Goal: Task Accomplishment & Management: Manage account settings

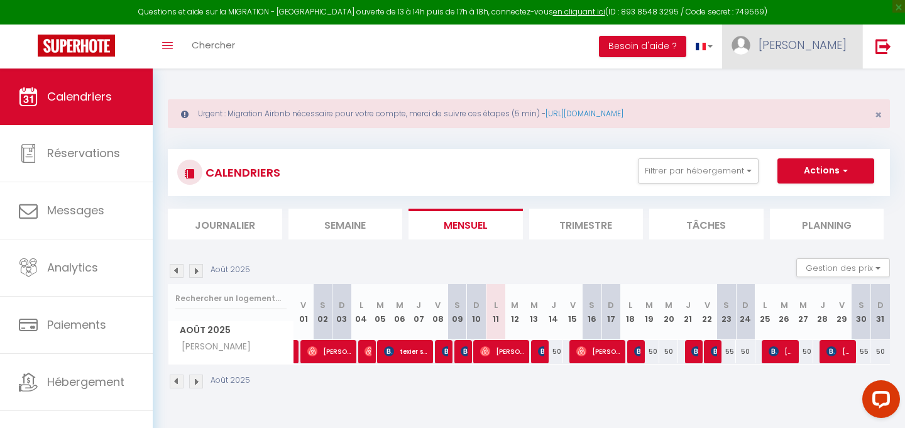
click at [813, 52] on span "[PERSON_NAME]" at bounding box center [803, 45] width 88 height 16
click at [793, 112] on link "Équipe" at bounding box center [811, 109] width 93 height 21
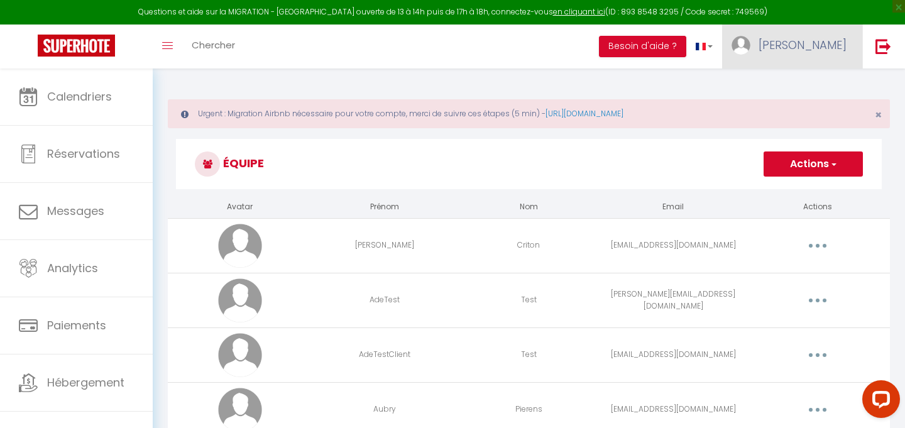
click at [833, 41] on span "[PERSON_NAME]" at bounding box center [803, 45] width 88 height 16
click at [502, 172] on h3 "Équipe" at bounding box center [529, 164] width 706 height 50
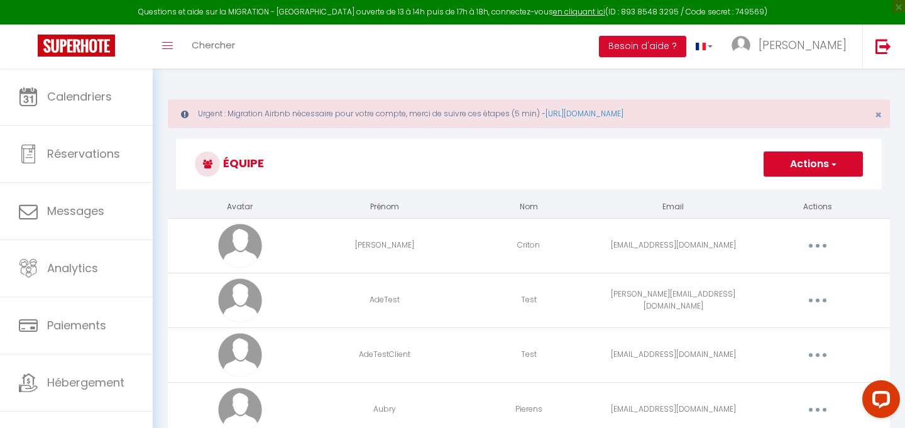
click at [782, 166] on button "Actions" at bounding box center [813, 163] width 99 height 25
click at [779, 190] on link "Ajouter un nouvel utilisateur" at bounding box center [788, 192] width 148 height 16
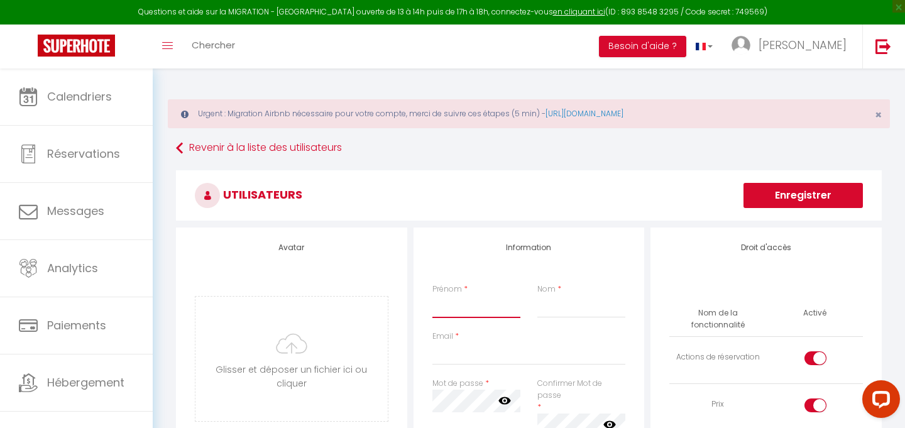
click at [446, 307] on input "Prénom" at bounding box center [476, 306] width 89 height 23
type input "Maximilien"
type input "Poul"
click at [456, 350] on input "Email" at bounding box center [529, 353] width 194 height 23
paste input "[PERSON_NAME][EMAIL_ADDRESS][DOMAIN_NAME]"
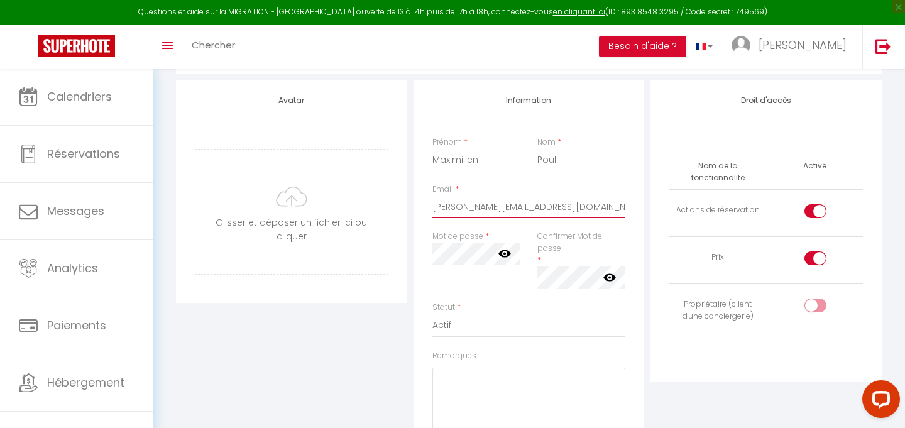
scroll to position [161, 0]
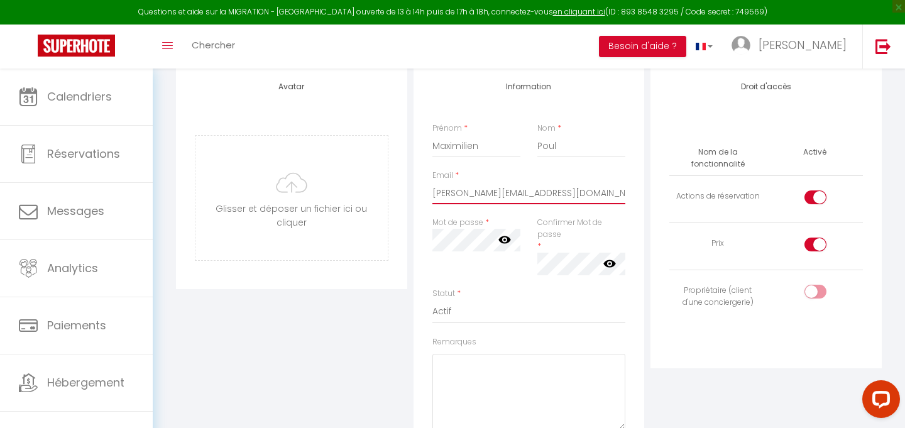
type input "[PERSON_NAME][EMAIL_ADDRESS][DOMAIN_NAME]"
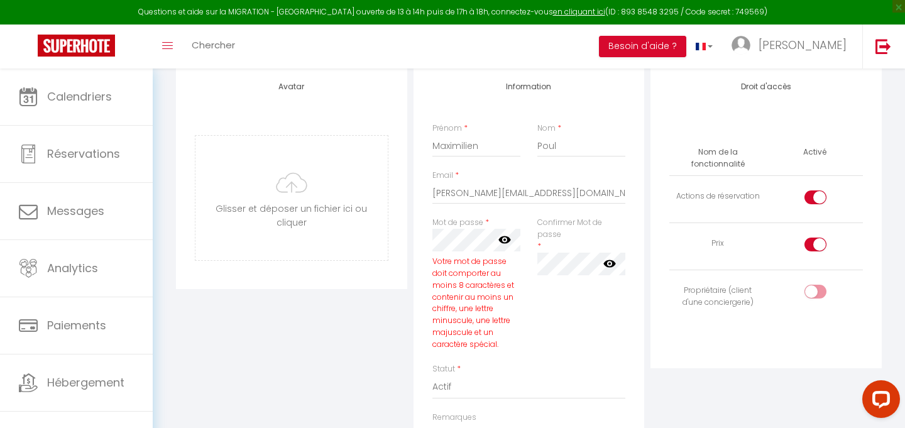
click at [567, 332] on div "Confirmer Mot de passe * false" at bounding box center [581, 290] width 105 height 146
click at [500, 242] on icon at bounding box center [504, 240] width 13 height 8
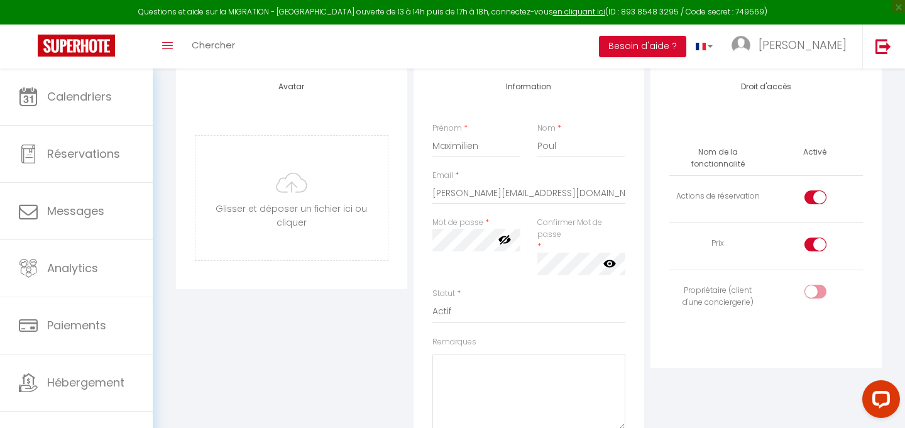
click at [815, 245] on input "checkbox" at bounding box center [826, 247] width 22 height 19
checkbox input "false"
click at [815, 289] on input "checkbox" at bounding box center [826, 294] width 22 height 19
checkbox input "true"
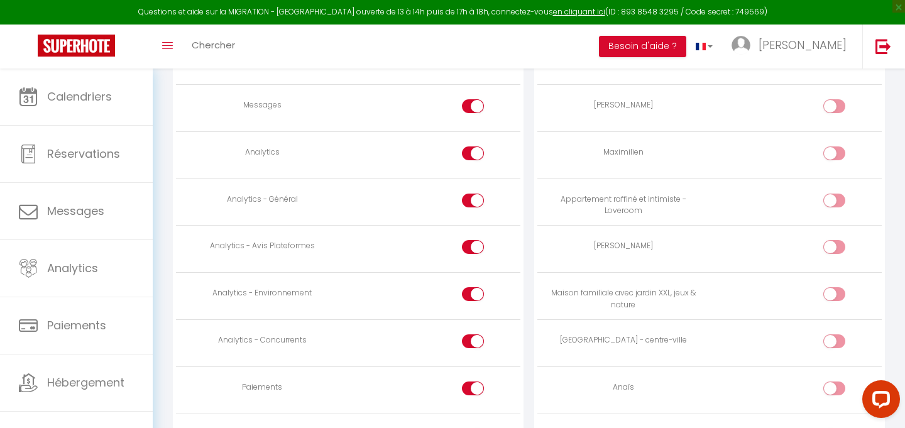
scroll to position [1007, 0]
click at [835, 151] on input "checkbox" at bounding box center [845, 157] width 22 height 19
checkbox input "true"
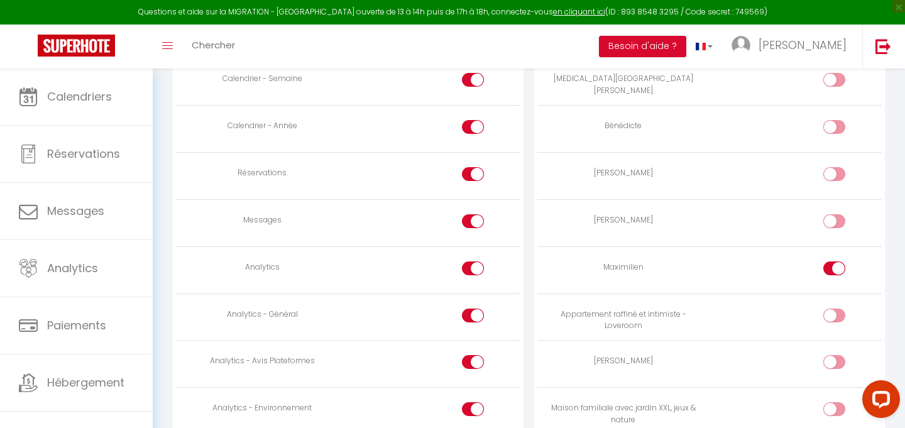
click at [467, 220] on div at bounding box center [473, 221] width 22 height 14
click at [473, 220] on input "checkbox" at bounding box center [484, 223] width 22 height 19
checkbox input "false"
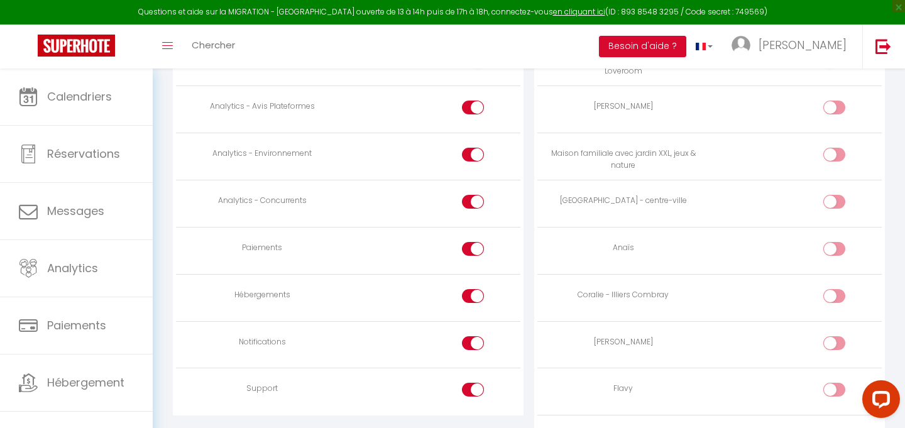
scroll to position [1167, 0]
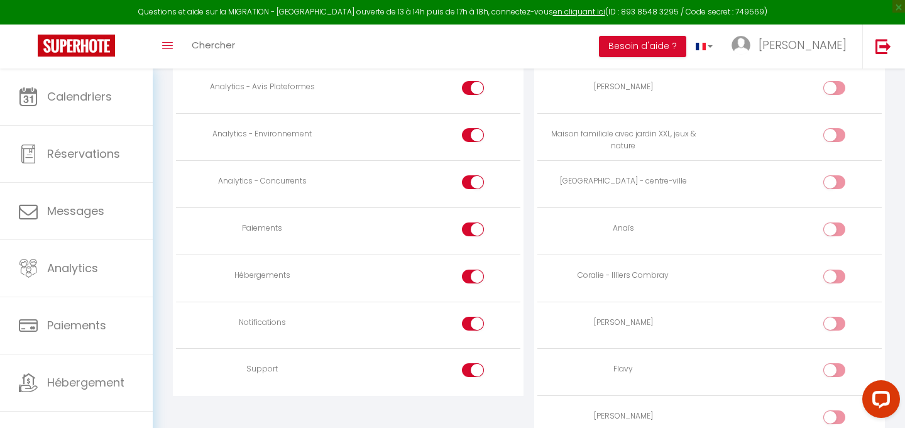
click at [478, 230] on input "checkbox" at bounding box center [484, 231] width 22 height 19
checkbox input "false"
click at [476, 278] on input "checkbox" at bounding box center [484, 279] width 22 height 19
checkbox input "false"
click at [471, 323] on div at bounding box center [473, 324] width 22 height 14
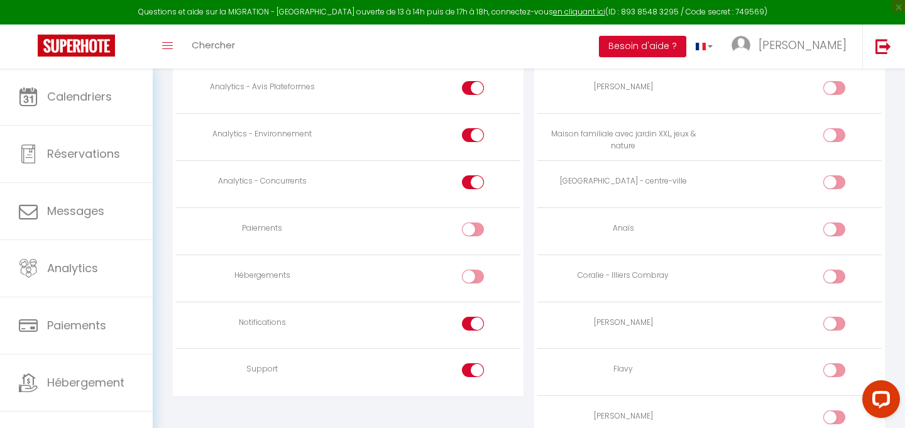
click at [473, 323] on input "checkbox" at bounding box center [484, 326] width 22 height 19
checkbox input "false"
click at [471, 364] on div at bounding box center [473, 370] width 22 height 14
click at [473, 364] on input "checkbox" at bounding box center [484, 372] width 22 height 19
checkbox input "false"
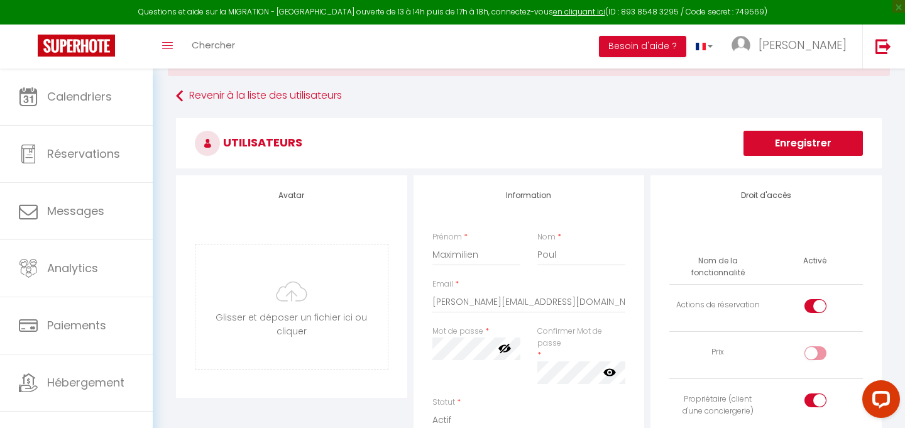
scroll to position [35, 0]
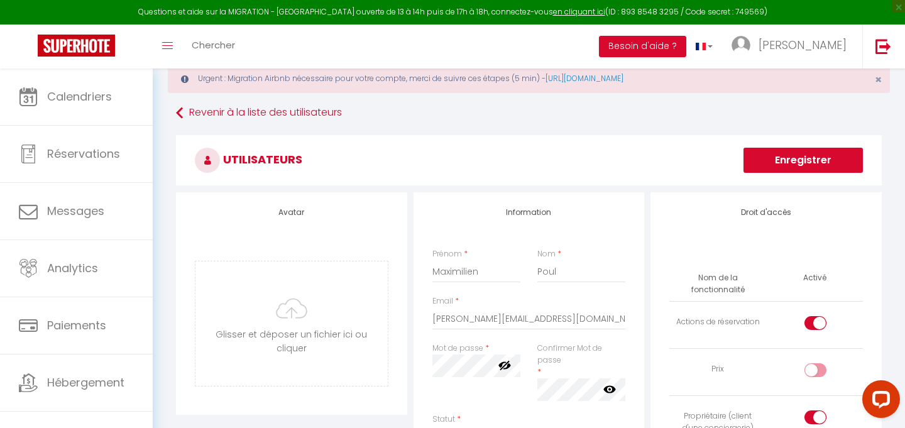
click at [801, 157] on button "Enregistrer" at bounding box center [802, 160] width 119 height 25
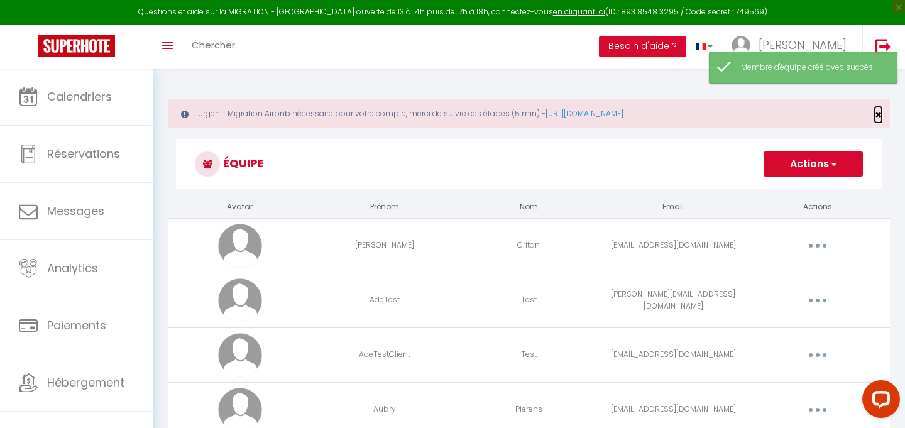
click at [879, 111] on span "×" at bounding box center [878, 115] width 7 height 16
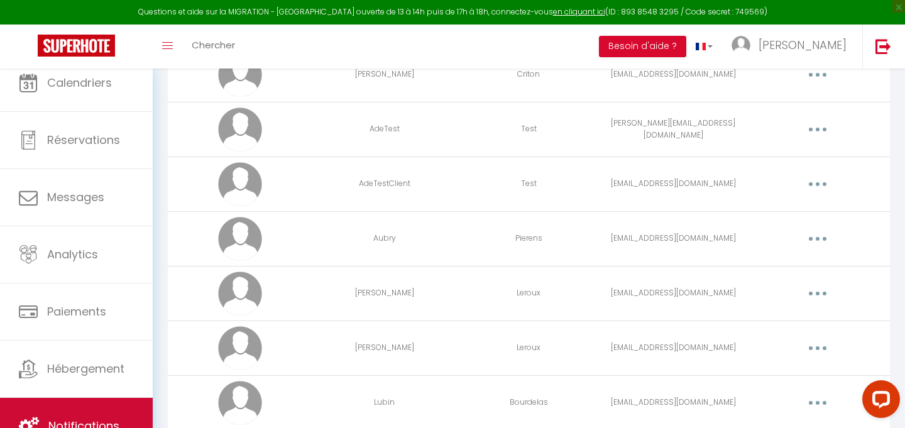
scroll to position [144, 0]
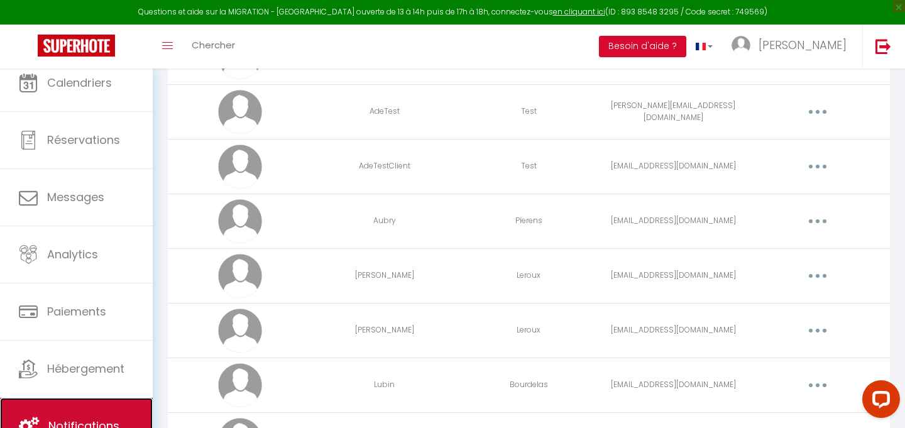
click at [123, 407] on link "Notifications" at bounding box center [76, 426] width 153 height 57
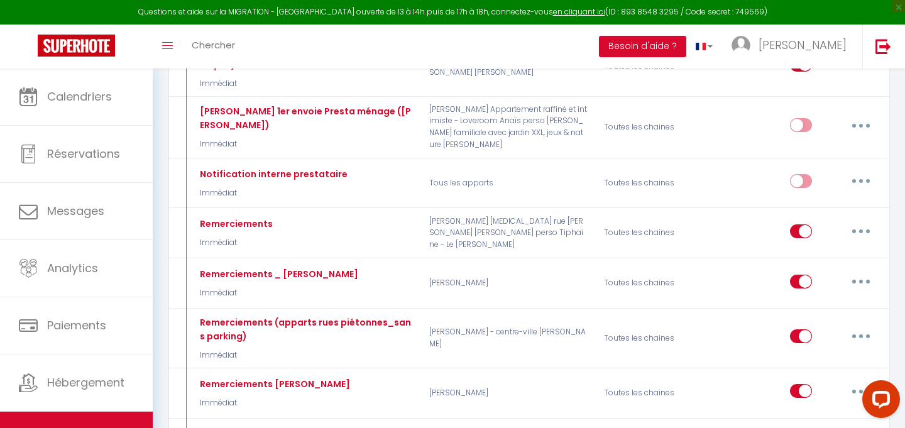
scroll to position [497, 0]
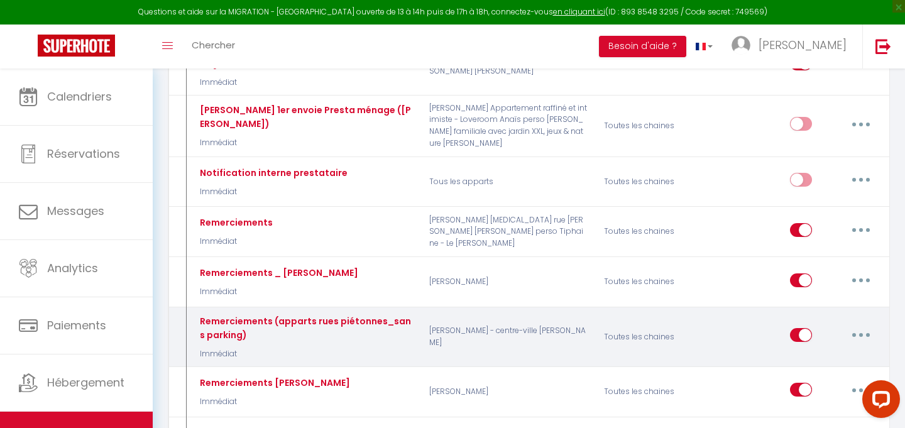
click at [860, 333] on icon "button" at bounding box center [861, 335] width 4 height 4
click at [829, 353] on link "Editer" at bounding box center [828, 363] width 93 height 21
type input "Remerciements (apparts rues piétonnes_sans parking)"
select select "Immédiat"
select select "if_booking_is_paid"
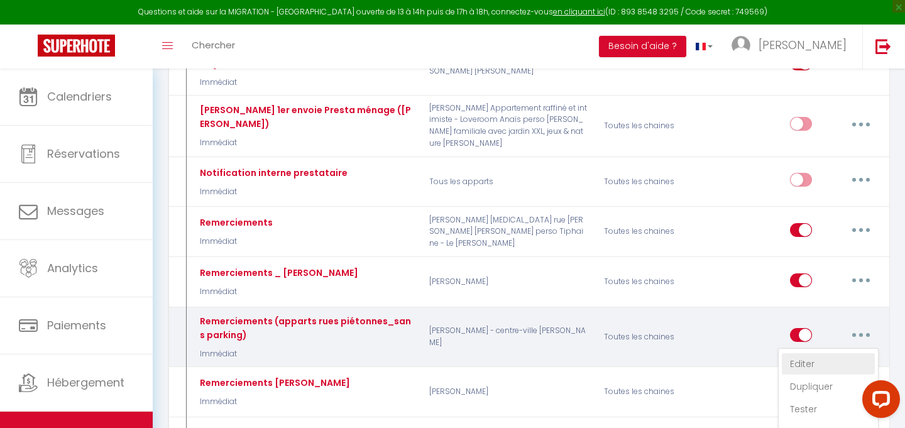
checkbox input "true"
checkbox input "false"
radio input "true"
type input "Merci pour votre réservation"
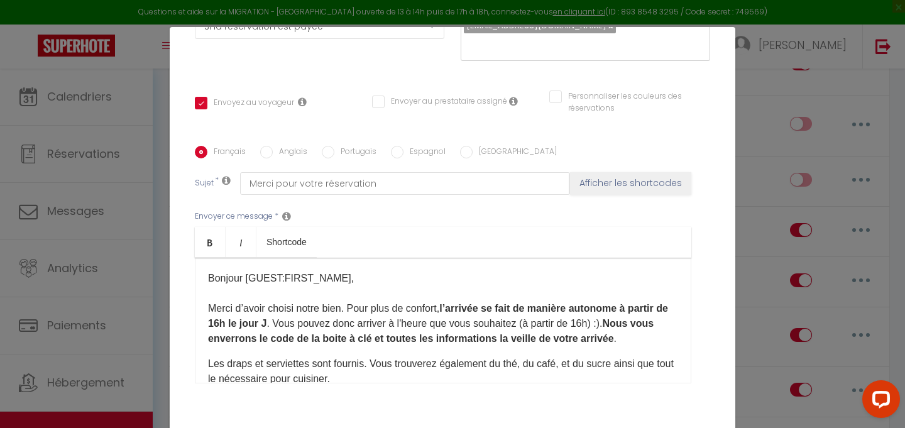
scroll to position [0, 0]
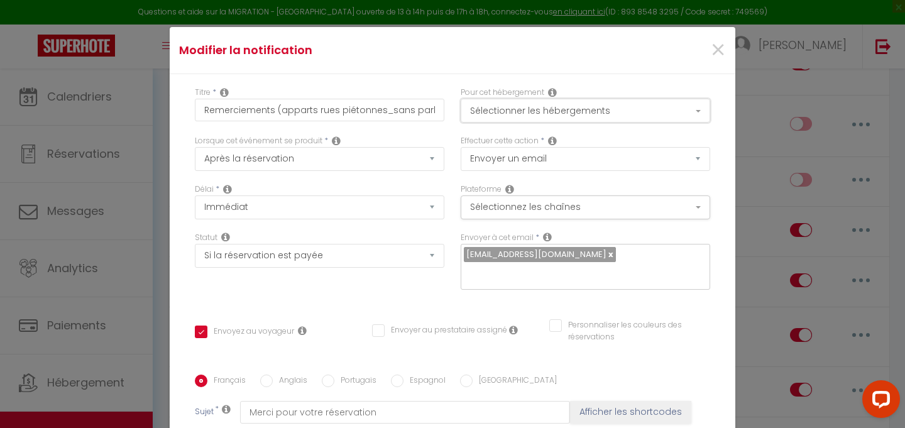
click at [664, 106] on button "Sélectionner les hébergements" at bounding box center [585, 111] width 249 height 24
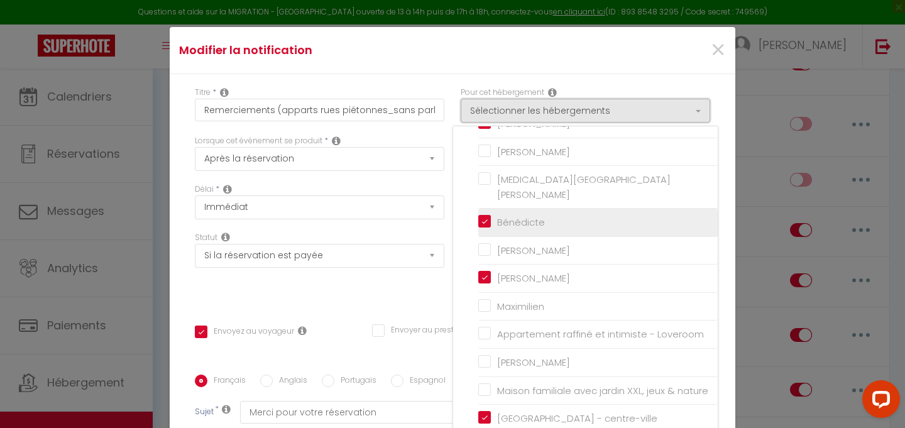
scroll to position [116, 0]
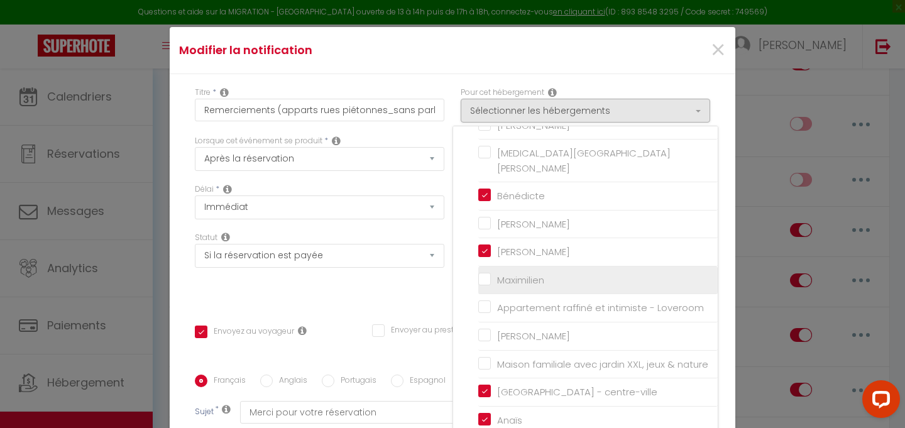
click at [487, 274] on input "Maximilien" at bounding box center [597, 280] width 239 height 13
checkbox input "true"
checkbox input "false"
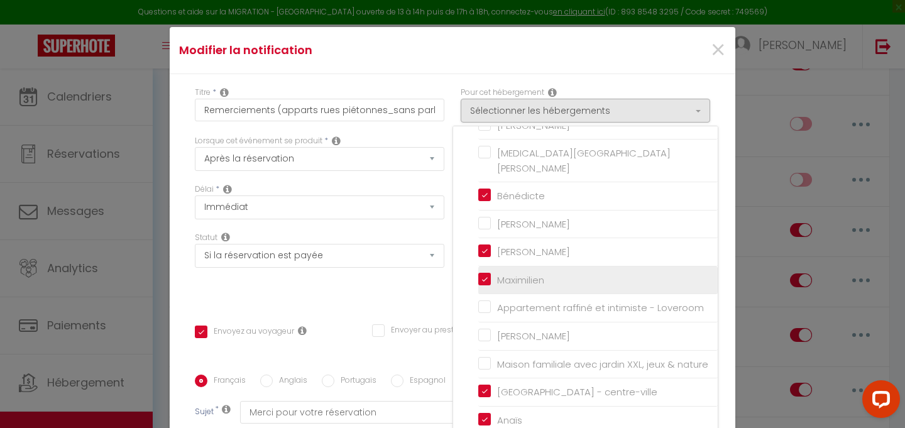
checkbox input "false"
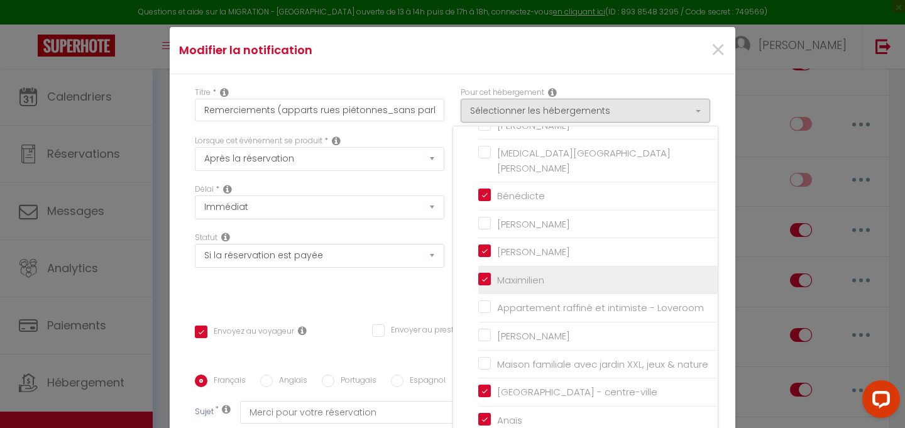
checkbox input "false"
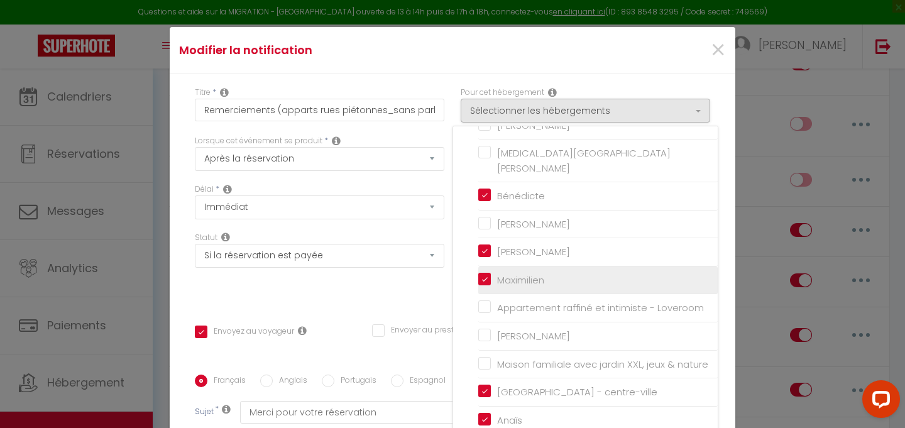
checkbox input "false"
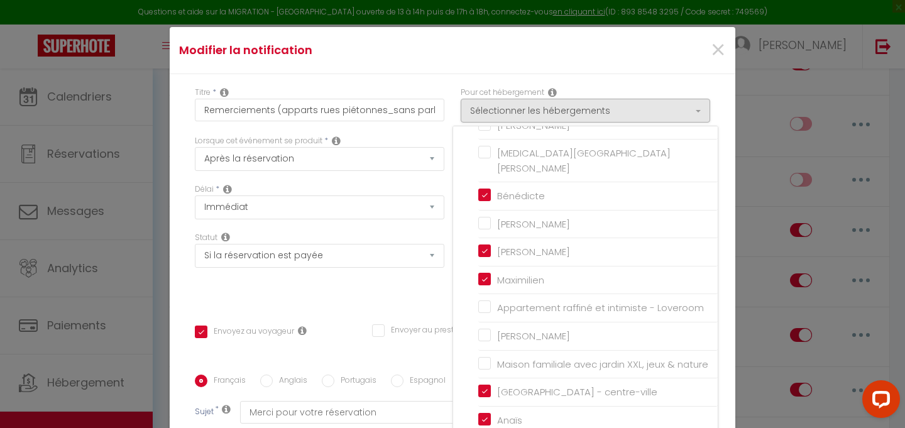
click at [725, 265] on div "Titre * Remerciements (apparts rues piétonnes_sans parking) Pour cet hébergemen…" at bounding box center [453, 374] width 566 height 601
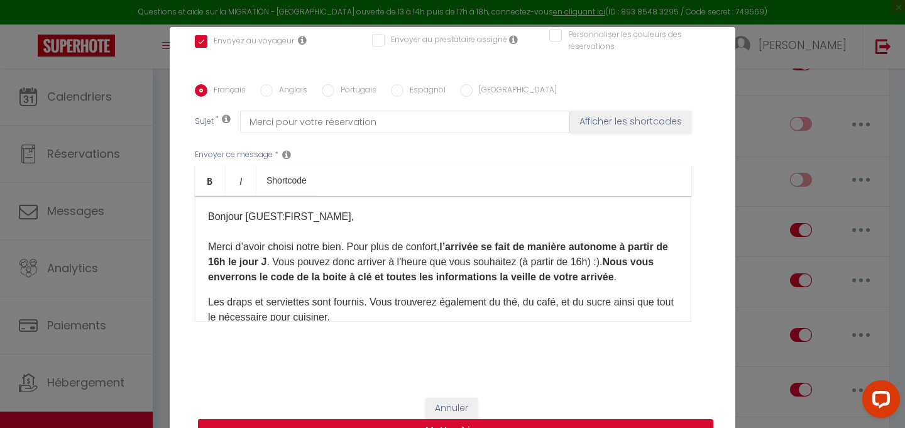
scroll to position [54, 0]
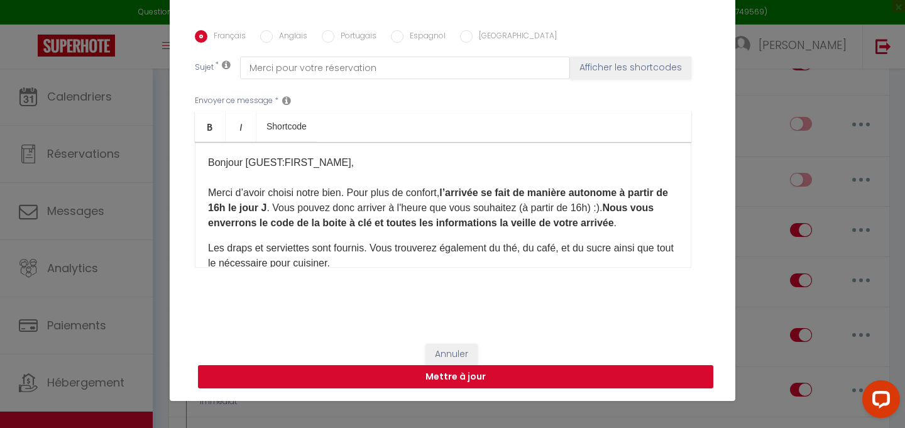
click at [566, 371] on button "Mettre à jour" at bounding box center [455, 377] width 515 height 24
checkbox input "true"
checkbox input "false"
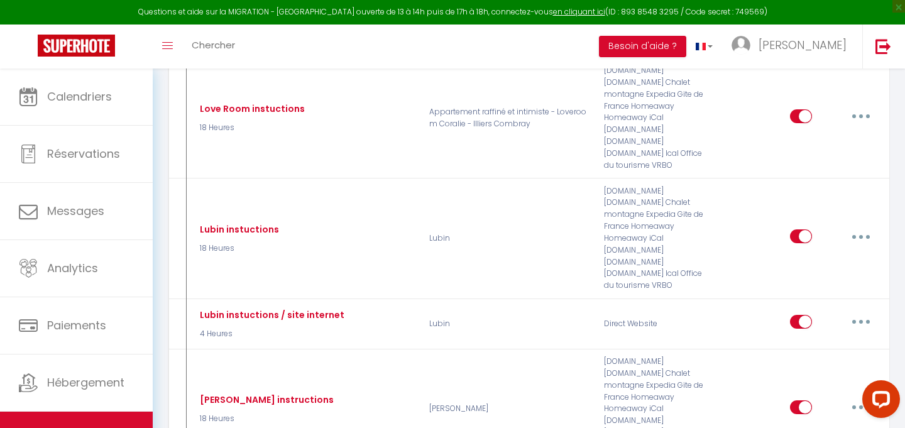
scroll to position [2240, 0]
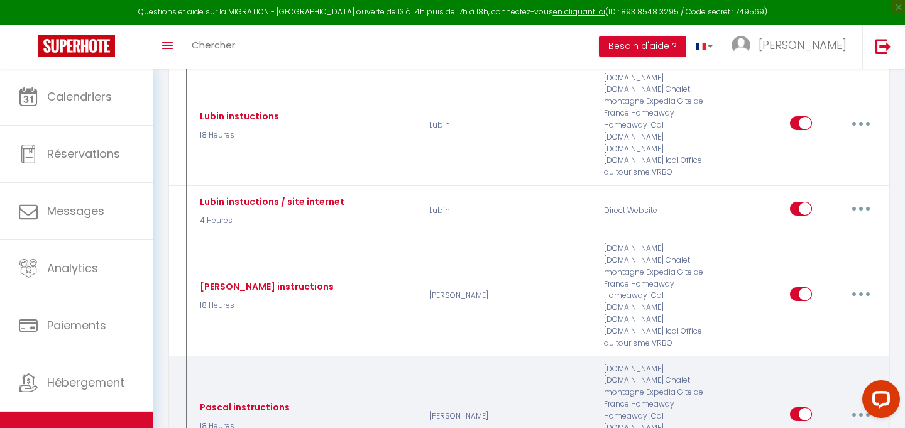
click at [859, 413] on icon "button" at bounding box center [861, 415] width 4 height 4
select select
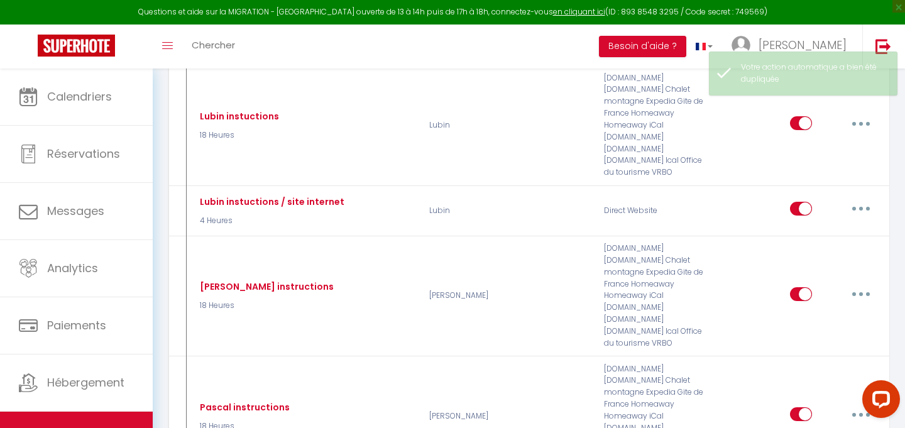
checkbox input "false"
checkbox input "true"
checkbox input "false"
select select
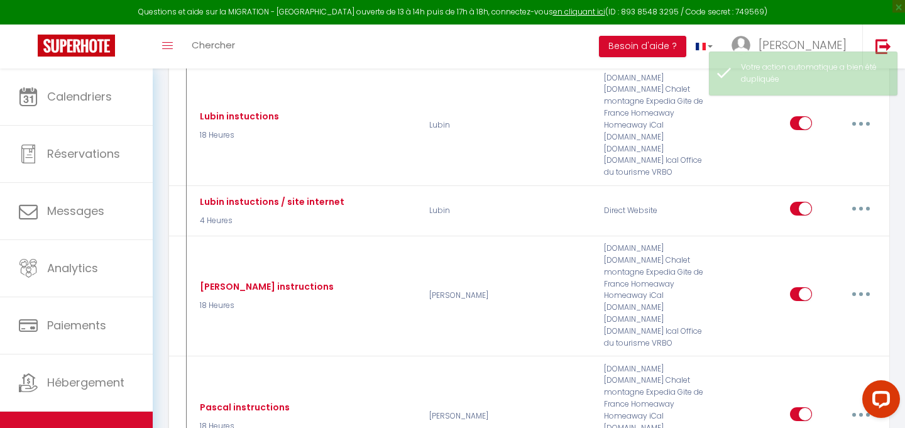
checkbox input "false"
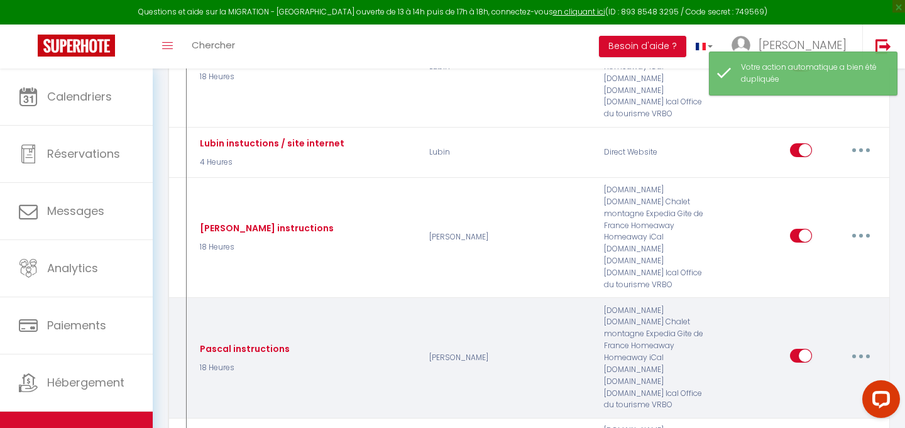
scroll to position [2303, 0]
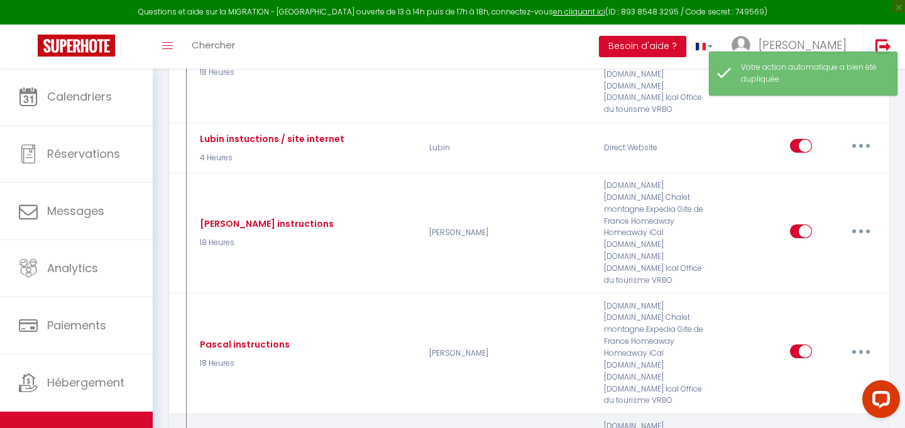
type input "Pascal instructions"
select select "18 Heures"
select select
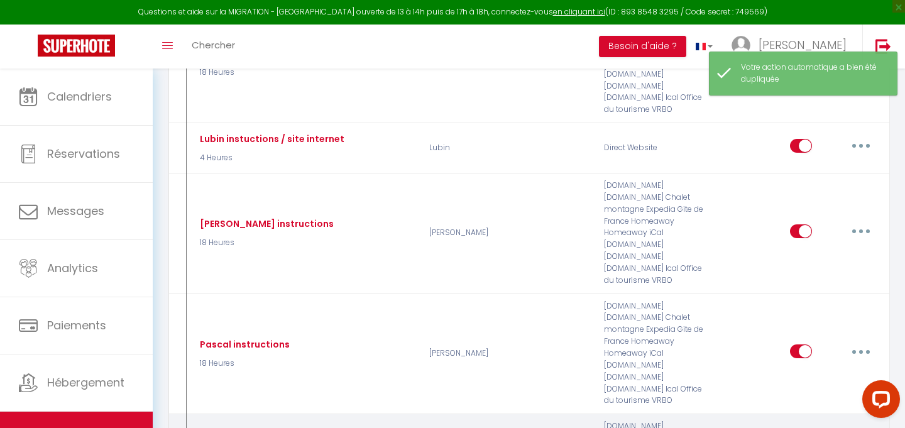
checkbox input "true"
checkbox input "false"
radio input "true"
type input "Instructions"
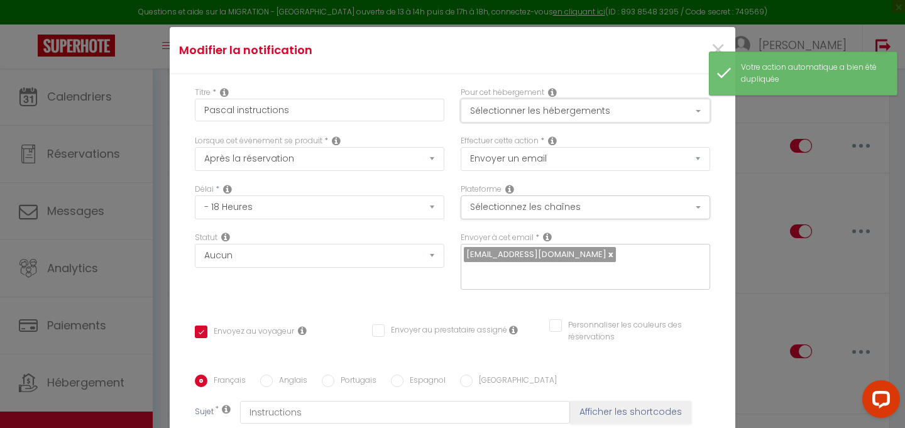
click at [593, 104] on button "Sélectionner les hébergements" at bounding box center [585, 111] width 249 height 24
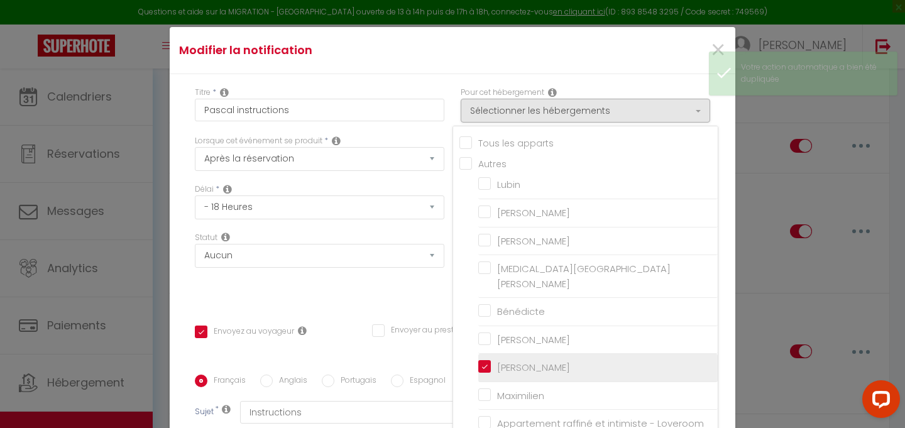
click at [488, 361] on input "[PERSON_NAME]" at bounding box center [597, 367] width 239 height 13
checkbox input "false"
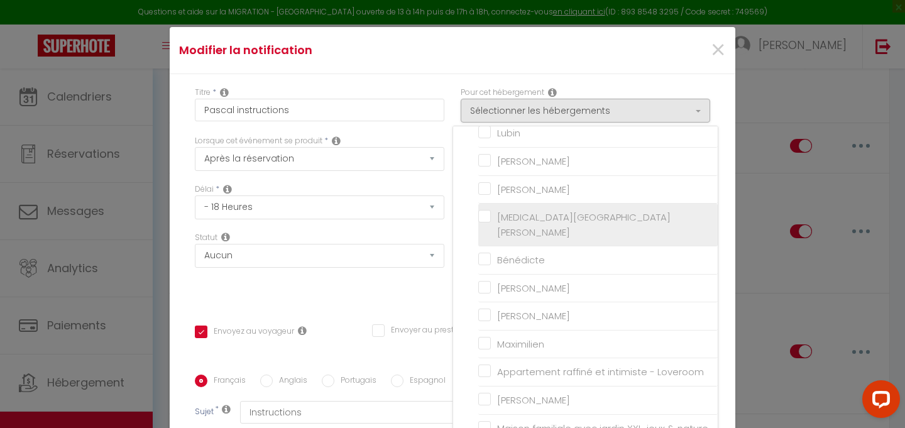
scroll to position [62, 0]
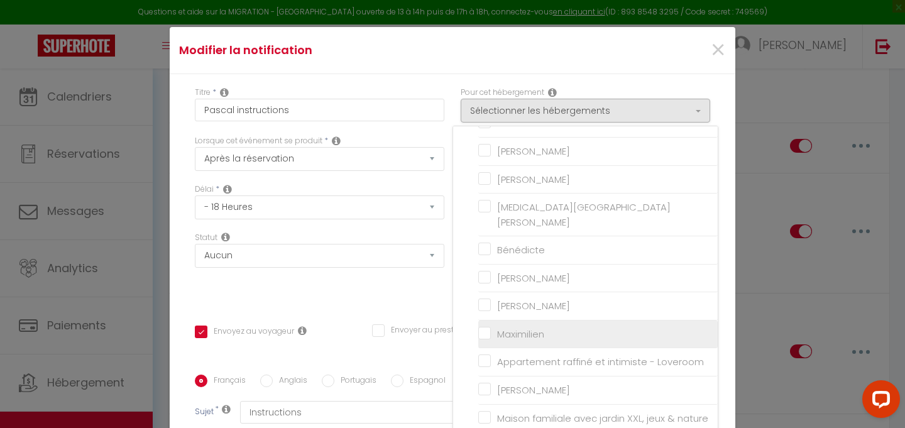
click at [489, 328] on input "Maximilien" at bounding box center [597, 334] width 239 height 13
checkbox input "true"
checkbox input "false"
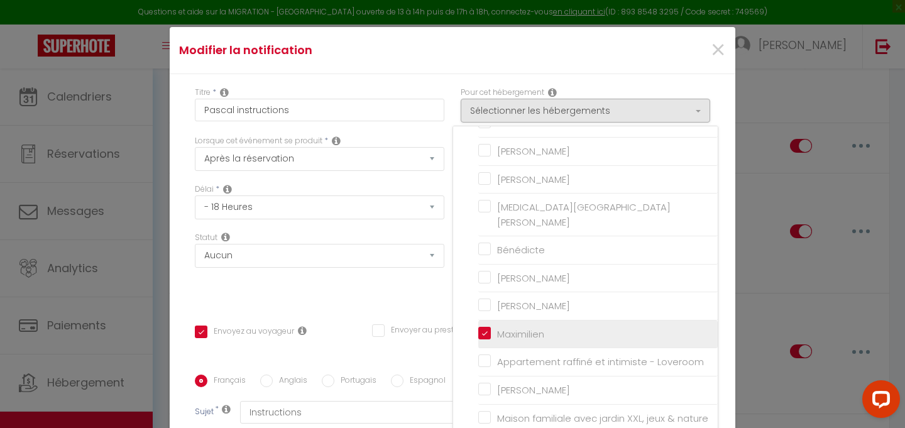
checkbox input "false"
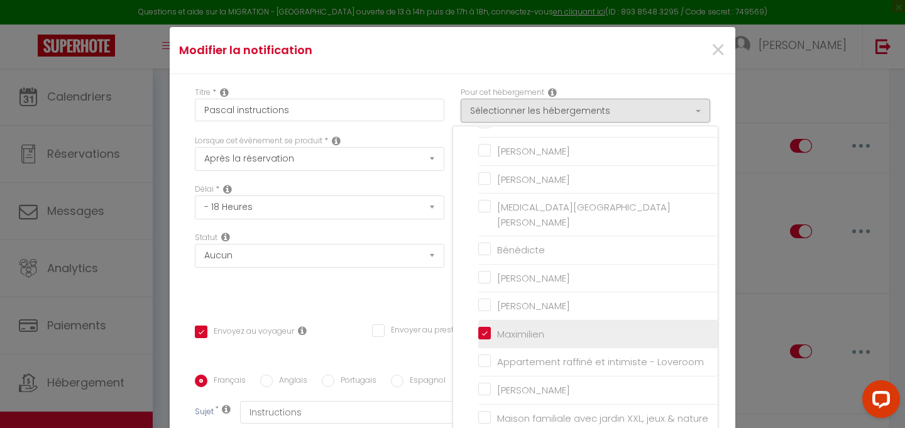
checkbox input "false"
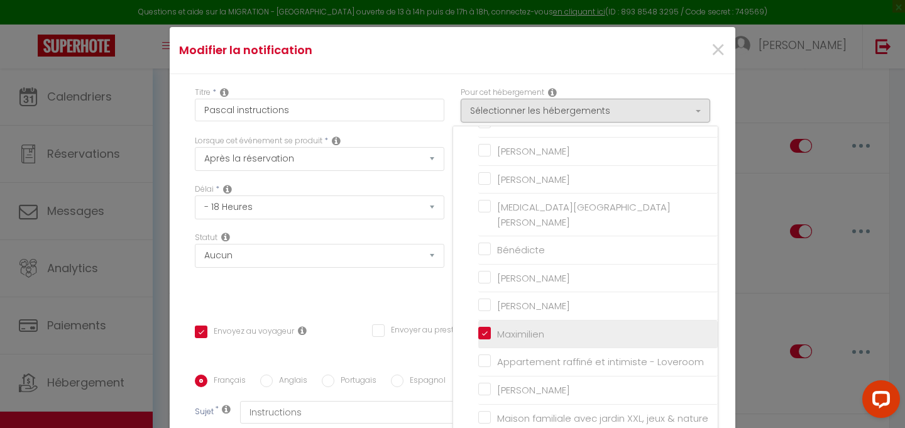
checkbox input "false"
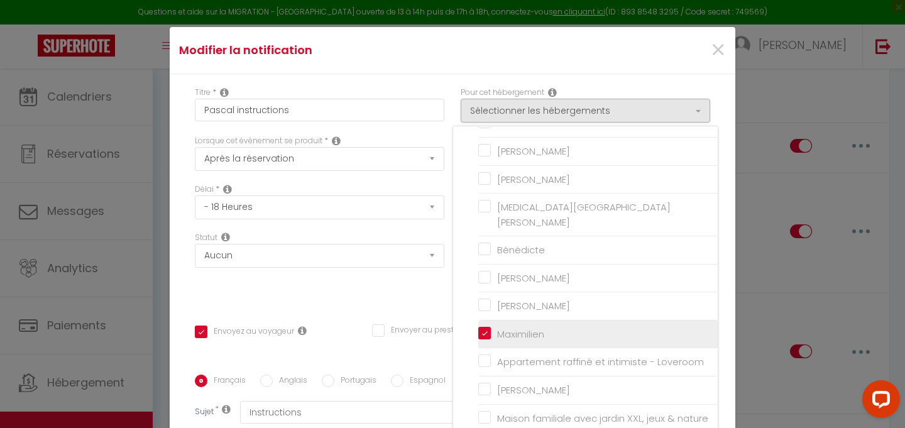
checkbox input "true"
checkbox input "false"
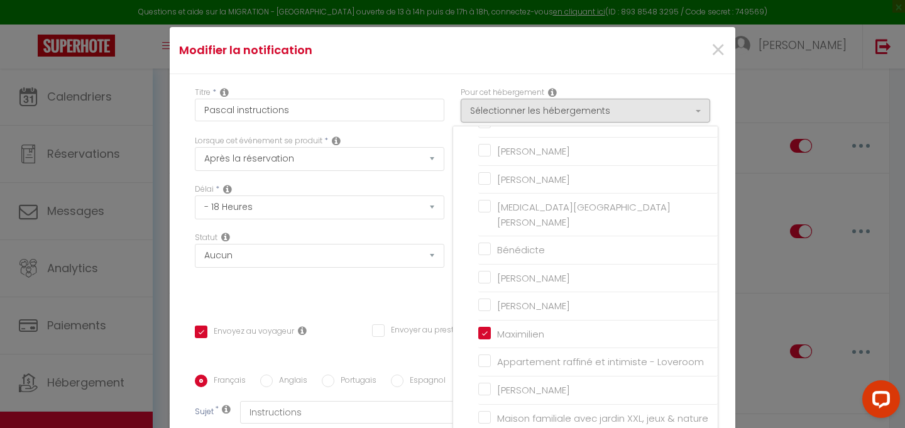
click at [409, 283] on div "Statut Aucun Si la réservation est payée Si réservation non payée Si la caution…" at bounding box center [320, 267] width 266 height 71
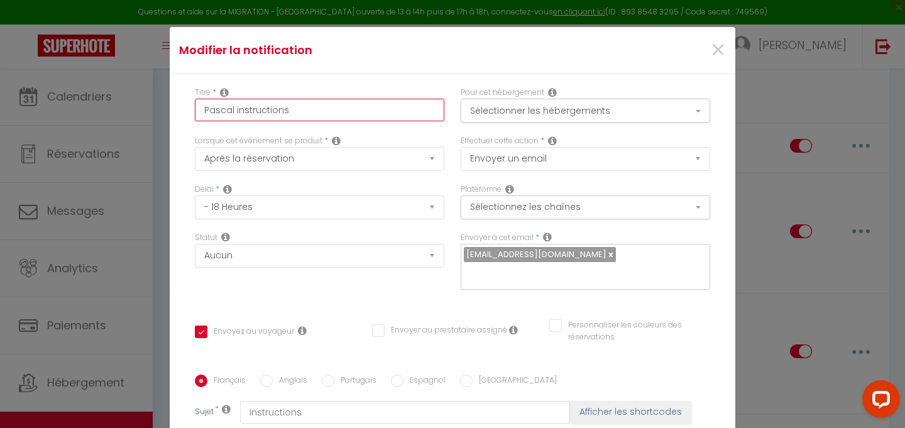
drag, startPoint x: 234, startPoint y: 111, endPoint x: 179, endPoint y: 111, distance: 55.3
click at [179, 111] on div "Titre * Pascal instructions Pour cet hébergement Sélectionner les hébergements …" at bounding box center [453, 374] width 566 height 601
type input "Minstructions"
checkbox input "true"
checkbox input "false"
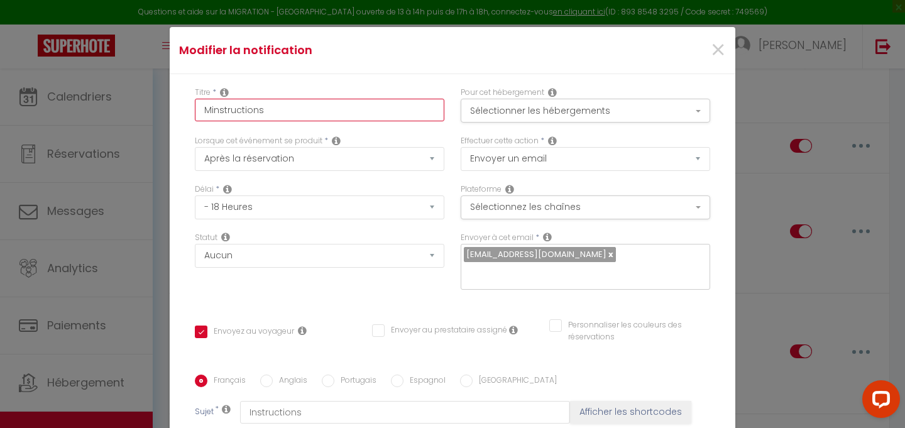
checkbox input "false"
type input "Mainstructions"
checkbox input "true"
checkbox input "false"
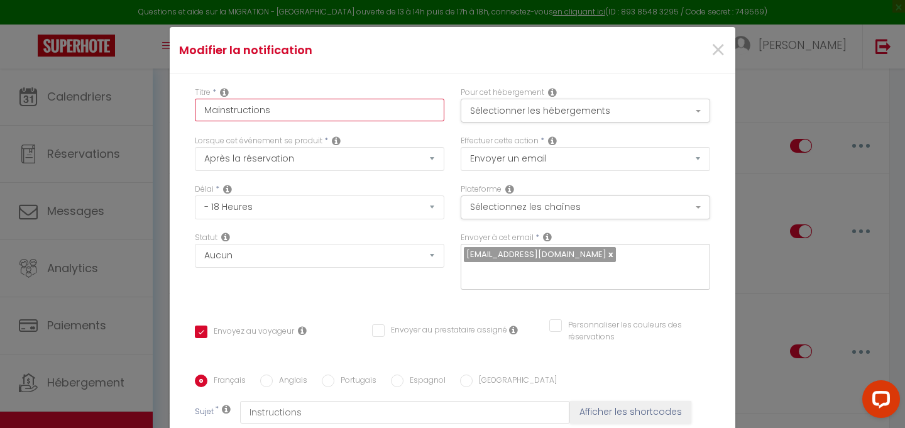
type input "Maxinstructions"
checkbox input "true"
checkbox input "false"
type input "Maxiinstructions"
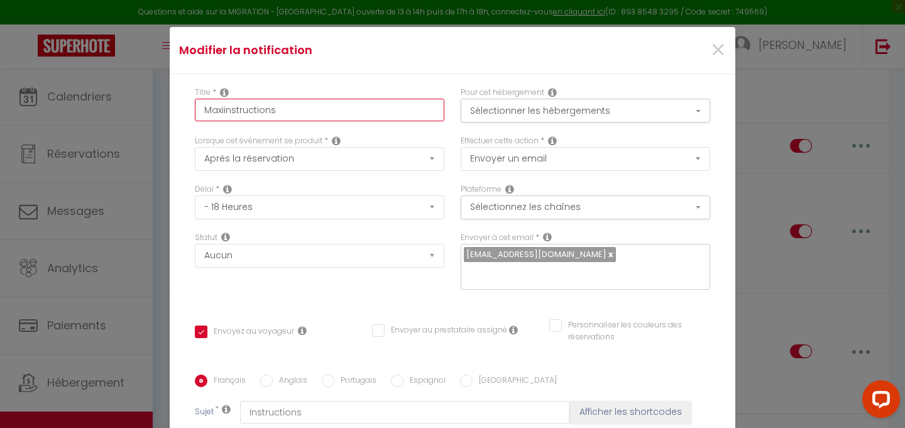
checkbox input "true"
checkbox input "false"
type input "Maximinstructions"
checkbox input "true"
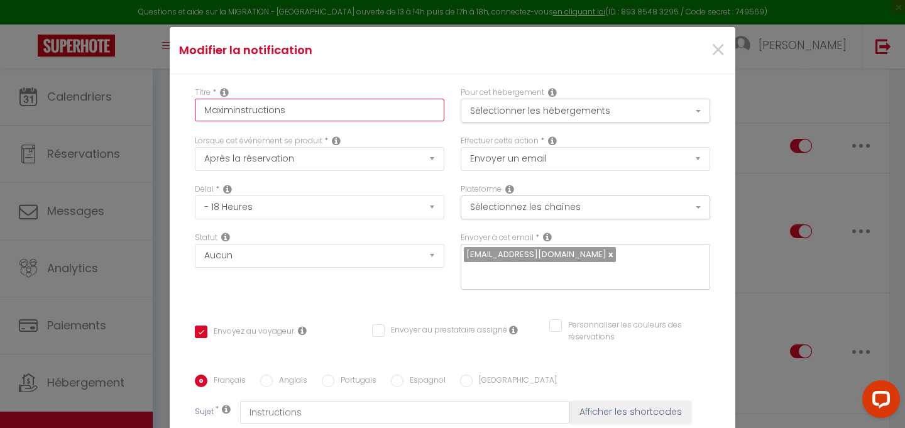
checkbox input "false"
type input "Maximiinstructions"
checkbox input "true"
checkbox input "false"
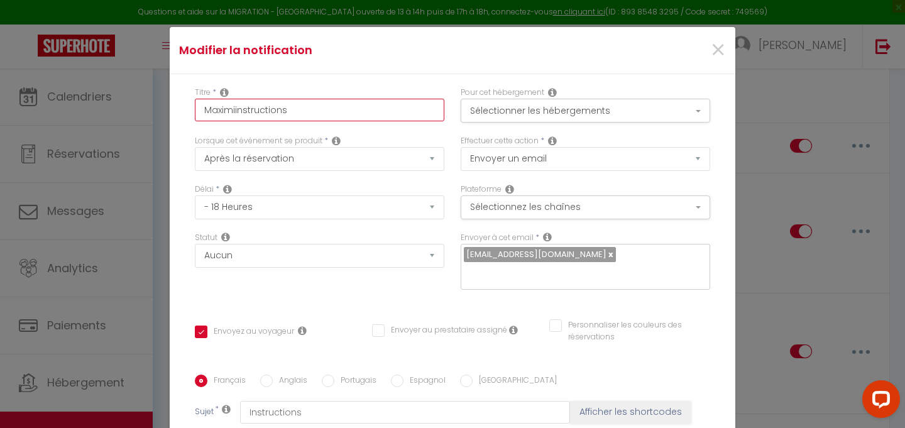
checkbox input "false"
type input "Maximilinstructions"
checkbox input "true"
checkbox input "false"
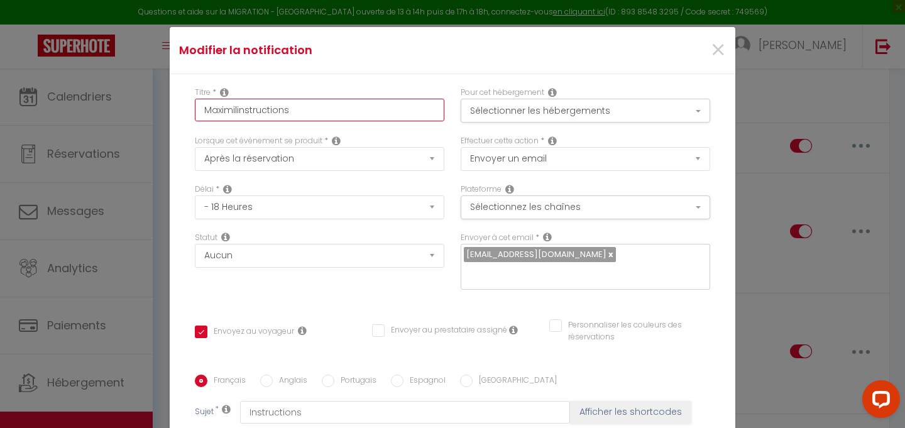
type input "Maximiliinstructions"
checkbox input "true"
checkbox input "false"
type input "Maximilieinstructions"
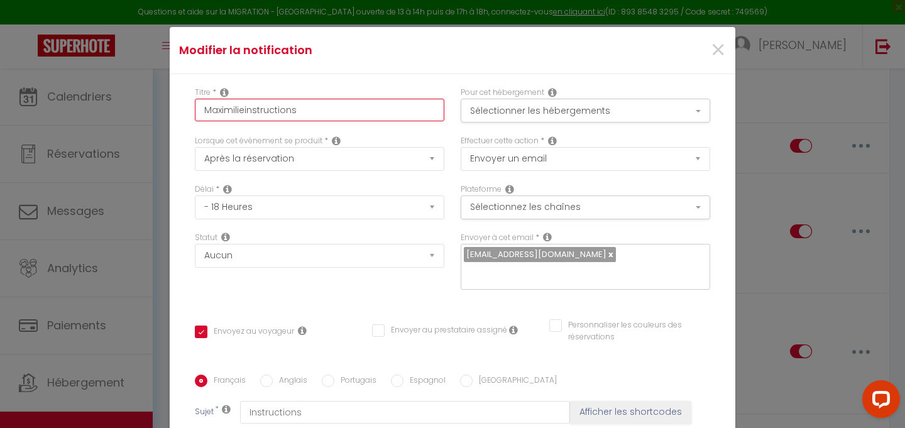
checkbox input "true"
checkbox input "false"
type input "Maximilieninstructions"
checkbox input "true"
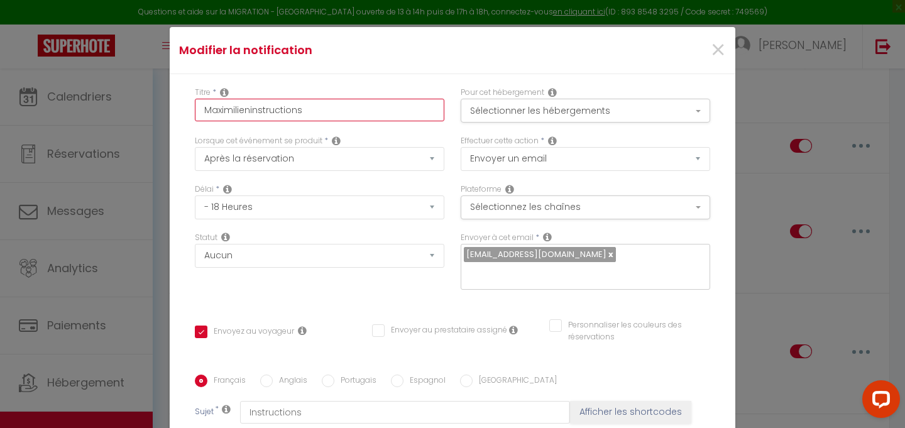
checkbox input "false"
type input "[PERSON_NAME] instructions"
checkbox input "true"
checkbox input "false"
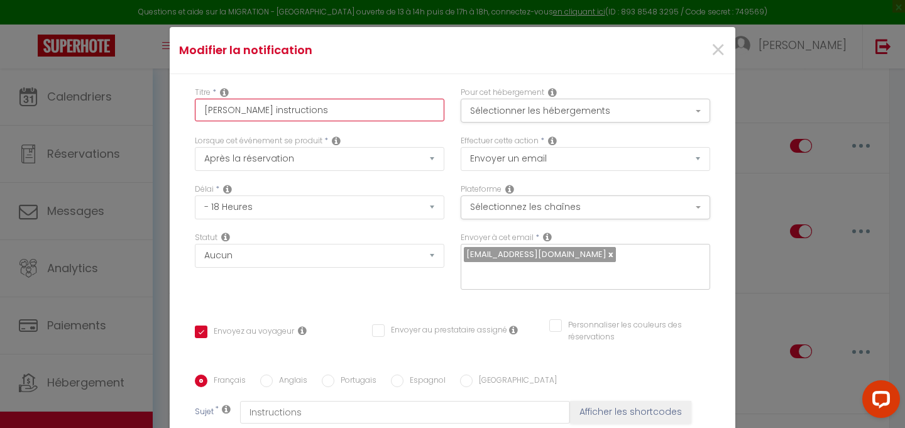
checkbox input "false"
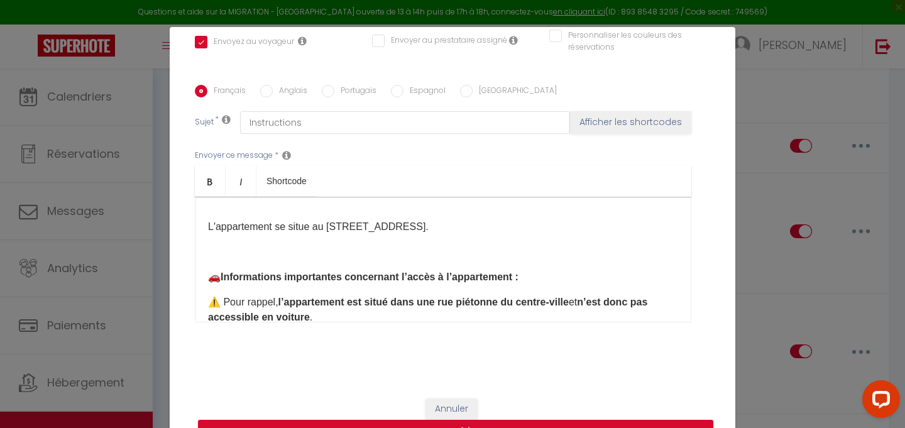
scroll to position [94, 0]
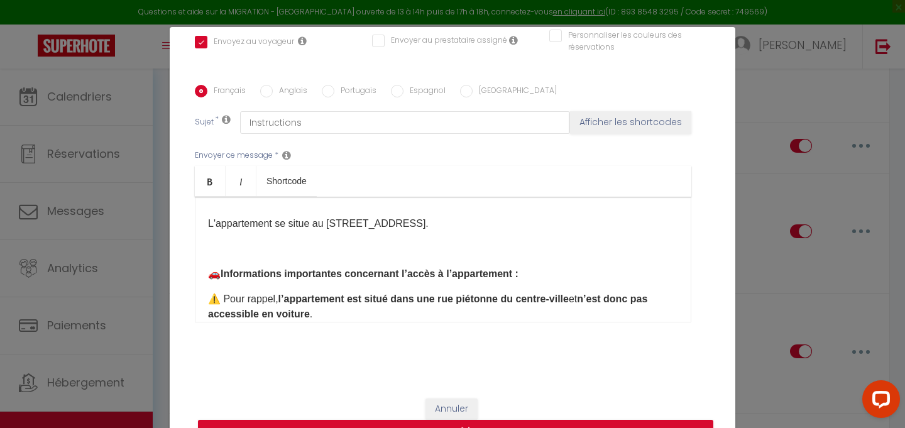
type input "[PERSON_NAME] instructions"
drag, startPoint x: 417, startPoint y: 225, endPoint x: 376, endPoint y: 226, distance: 40.9
click at [376, 226] on p "L'appartement se situe au [STREET_ADDRESS]." at bounding box center [443, 223] width 470 height 15
click at [417, 227] on p "L'appartement se situe au [STREET_ADDRESS]." at bounding box center [443, 223] width 470 height 15
click at [419, 227] on p "L'appartement se situe au [STREET_ADDRESS]." at bounding box center [443, 223] width 470 height 15
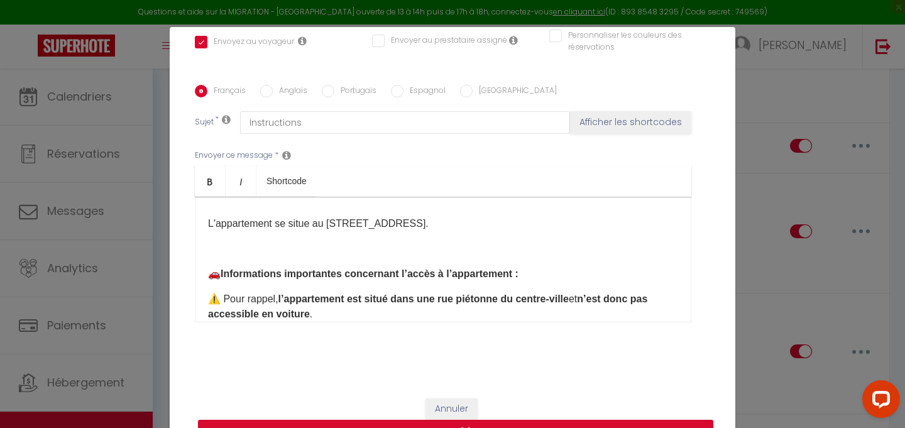
click at [327, 225] on p "L'appartement se situe au [STREET_ADDRESS]." at bounding box center [443, 223] width 470 height 15
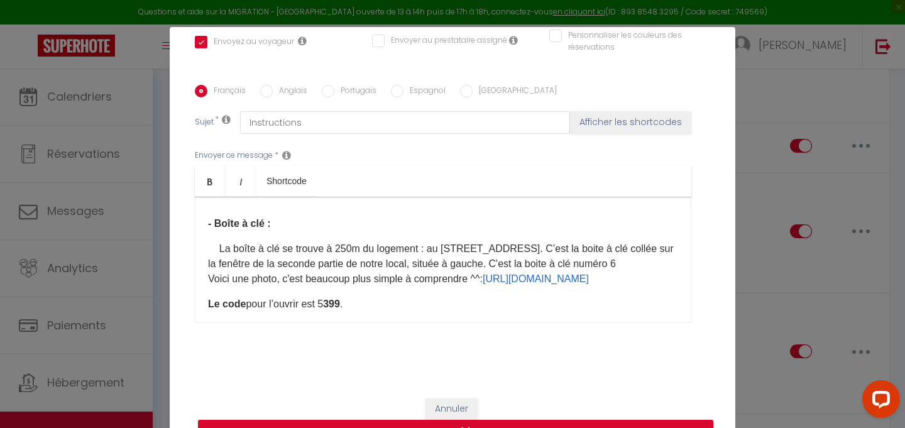
scroll to position [742, 0]
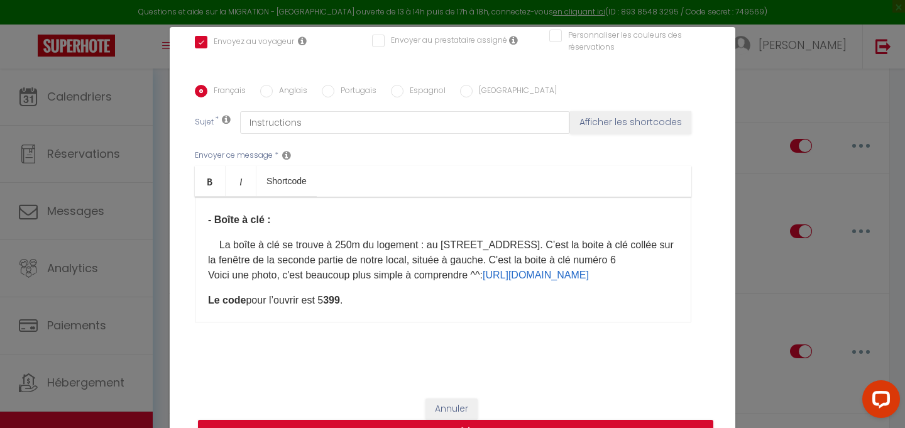
click at [425, 260] on p "La boîte à clé se trouve à 250m du logement : au [STREET_ADDRESS]. C’est la boi…" at bounding box center [443, 260] width 470 height 45
drag, startPoint x: 329, startPoint y: 243, endPoint x: 422, endPoint y: 244, distance: 93.0
click at [422, 244] on p "La boîte à clé se trouve à 250m du logement : au [STREET_ADDRESS]. C’est la boi…" at bounding box center [443, 260] width 470 height 45
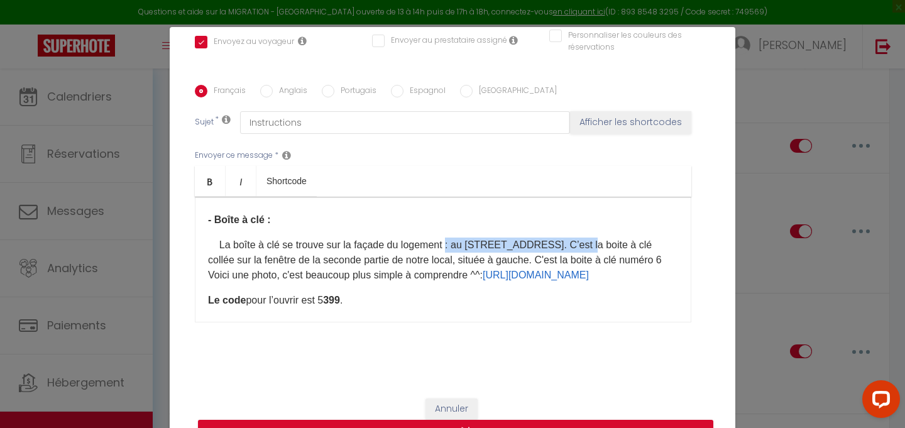
drag, startPoint x: 450, startPoint y: 243, endPoint x: 582, endPoint y: 239, distance: 132.0
click at [582, 239] on p "La boîte à clé se trouve sur la façade du logement : au [STREET_ADDRESS]. C’est…" at bounding box center [443, 260] width 470 height 45
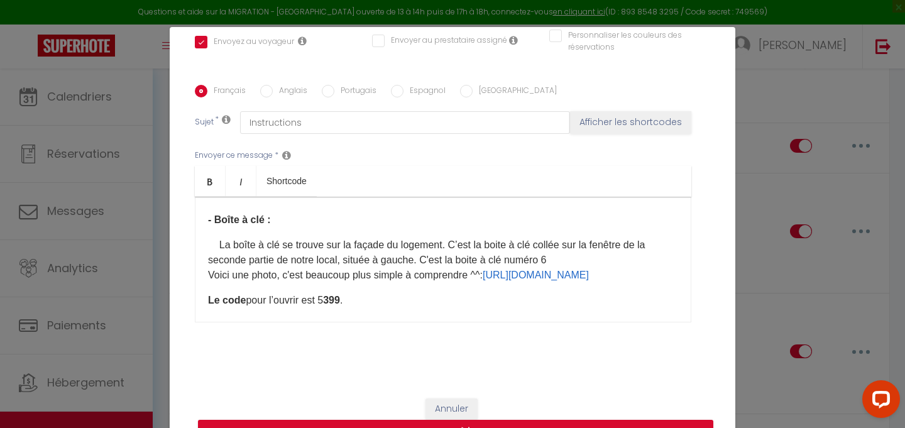
drag, startPoint x: 559, startPoint y: 256, endPoint x: 454, endPoint y: 243, distance: 106.4
click at [454, 243] on p "La boîte à clé se trouve sur la façade du logement. C’est la boite à clé collée…" at bounding box center [443, 260] width 470 height 45
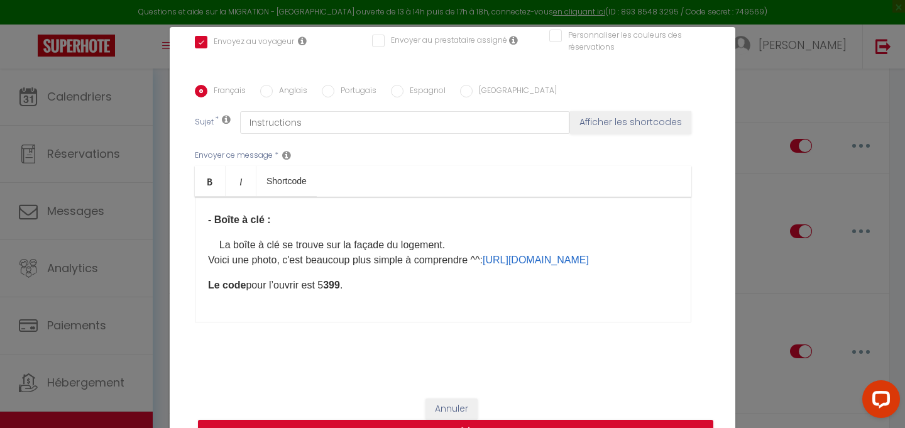
click at [342, 262] on p "La boîte à clé se trouve sur la façade du logement. Voici une photo, c'est beau…" at bounding box center [443, 253] width 470 height 30
drag, startPoint x: 209, startPoint y: 259, endPoint x: 596, endPoint y: 257, distance: 387.1
click at [596, 257] on p "La boîte à clé se trouve sur la façade du logement. Voici une photo, c'est beau…" at bounding box center [443, 253] width 470 height 30
click at [219, 243] on span at bounding box center [213, 244] width 11 height 11
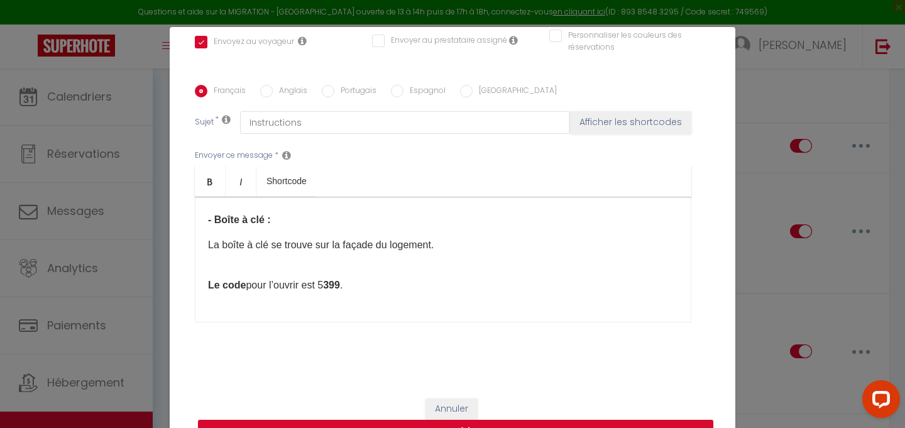
click at [204, 280] on div "Bonjour [GUEST:FIRST_NAME]​, Voici toutes les informations dont vous aurez beso…" at bounding box center [443, 260] width 496 height 126
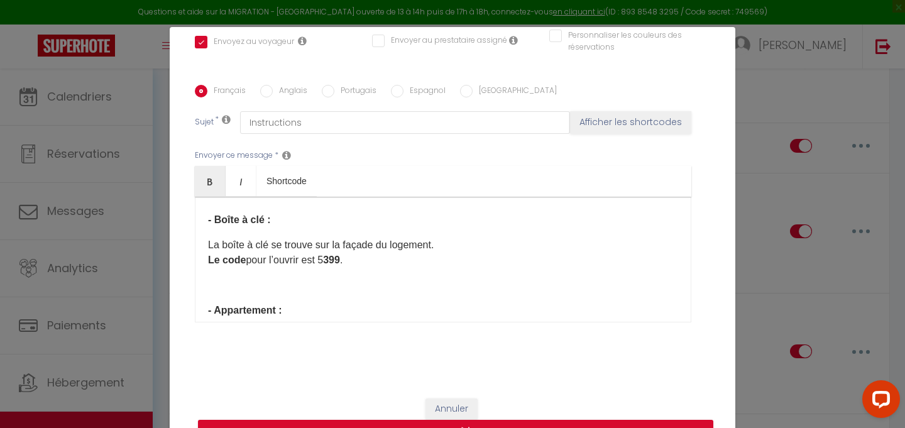
click at [340, 261] on b "399" at bounding box center [331, 260] width 17 height 11
click at [340, 260] on b "399" at bounding box center [331, 260] width 17 height 11
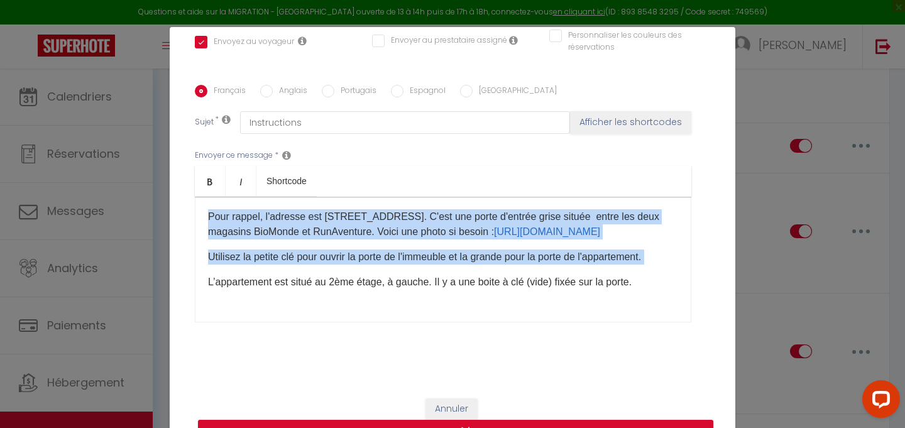
scroll to position [864, 0]
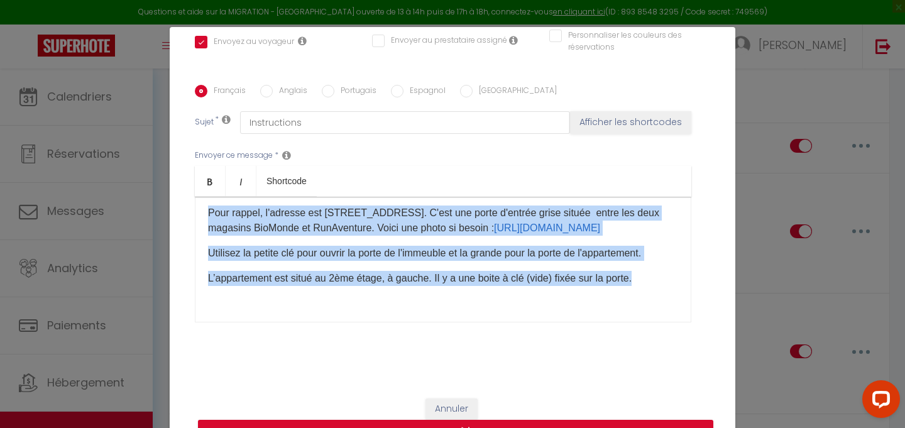
drag, startPoint x: 207, startPoint y: 258, endPoint x: 682, endPoint y: 277, distance: 475.5
click at [682, 277] on div "Bonjour [GUEST:FIRST_NAME]​, Voici toutes les informations dont vous aurez beso…" at bounding box center [443, 260] width 496 height 126
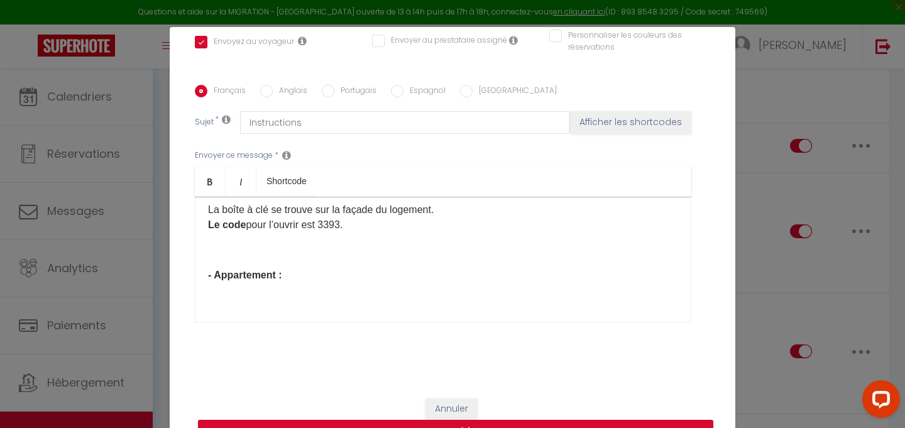
scroll to position [778, 0]
click at [210, 297] on p "Pour rentrer dans l'apa" at bounding box center [443, 299] width 470 height 15
click at [237, 298] on p "Entrer dans l'immeuble en poussant simplement la porte" at bounding box center [443, 299] width 470 height 15
click at [487, 297] on p "Entrez dans l'immeuble en poussant simplement la porte" at bounding box center [443, 299] width 470 height 15
click at [566, 302] on p "Entrez dans l'immeuble en poussant simplement la porte d'entrée. l'" at bounding box center [443, 299] width 470 height 15
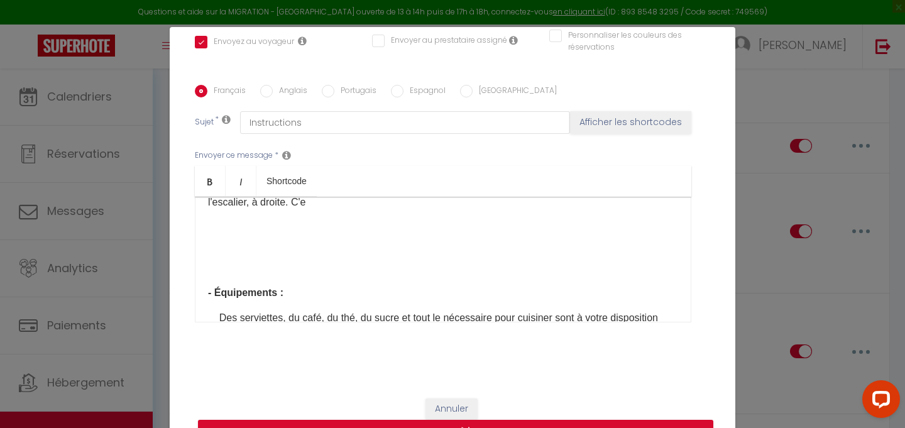
scroll to position [889, 0]
click at [378, 246] on p "​​" at bounding box center [443, 236] width 470 height 30
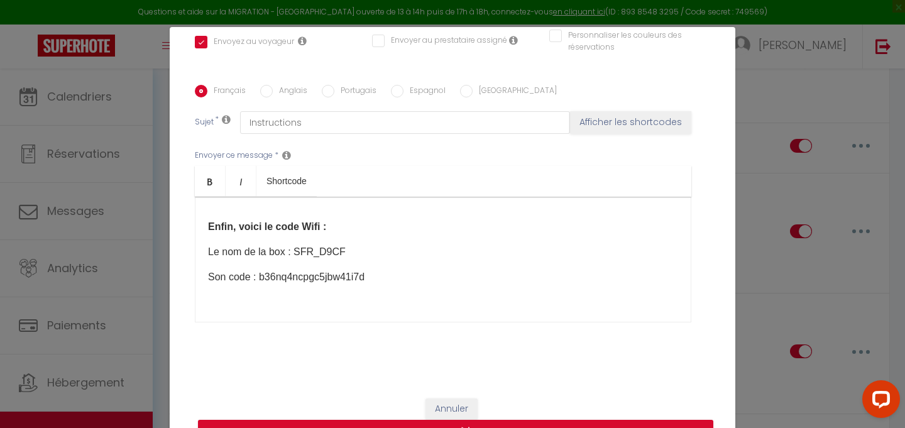
scroll to position [1144, 0]
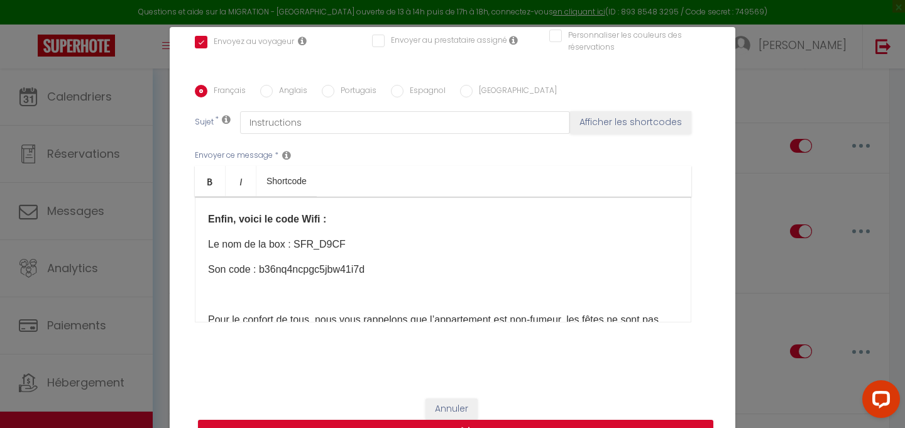
click at [356, 251] on p "Le nom de la box : SFR_D9CF" at bounding box center [443, 244] width 470 height 15
drag, startPoint x: 369, startPoint y: 271, endPoint x: 270, endPoint y: 269, distance: 98.7
click at [270, 269] on p "Son code : b36nq4ncpgc5jbw41i7d​" at bounding box center [443, 269] width 470 height 15
click at [357, 269] on p "Son code : 76Vu 2PbV quEu x6dg gp ​" at bounding box center [443, 269] width 470 height 15
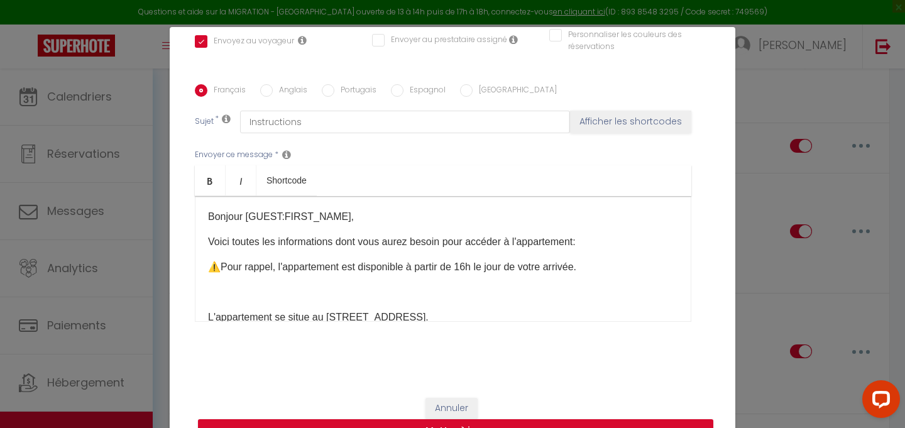
scroll to position [54, 0]
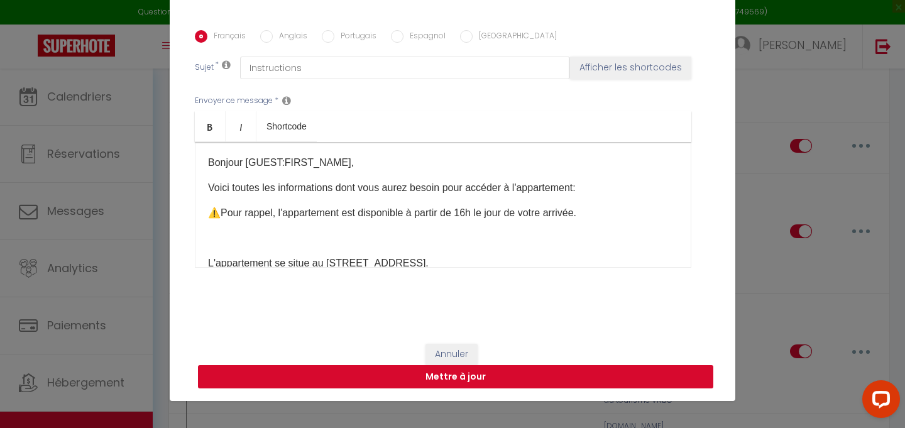
click at [546, 373] on button "Mettre à jour" at bounding box center [455, 377] width 515 height 24
checkbox input "true"
checkbox input "false"
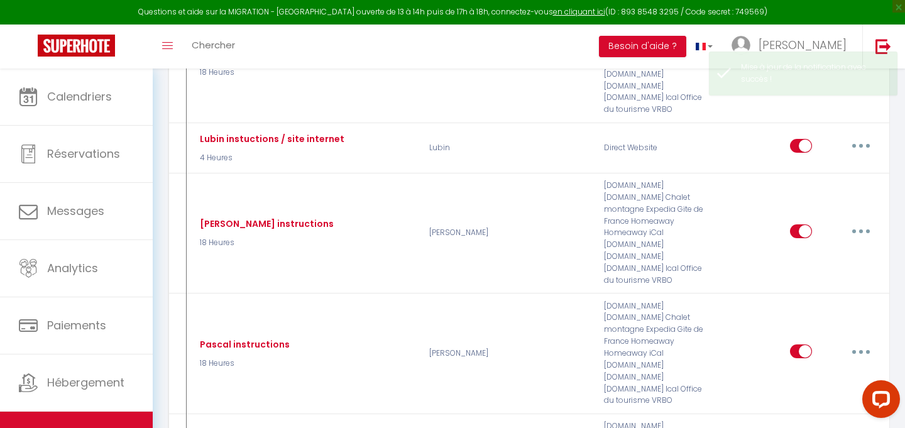
checkbox input "false"
checkbox input "true"
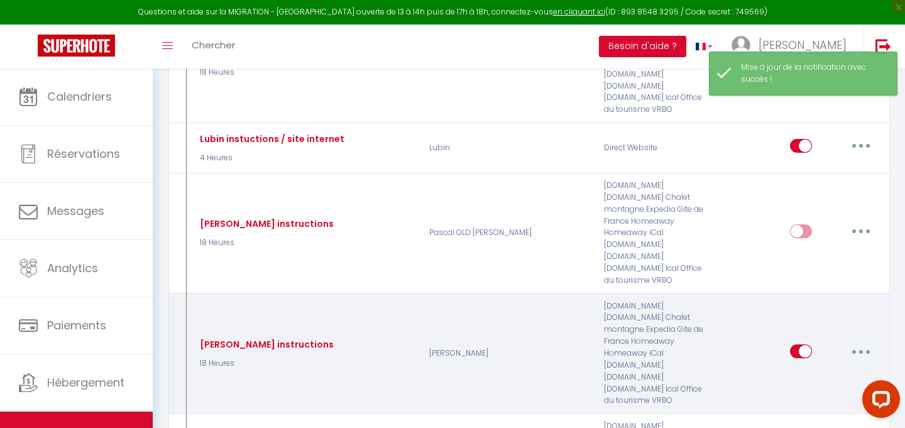
scroll to position [2260, 0]
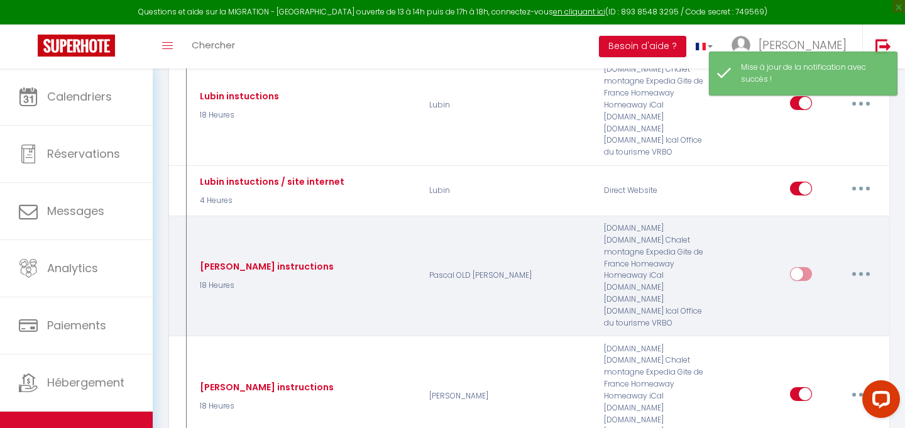
click at [805, 267] on input "checkbox" at bounding box center [801, 276] width 22 height 19
checkbox input "true"
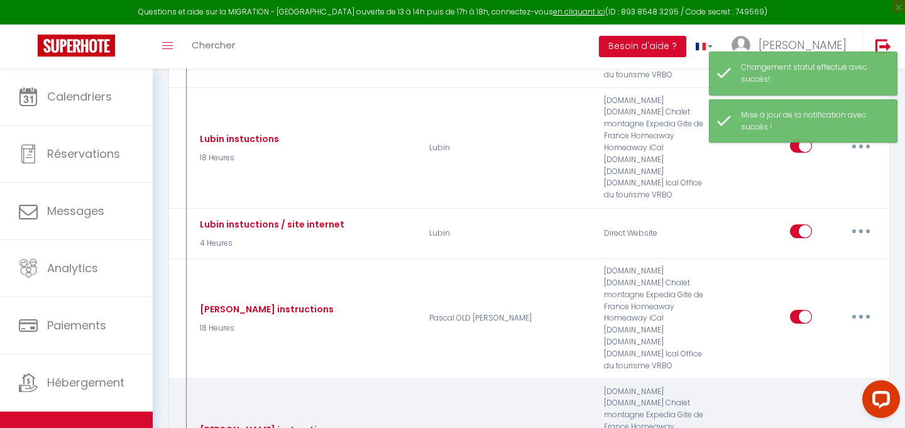
scroll to position [2210, 0]
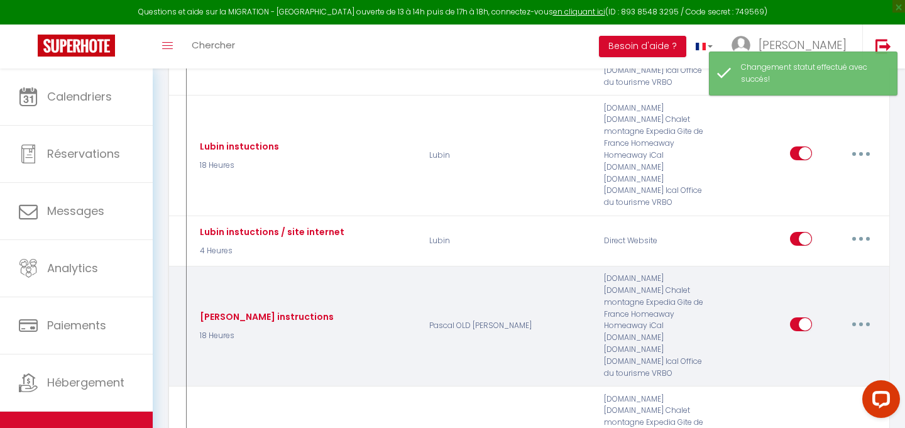
click at [866, 314] on button "button" at bounding box center [860, 324] width 35 height 20
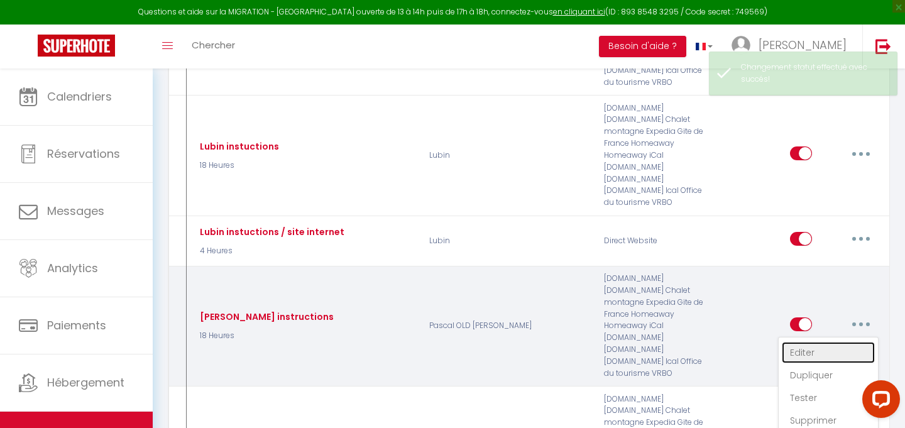
click at [846, 342] on link "Editer" at bounding box center [828, 352] width 93 height 21
type input "[PERSON_NAME] instructions"
select select "18 Heures"
select select
checkbox input "true"
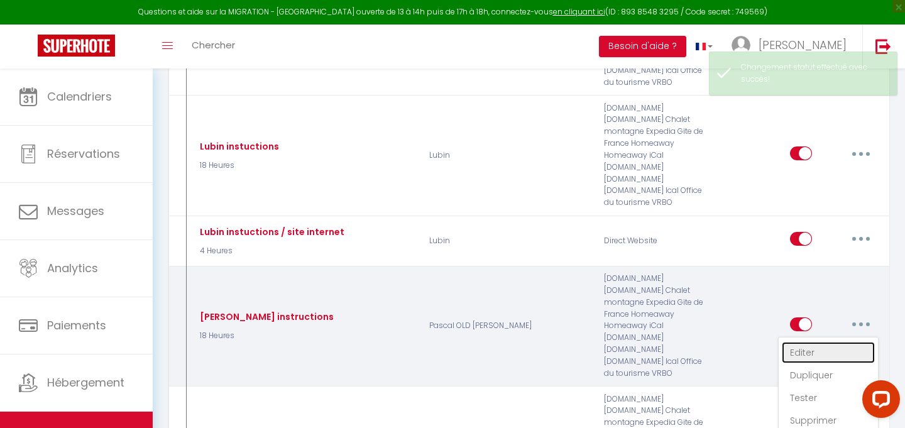
checkbox input "false"
radio input "true"
type input "Instructions"
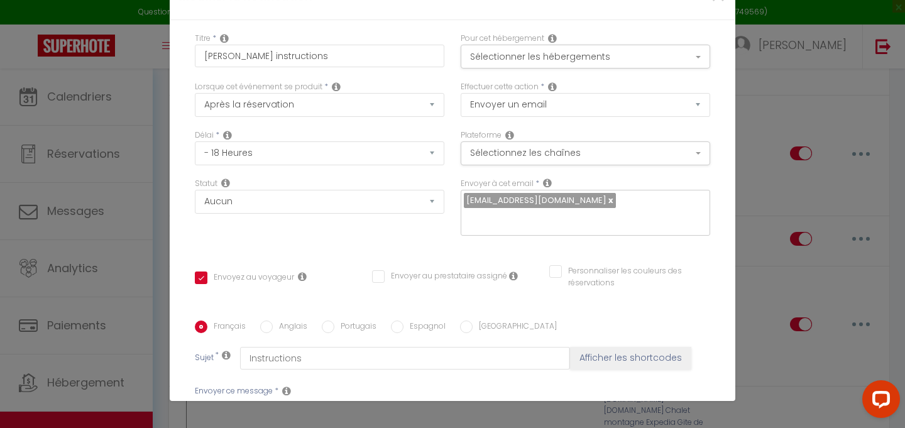
scroll to position [750, 0]
drag, startPoint x: 434, startPoint y: 199, endPoint x: 322, endPoint y: 194, distance: 112.6
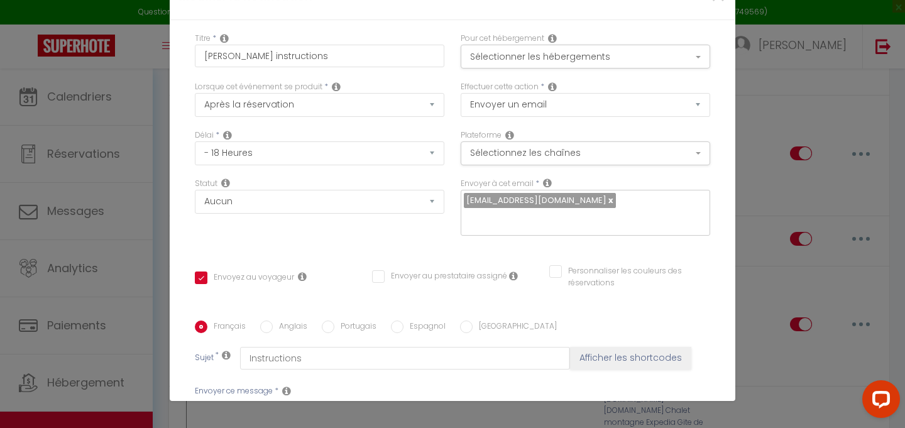
scroll to position [291, 0]
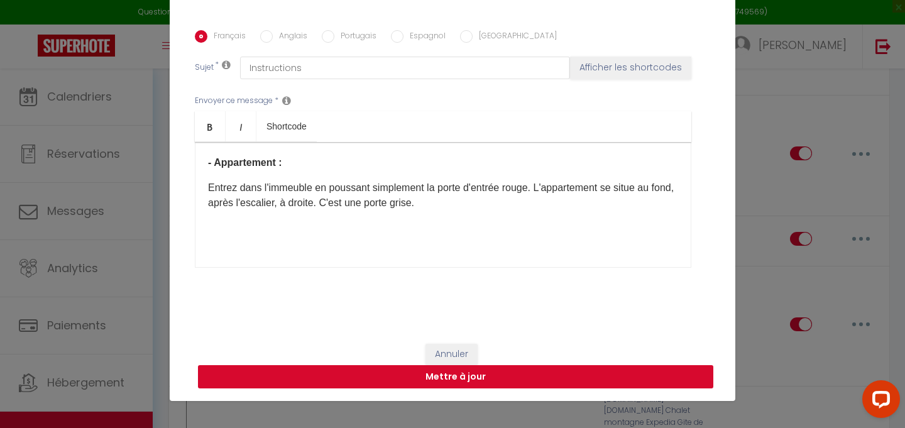
click at [364, 375] on button "Mettre à jour" at bounding box center [455, 377] width 515 height 24
checkbox input "true"
checkbox input "false"
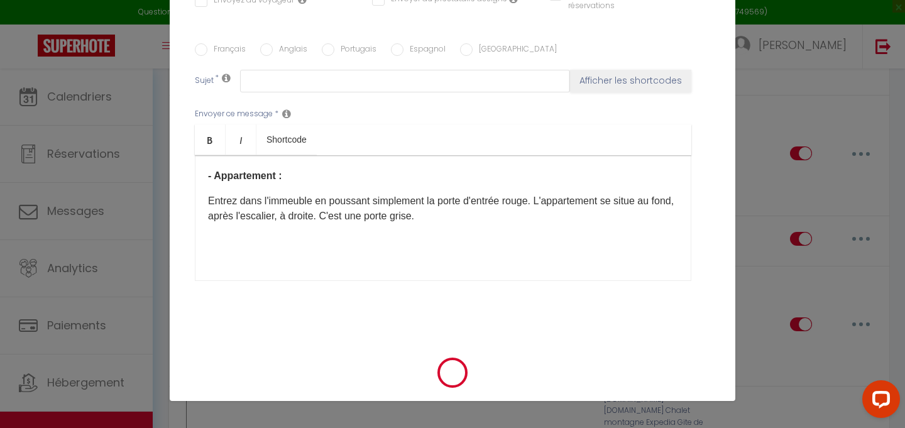
scroll to position [0, 0]
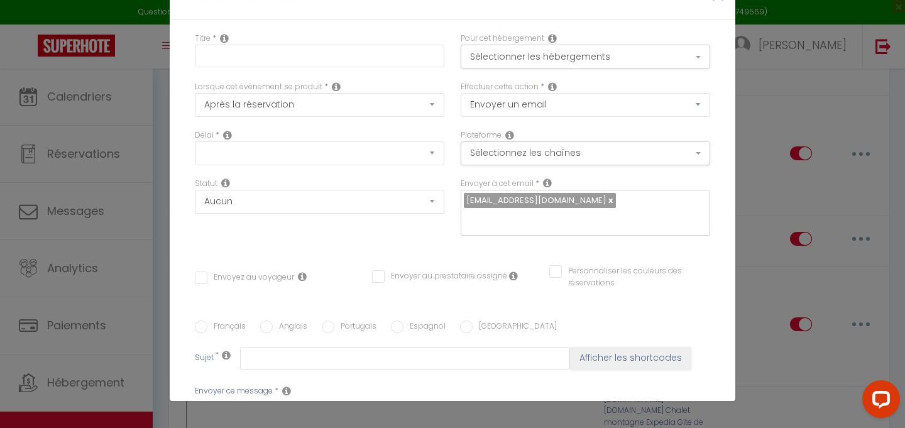
checkbox input "true"
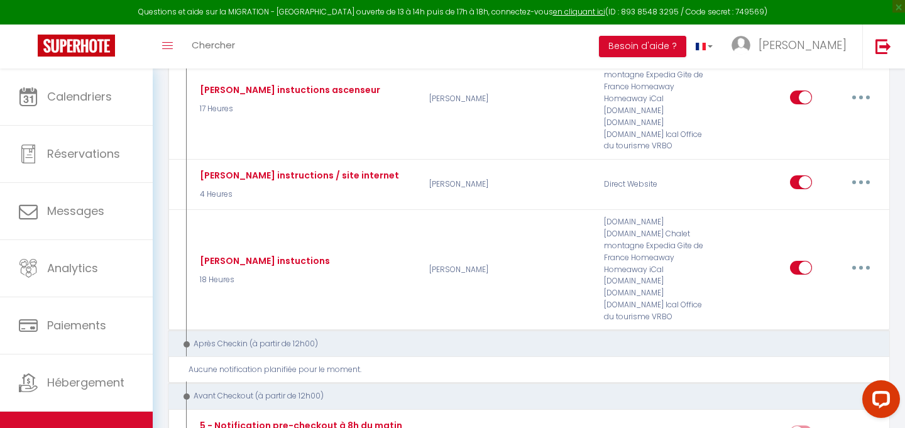
scroll to position [3715, 0]
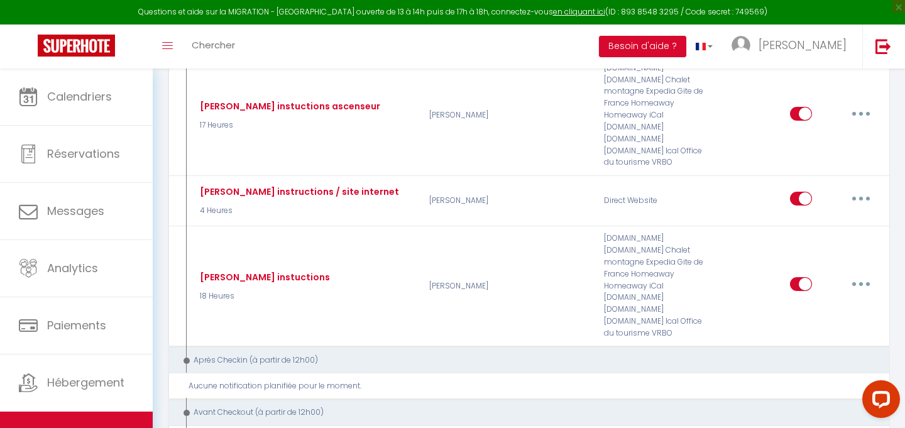
type input "Pré check-out"
select select "4"
select select "2 Heures"
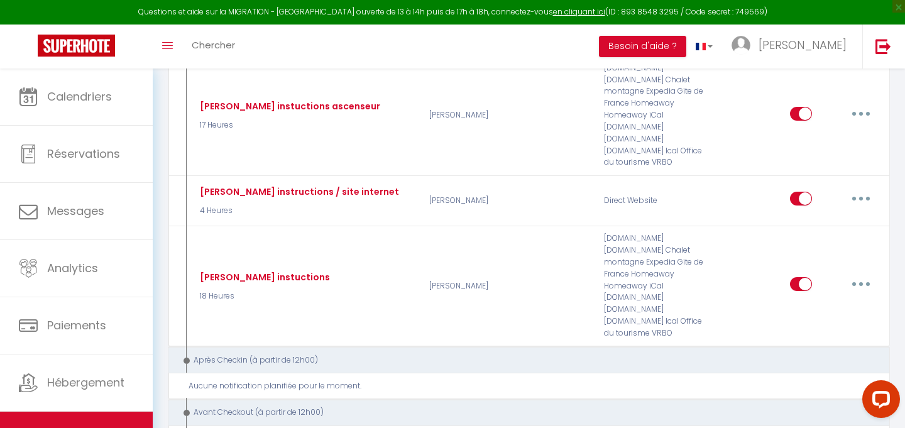
select select
checkbox input "true"
checkbox input "false"
radio input "true"
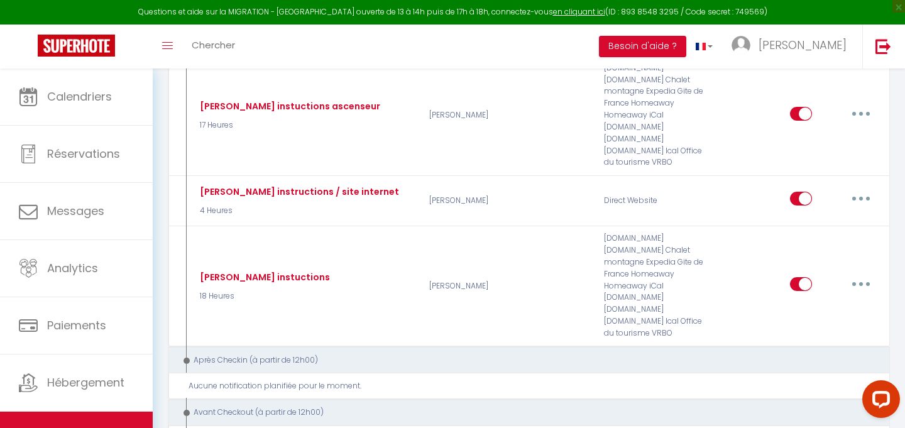
type input "Petit rappel pour [DATE] :)"
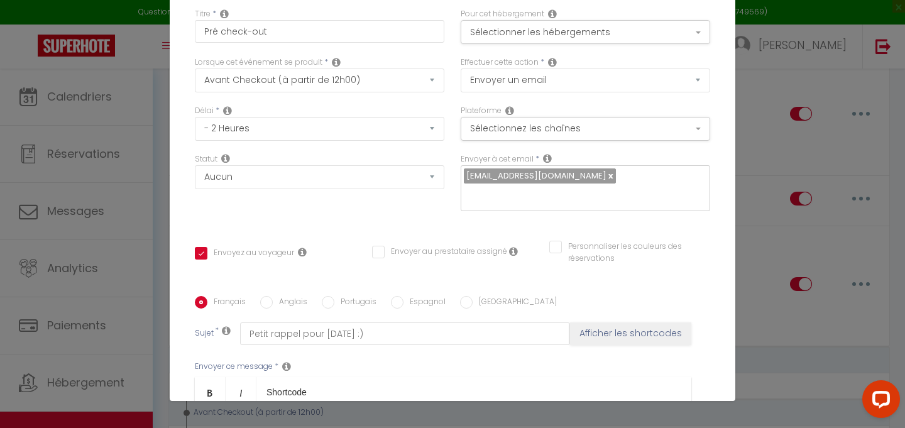
scroll to position [0, 0]
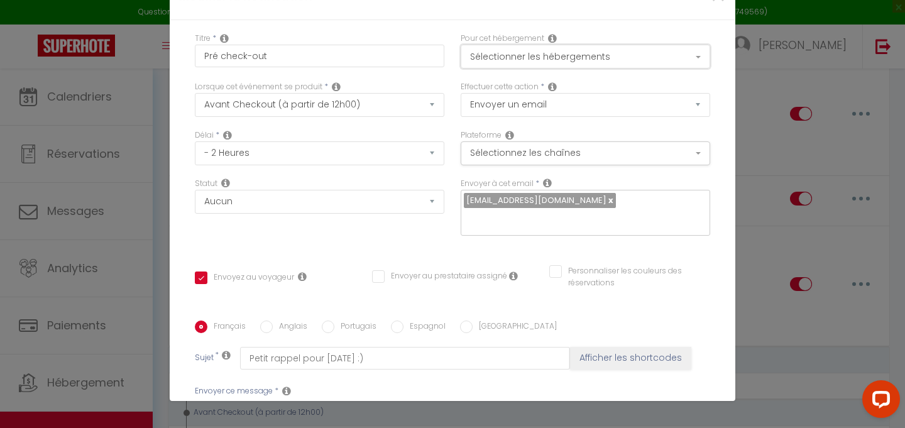
click at [588, 62] on button "Sélectionner les hébergements" at bounding box center [585, 57] width 249 height 24
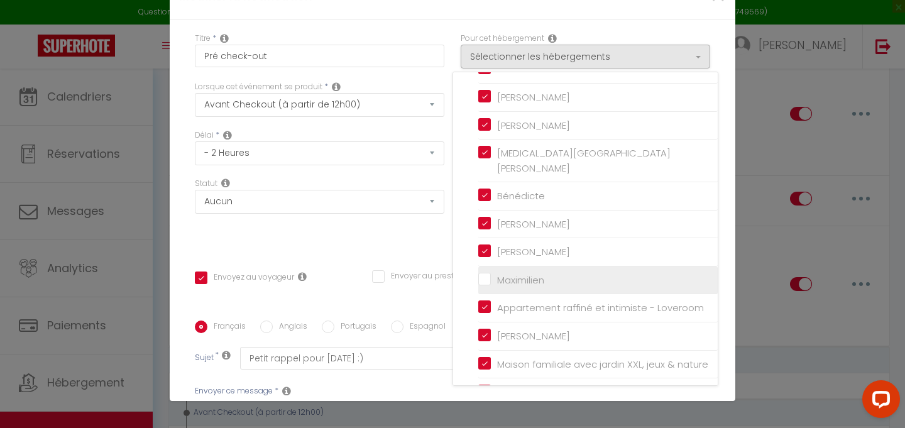
click at [488, 274] on input "Maximilien" at bounding box center [597, 280] width 239 height 13
checkbox input "true"
checkbox input "false"
checkbox input "true"
checkbox input "false"
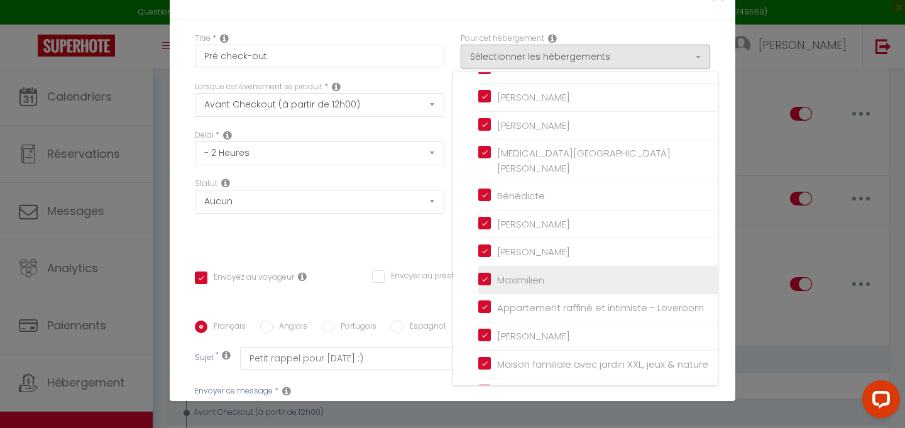
checkbox input "false"
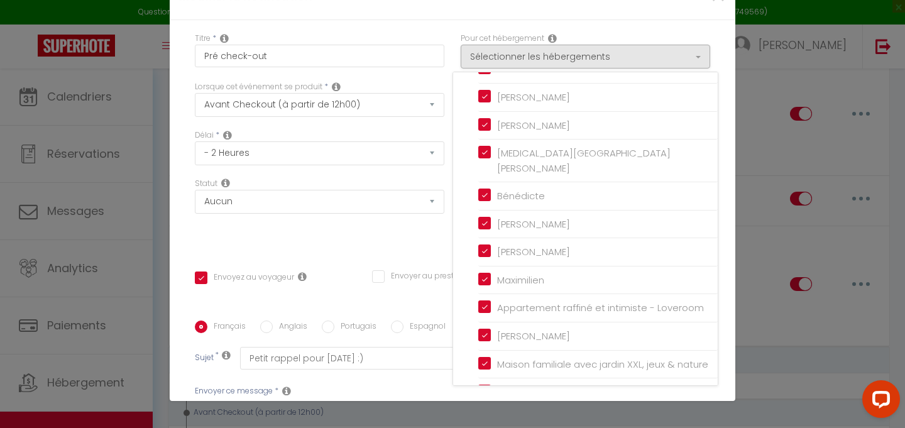
click at [725, 311] on div "Titre * Pré check-out Pour cet hébergement Sélectionner les hébergements Tous l…" at bounding box center [453, 320] width 566 height 601
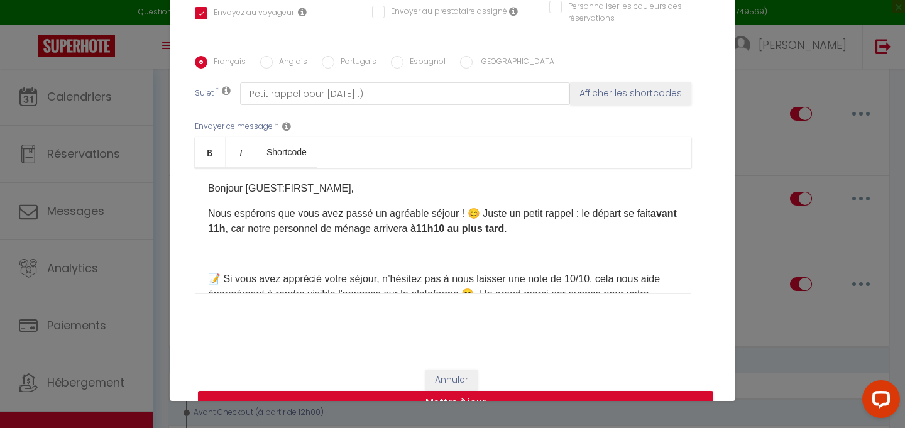
scroll to position [291, 0]
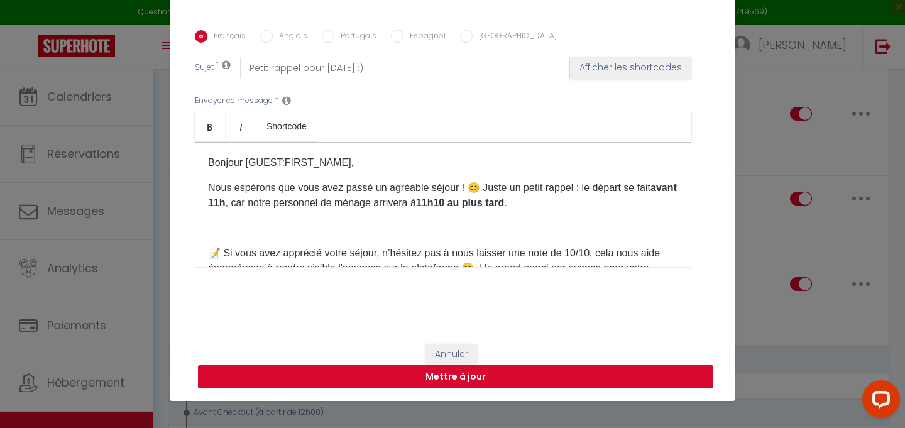
click at [630, 376] on button "Mettre à jour" at bounding box center [455, 377] width 515 height 24
checkbox input "true"
checkbox input "false"
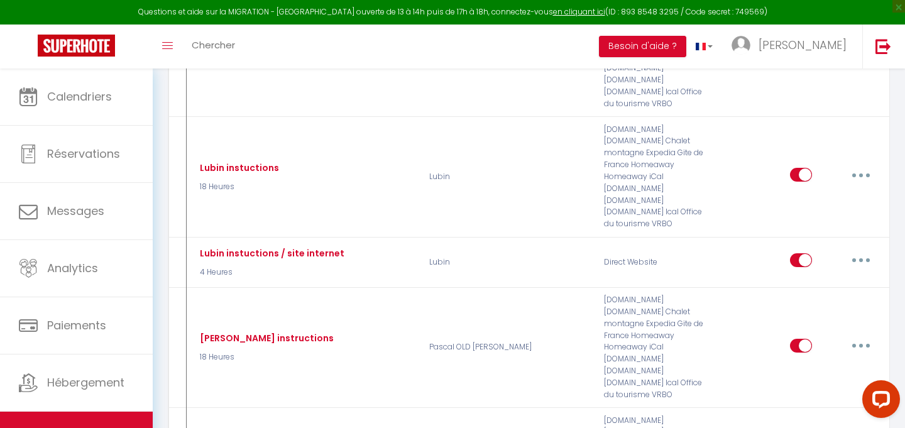
scroll to position [2189, 0]
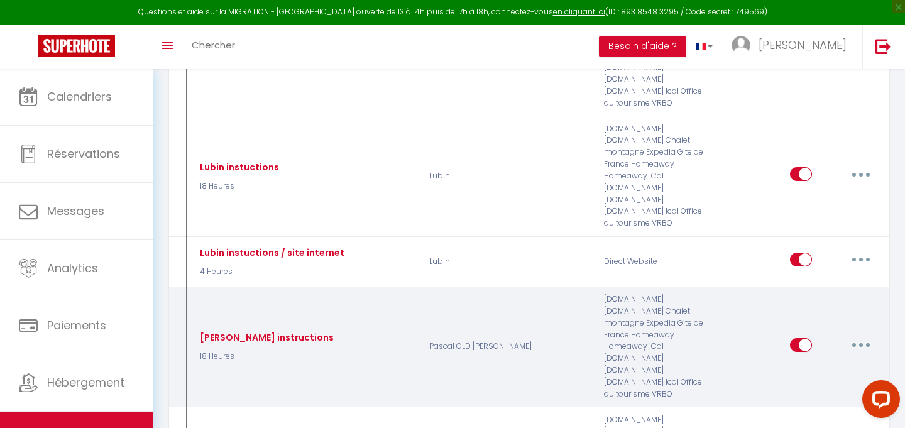
click at [857, 335] on button "button" at bounding box center [860, 345] width 35 height 20
click at [835, 363] on link "Editer" at bounding box center [828, 373] width 93 height 21
type input "[PERSON_NAME] instructions"
select select "18 Heures"
select select
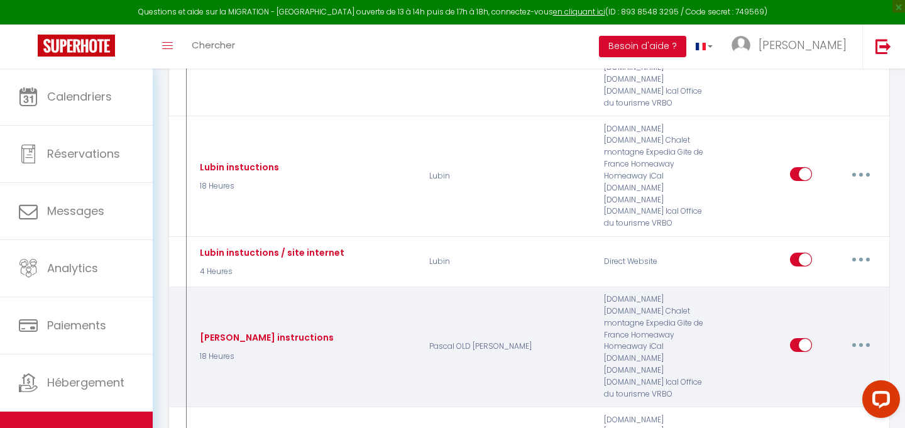
checkbox input "true"
checkbox input "false"
radio input "true"
type input "Instructions"
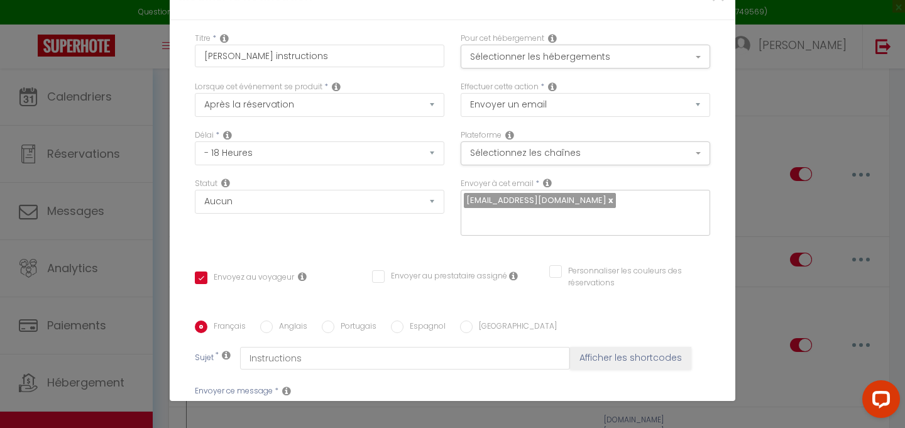
scroll to position [291, 0]
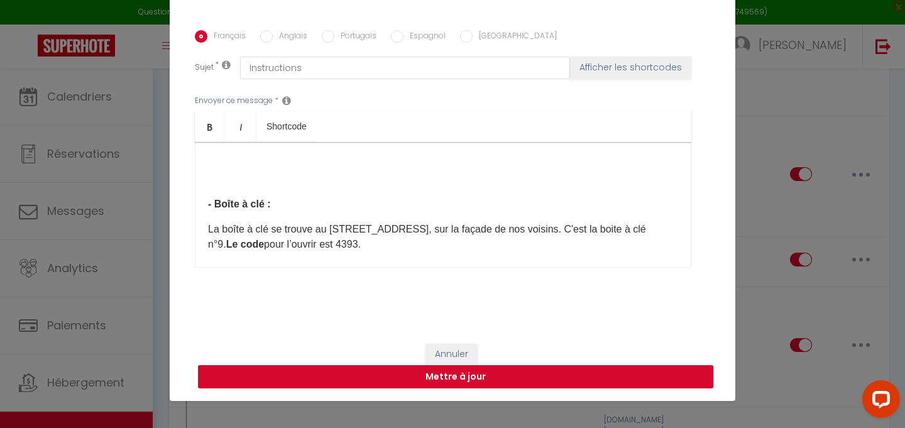
click at [529, 382] on button "Mettre à jour" at bounding box center [455, 377] width 515 height 24
checkbox input "true"
checkbox input "false"
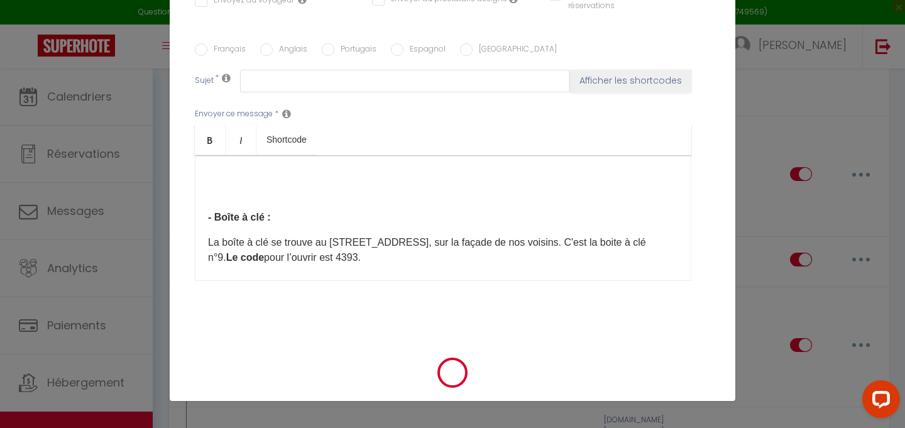
scroll to position [0, 0]
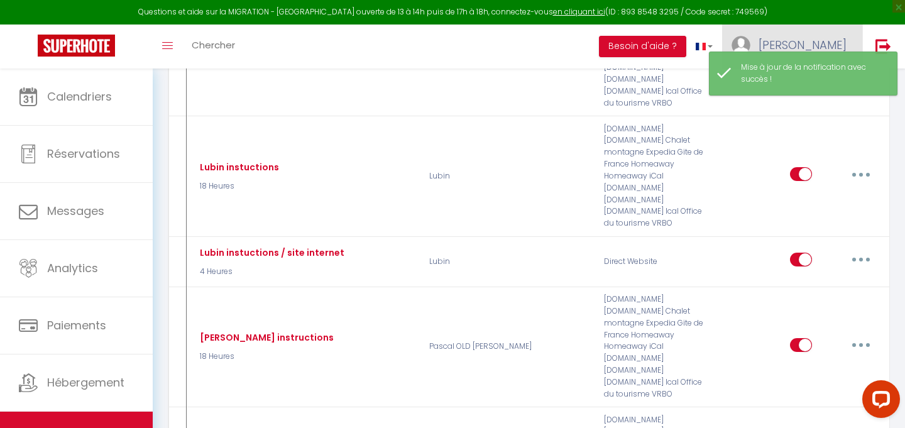
click at [806, 33] on link "[PERSON_NAME]" at bounding box center [792, 47] width 140 height 44
click at [791, 110] on link "Équipe" at bounding box center [811, 109] width 93 height 21
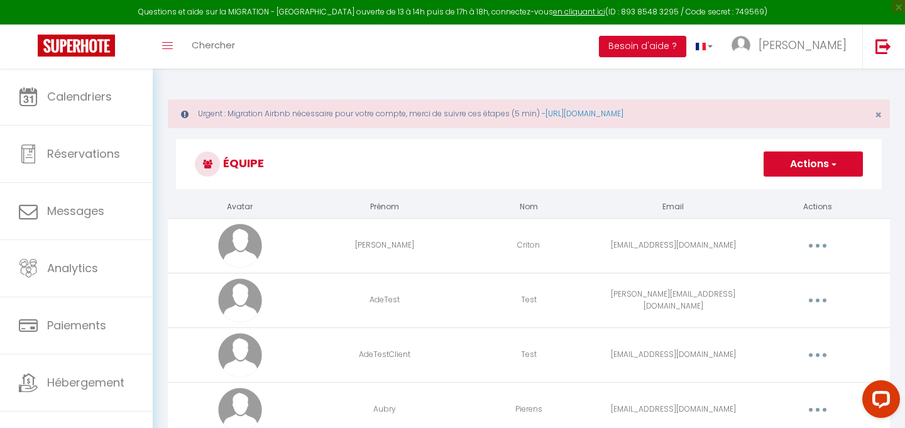
click at [812, 155] on button "Actions" at bounding box center [813, 163] width 99 height 25
click at [784, 190] on link "Ajouter un nouvel utilisateur" at bounding box center [788, 192] width 148 height 16
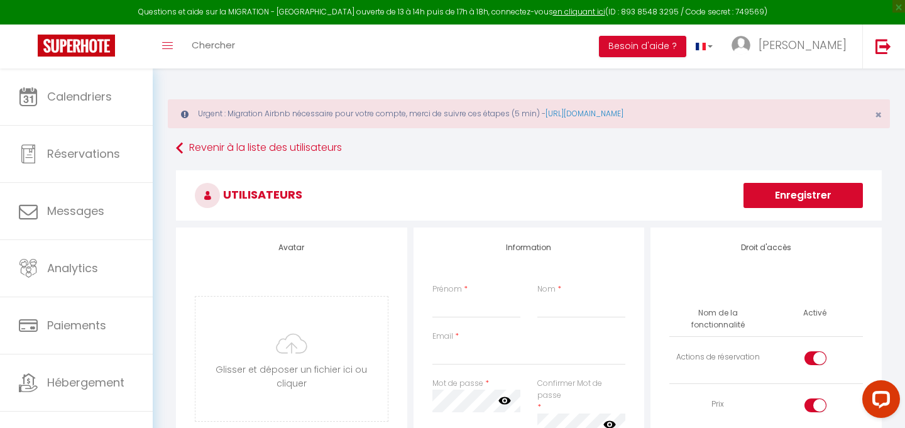
click at [470, 318] on div "Prénom * Nom *" at bounding box center [529, 306] width 210 height 47
click at [464, 347] on input "Email" at bounding box center [529, 353] width 194 height 23
paste input "[DOMAIN_NAME][EMAIL_ADDRESS][DOMAIN_NAME]>"
type input "[DOMAIN_NAME][EMAIL_ADDRESS][DOMAIN_NAME]>"
click at [439, 305] on input "Prénom" at bounding box center [476, 306] width 89 height 23
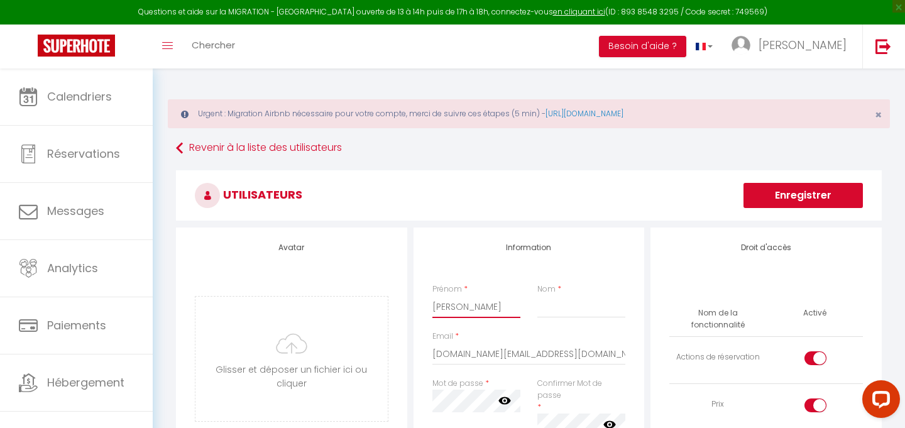
type input "[PERSON_NAME]"
click at [544, 305] on input "Nom" at bounding box center [581, 306] width 89 height 23
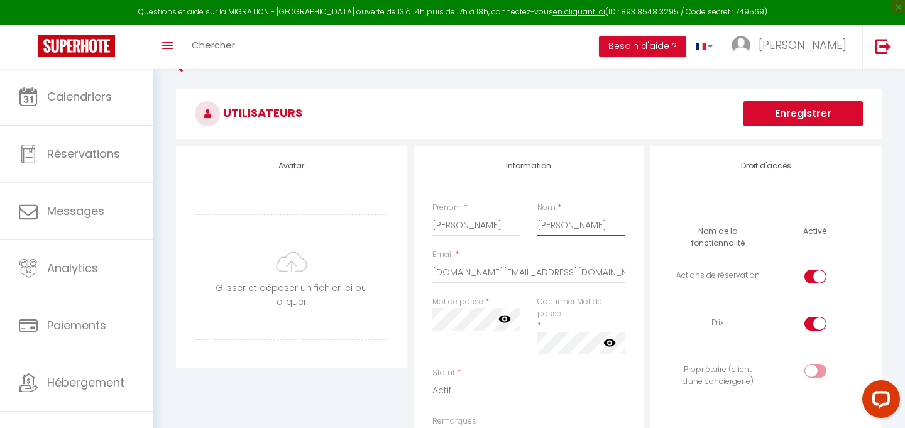
scroll to position [97, 0]
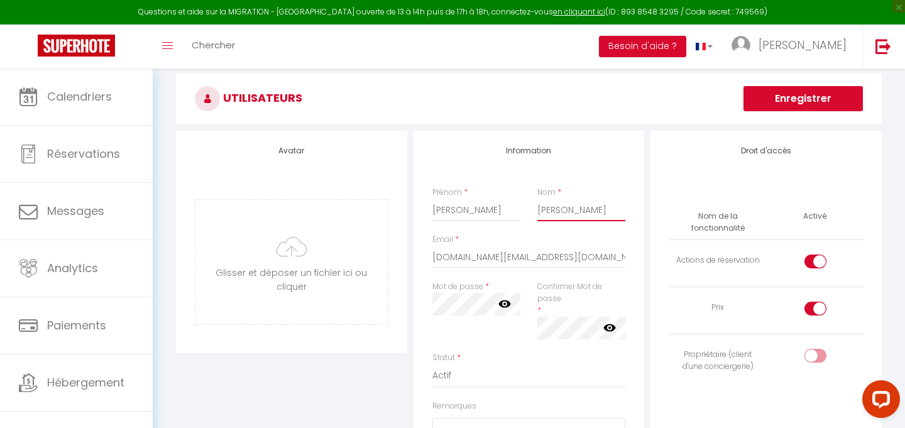
type input "[PERSON_NAME]"
click at [819, 261] on input "checkbox" at bounding box center [826, 264] width 22 height 19
checkbox input "false"
click at [818, 300] on td at bounding box center [814, 310] width 97 height 47
click at [812, 313] on div at bounding box center [815, 309] width 22 height 14
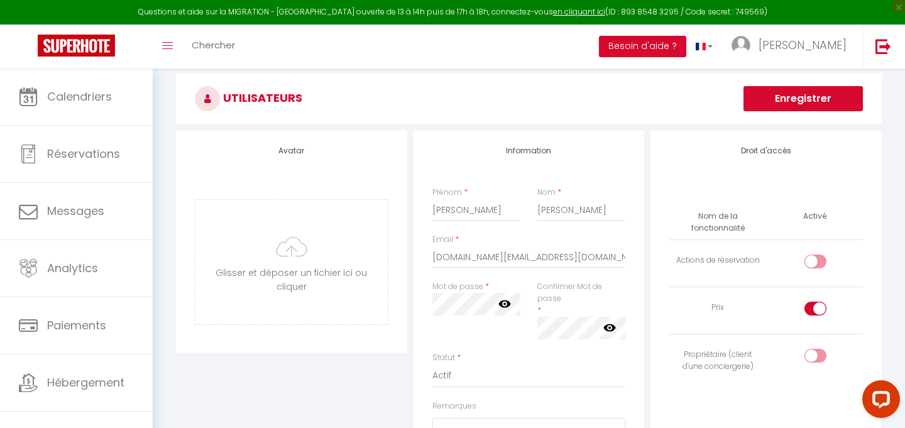
click at [815, 313] on input "checkbox" at bounding box center [826, 311] width 22 height 19
checkbox input "false"
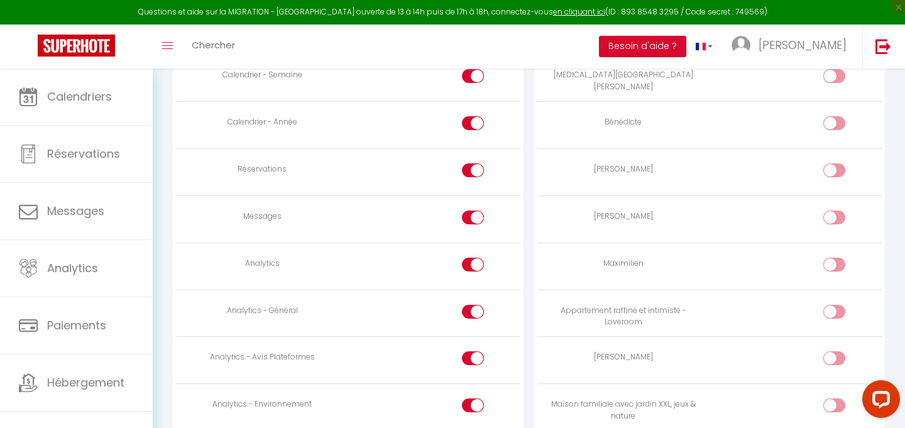
scroll to position [922, 0]
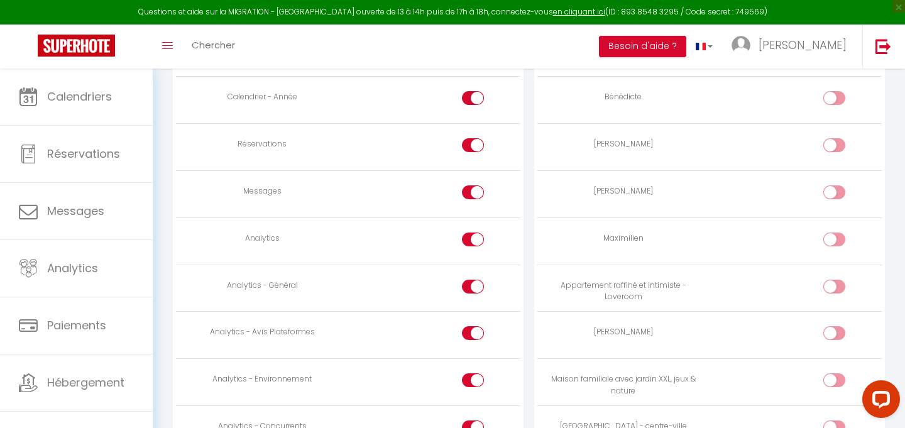
click at [833, 236] on div at bounding box center [834, 240] width 22 height 14
click at [834, 236] on input "checkbox" at bounding box center [845, 242] width 22 height 19
checkbox input "true"
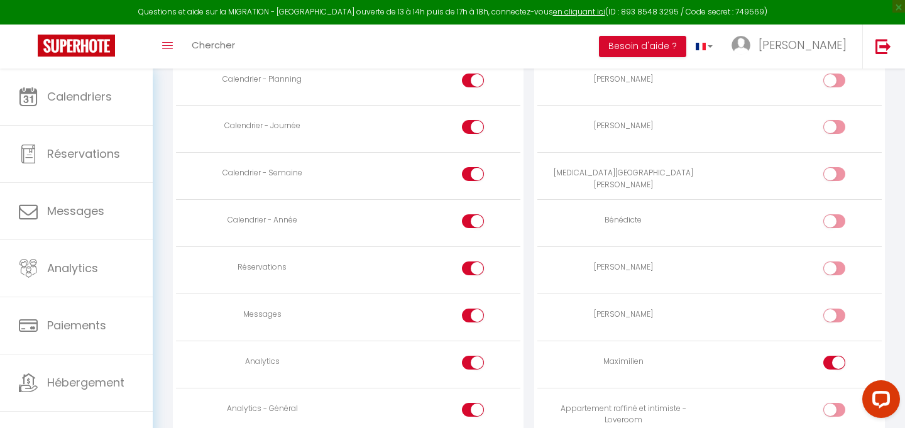
scroll to position [846, 0]
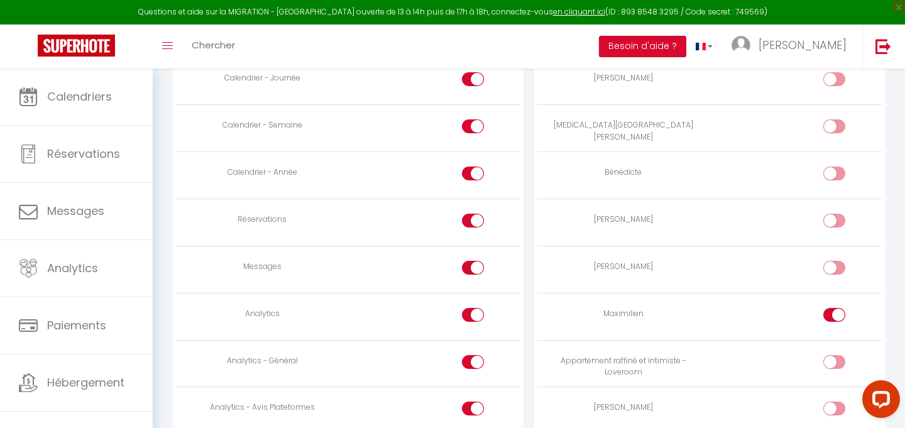
click at [481, 268] on input "checkbox" at bounding box center [484, 270] width 22 height 19
checkbox input "false"
click at [471, 310] on div at bounding box center [473, 315] width 22 height 14
click at [473, 310] on input "checkbox" at bounding box center [484, 317] width 22 height 19
checkbox input "false"
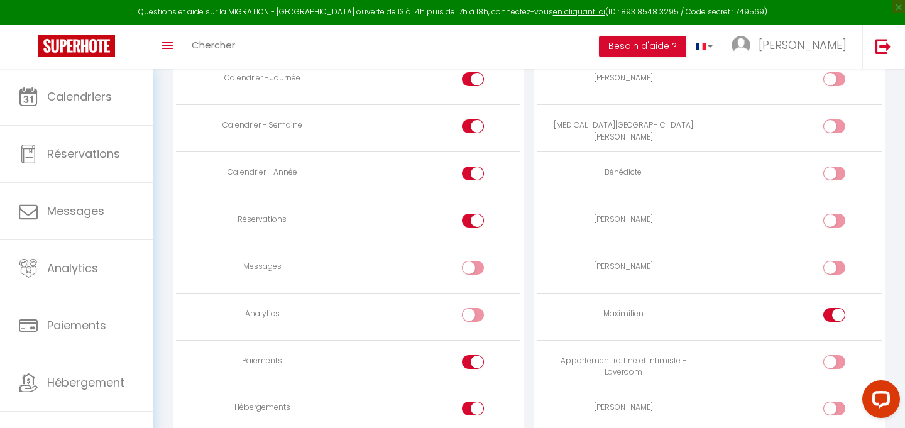
click at [476, 355] on input "checkbox" at bounding box center [484, 364] width 22 height 19
checkbox input "false"
click at [471, 394] on td at bounding box center [434, 410] width 172 height 47
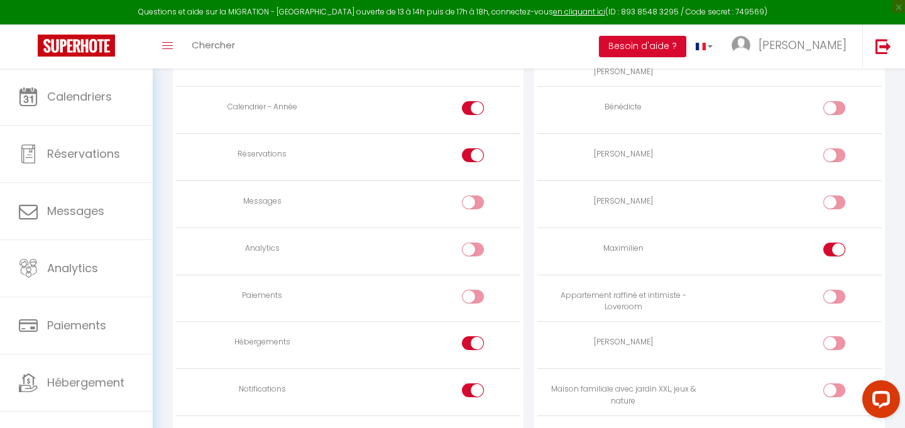
scroll to position [972, 0]
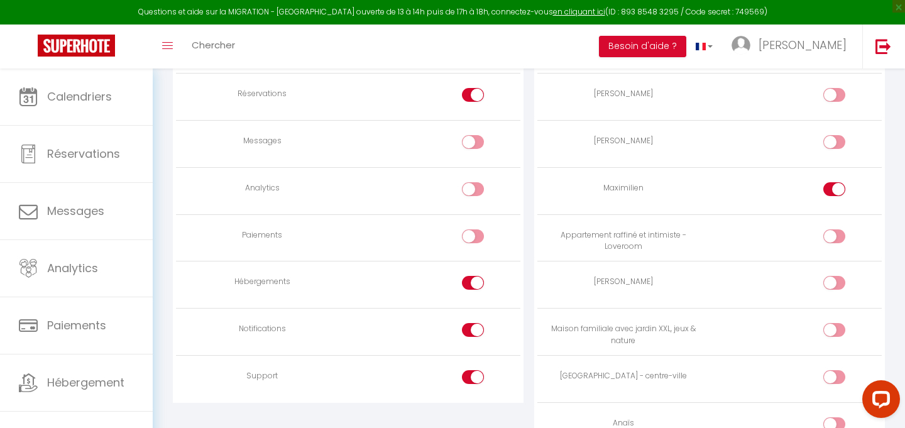
click at [470, 280] on div at bounding box center [473, 283] width 22 height 14
click at [473, 280] on input "checkbox" at bounding box center [484, 285] width 22 height 19
checkbox input "false"
click at [477, 323] on input "checkbox" at bounding box center [484, 332] width 22 height 19
checkbox input "false"
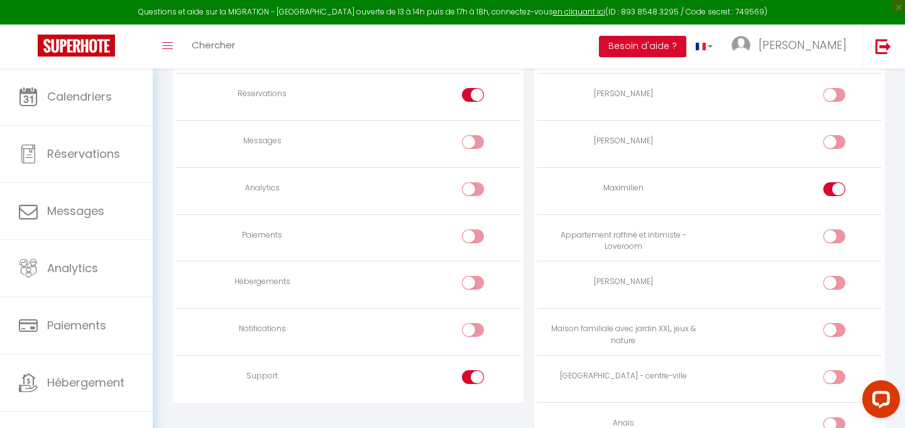
click at [473, 375] on input "checkbox" at bounding box center [484, 379] width 22 height 19
checkbox input "false"
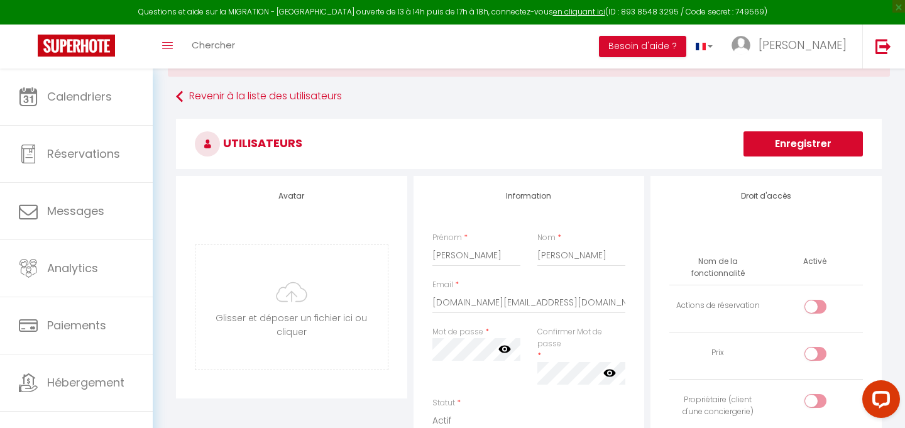
scroll to position [0, 0]
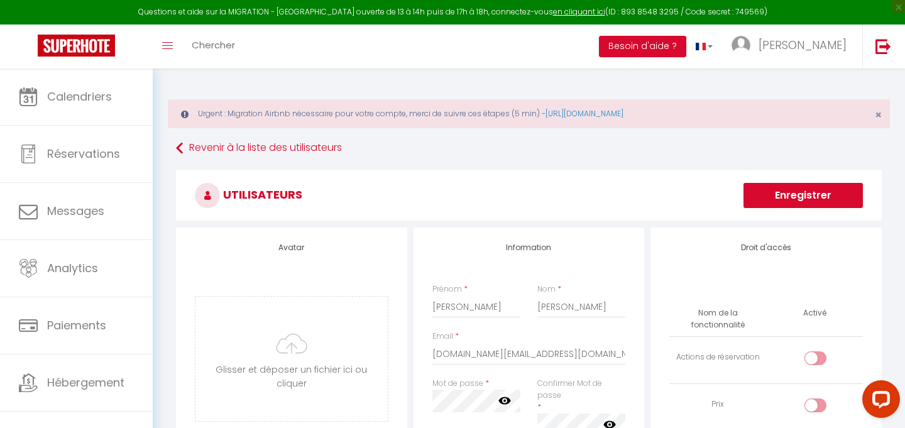
click at [783, 192] on button "Enregistrer" at bounding box center [802, 195] width 119 height 25
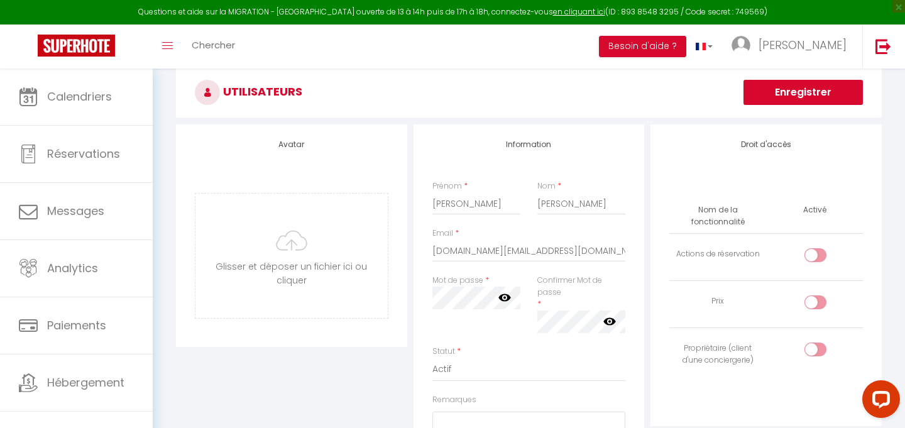
scroll to position [104, 0]
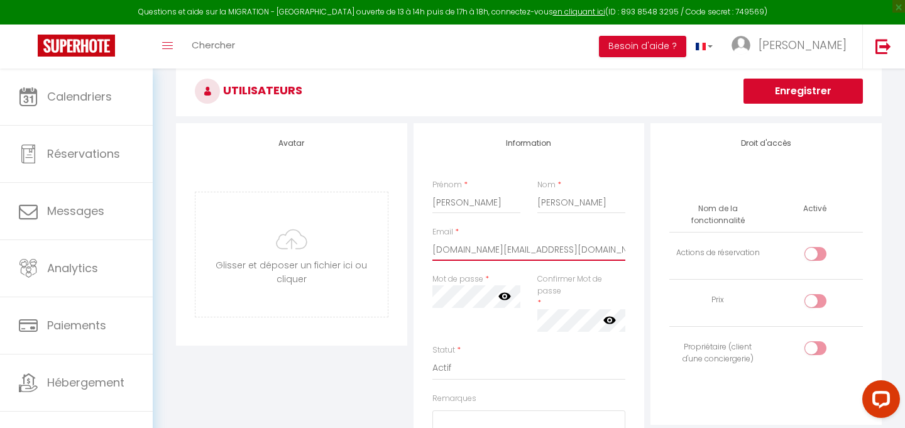
click at [581, 252] on input "[DOMAIN_NAME][EMAIL_ADDRESS][DOMAIN_NAME]>" at bounding box center [529, 249] width 194 height 23
type input "[DOMAIN_NAME][EMAIL_ADDRESS][DOMAIN_NAME]"
click at [803, 92] on button "Enregistrer" at bounding box center [802, 91] width 119 height 25
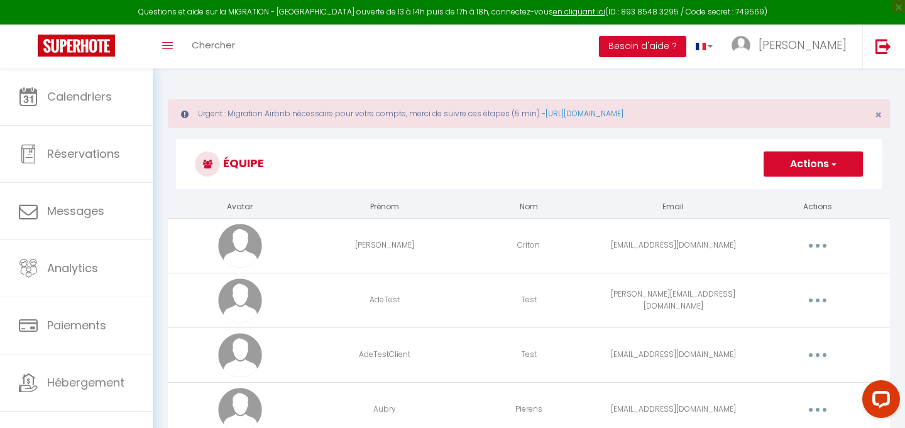
click at [561, 148] on h3 "Équipe" at bounding box center [529, 164] width 706 height 50
click at [377, 104] on div "Urgent : Migration Airbnb nécessaire pour votre compte, merci de suivre ces éta…" at bounding box center [529, 113] width 722 height 29
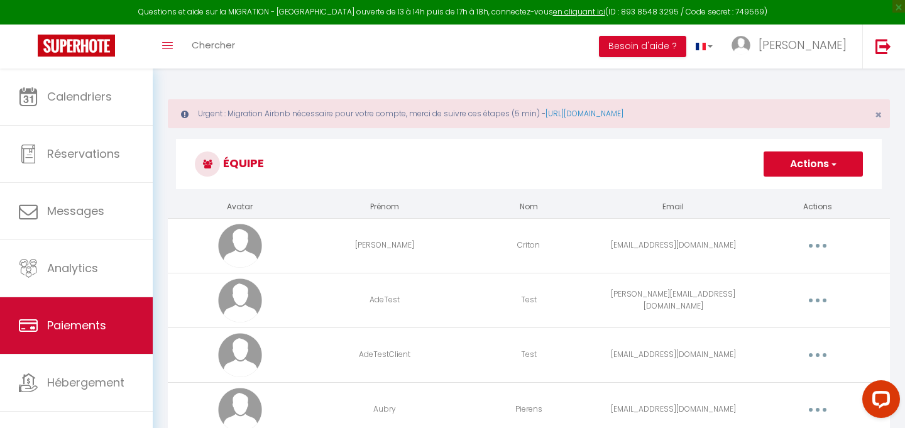
scroll to position [14, 0]
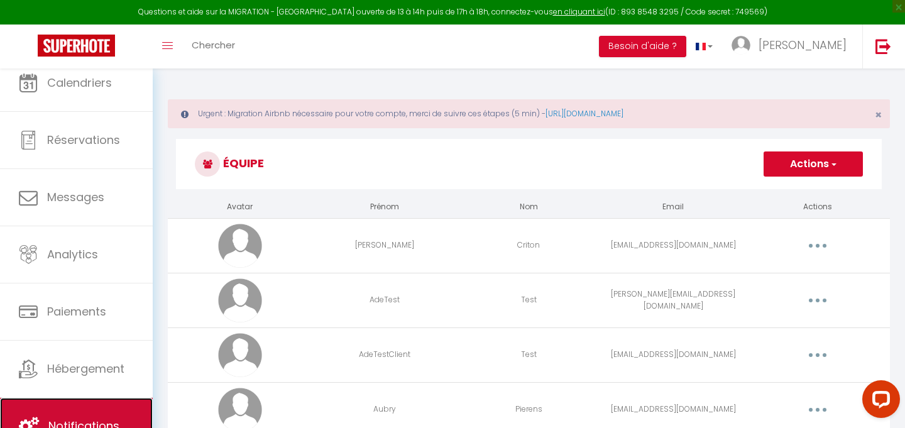
click at [55, 408] on link "Notifications" at bounding box center [76, 426] width 153 height 57
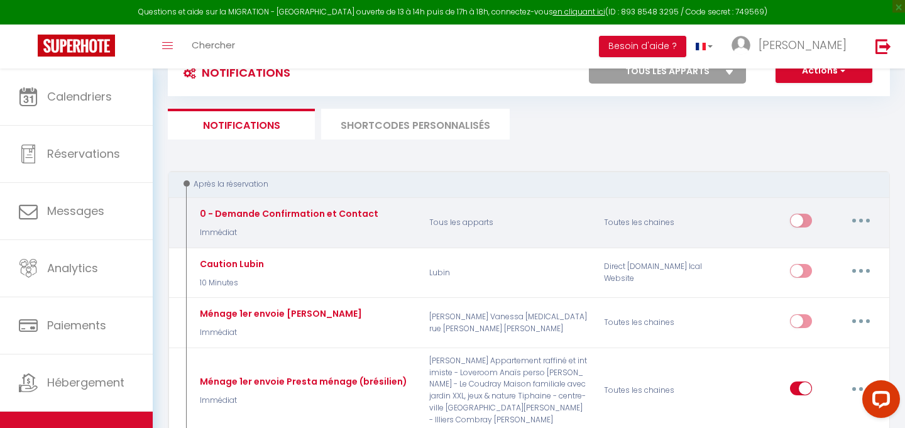
scroll to position [249, 0]
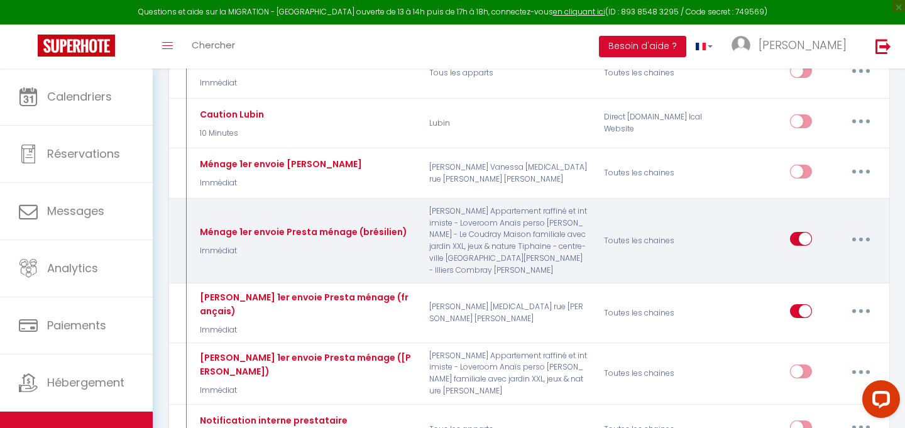
click at [866, 238] on button "button" at bounding box center [860, 239] width 35 height 20
click at [823, 287] on link "Dupliquer" at bounding box center [828, 290] width 93 height 21
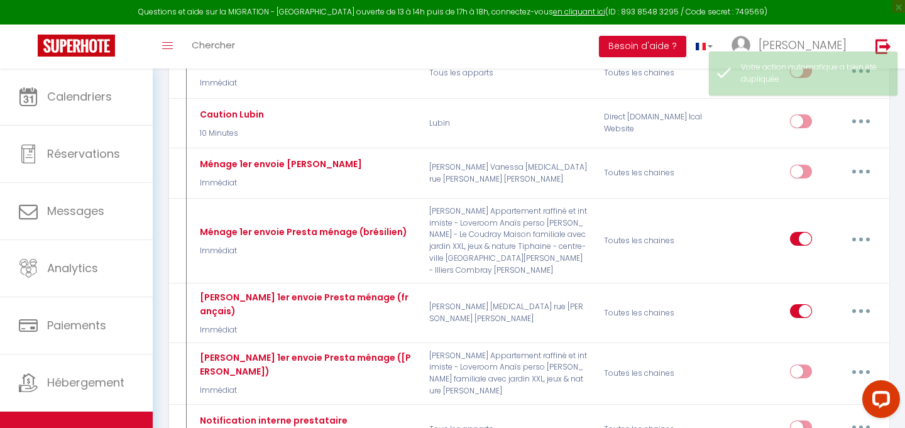
checkbox input "false"
checkbox input "true"
checkbox input "false"
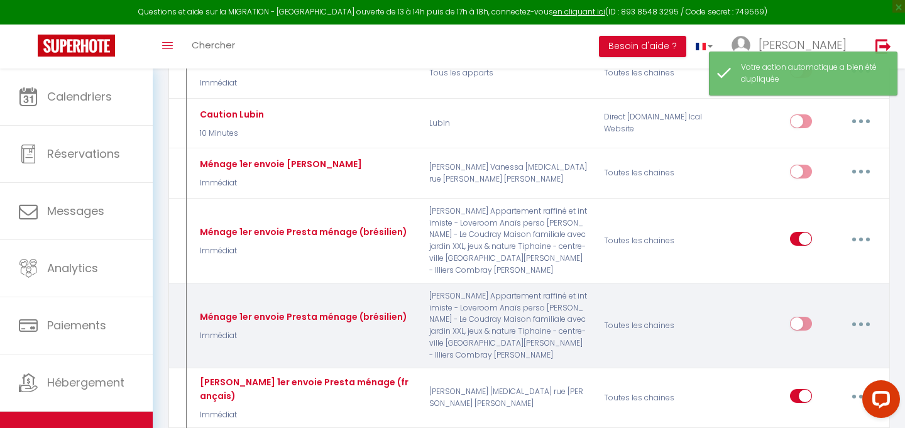
click at [855, 327] on button "button" at bounding box center [860, 324] width 35 height 20
click at [828, 349] on link "Editer" at bounding box center [828, 352] width 93 height 21
type input "Ménage 1er envoie Presta ménage (brésilien)"
select select "Immédiat"
select select
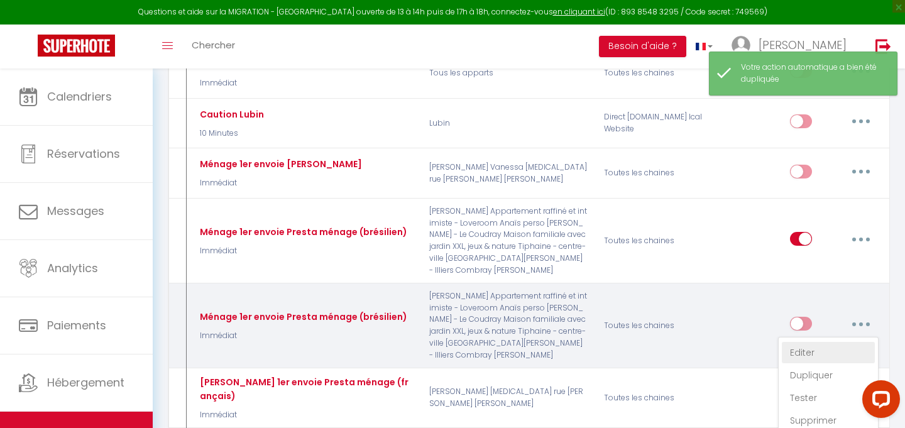
checkbox input "false"
checkbox input "true"
checkbox input "false"
radio input "true"
type input "[CHECKOUT:DD-MM-YYYY]Demande nouvelle prestation [RENTAL:NAME]"
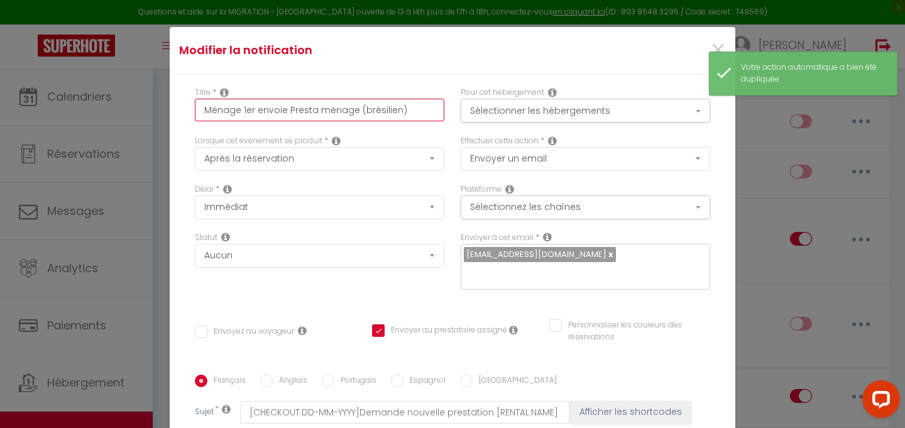
click at [381, 99] on input "Ménage 1er envoie Presta ménage (brésilien)" at bounding box center [319, 110] width 249 height 23
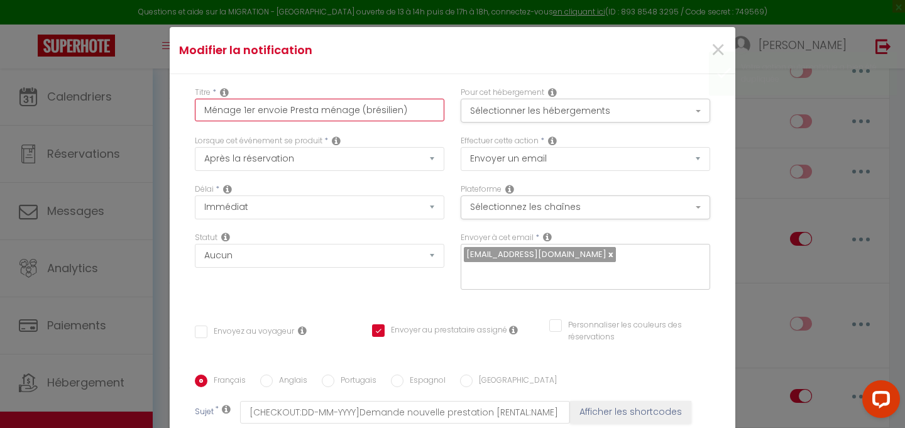
drag, startPoint x: 400, startPoint y: 109, endPoint x: 290, endPoint y: 108, distance: 109.4
click at [290, 108] on input "Ménage 1er envoie Presta ménage (brésilien)" at bounding box center [319, 110] width 249 height 23
type input "[PERSON_NAME] 1er envoie P"
checkbox input "false"
checkbox input "true"
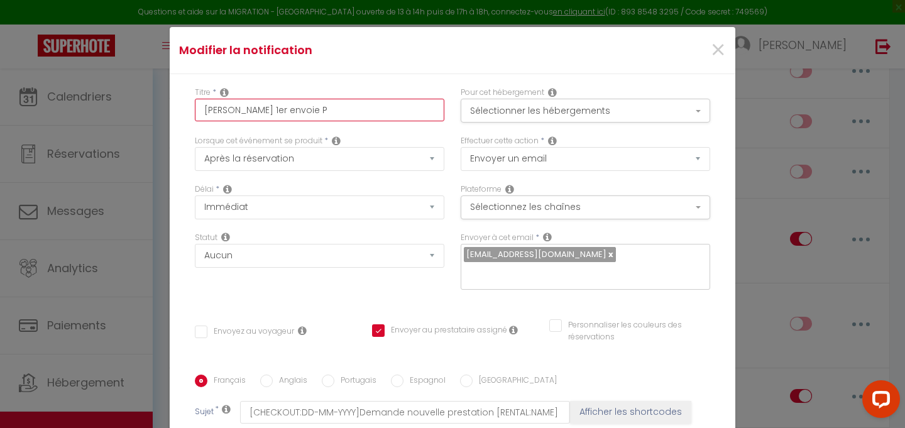
checkbox input "false"
type input "Ménage 1er envoie"
click at [606, 258] on link at bounding box center [609, 254] width 7 height 12
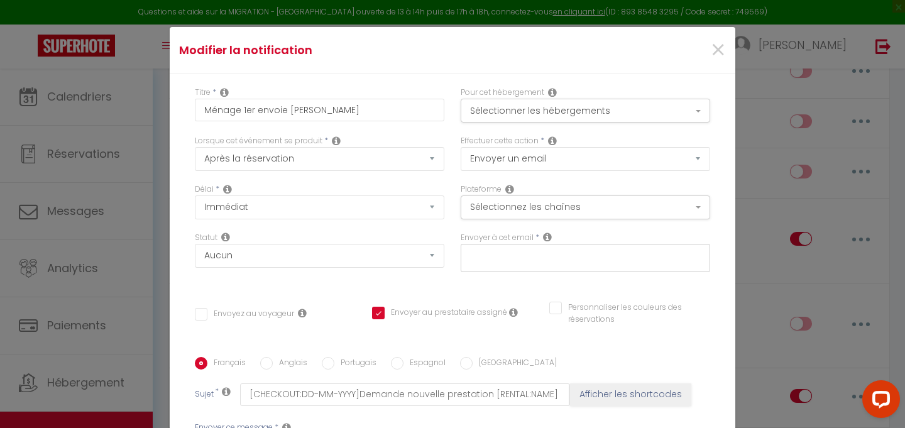
click at [593, 258] on input "text" at bounding box center [582, 256] width 237 height 16
paste input "[DOMAIN_NAME][EMAIL_ADDRESS][DOMAIN_NAME]"
click at [673, 354] on div "Titre * [PERSON_NAME] 1er envoie [PERSON_NAME] Pour cet hébergement Sélectionne…" at bounding box center [453, 366] width 566 height 584
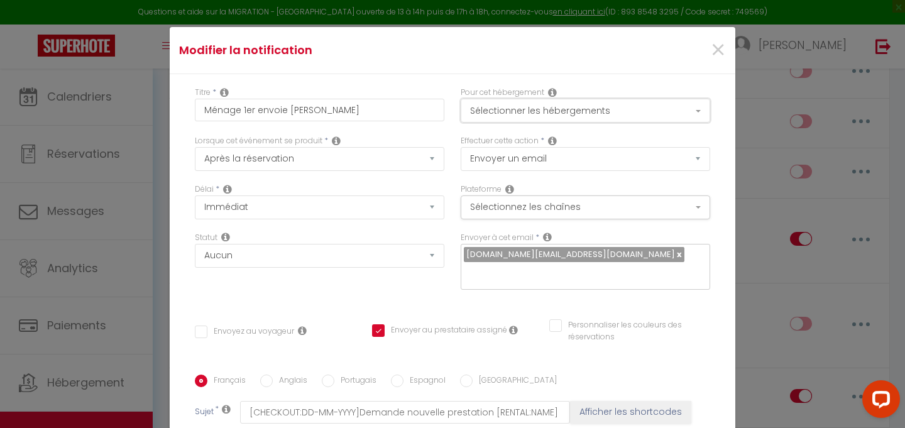
click at [699, 106] on button "Sélectionner les hébergements" at bounding box center [585, 111] width 249 height 24
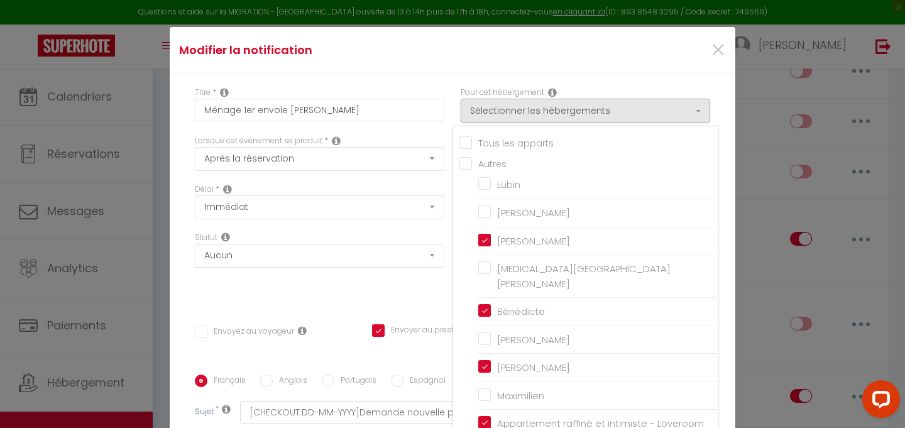
click at [462, 137] on input "Tous les apparts" at bounding box center [588, 142] width 258 height 13
click at [463, 138] on input "Tous les apparts" at bounding box center [588, 142] width 258 height 13
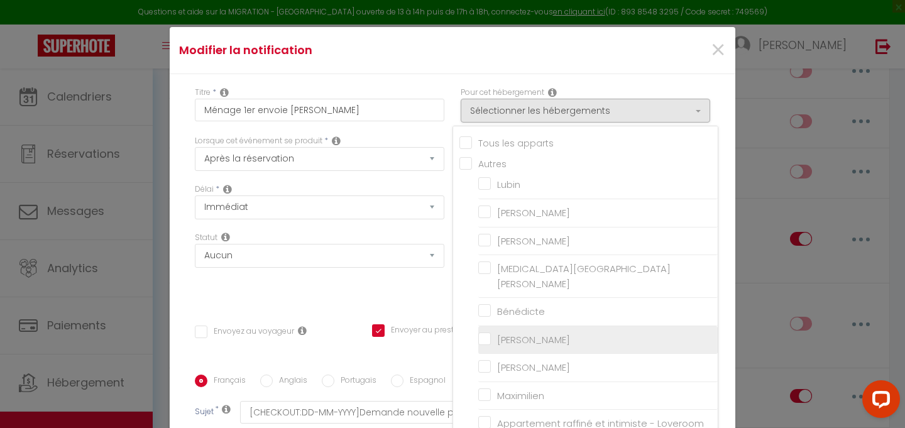
scroll to position [40, 0]
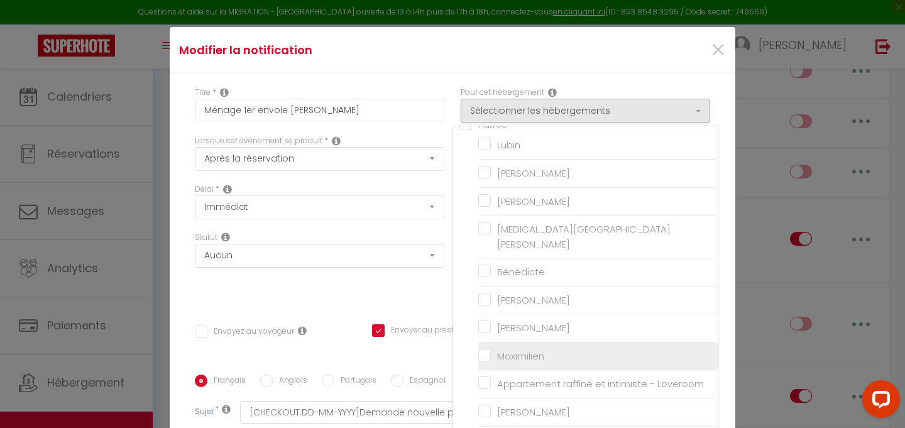
click at [486, 350] on input "Maximilien" at bounding box center [597, 356] width 239 height 13
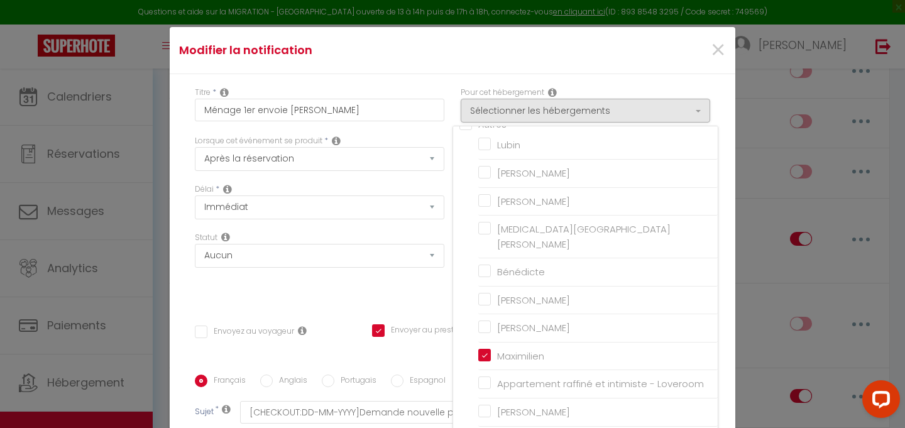
click at [728, 340] on div "Titre * [PERSON_NAME] 1er envoie [PERSON_NAME] Pour cet hébergement Sélectionne…" at bounding box center [453, 374] width 566 height 601
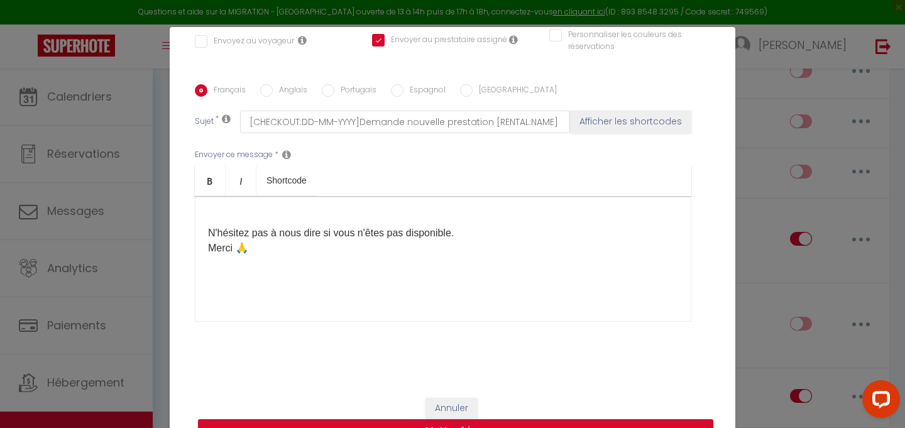
scroll to position [54, 0]
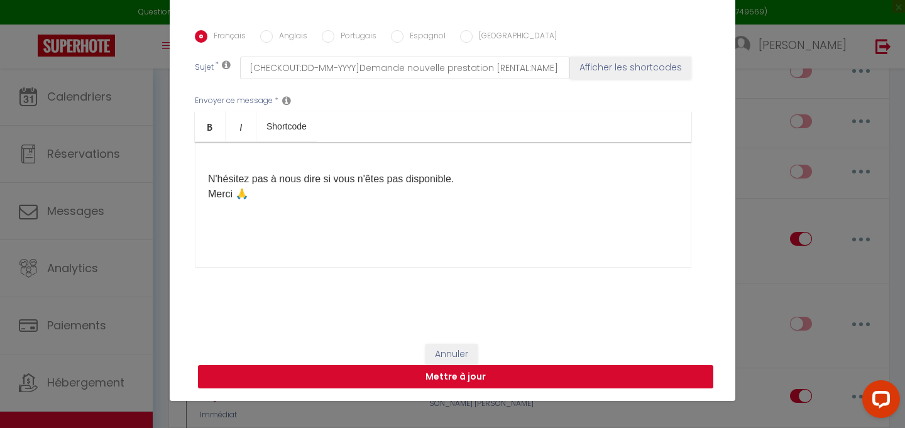
click at [576, 375] on button "Mettre à jour" at bounding box center [455, 377] width 515 height 24
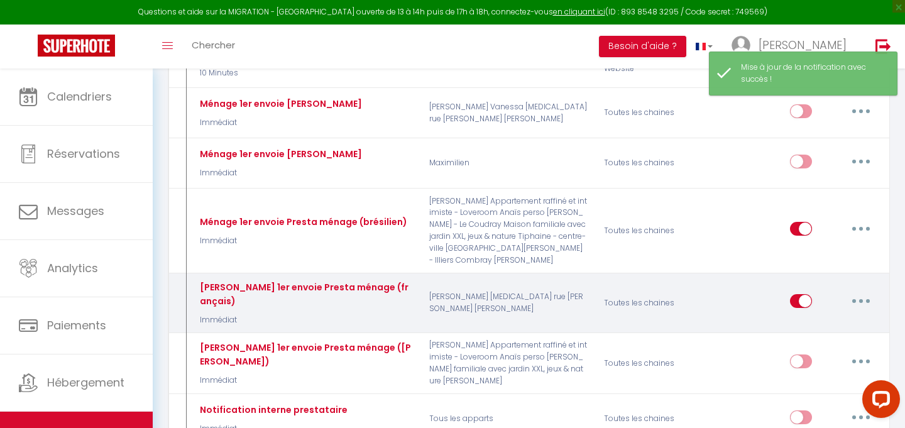
scroll to position [309, 0]
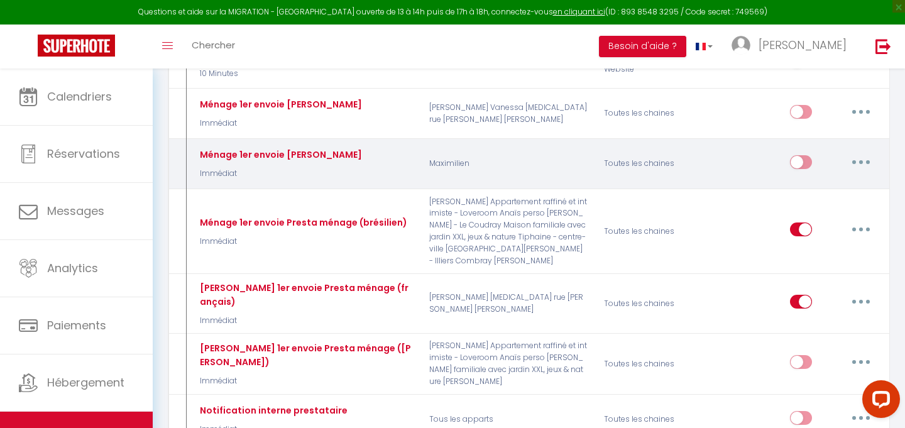
click at [802, 160] on input "checkbox" at bounding box center [801, 164] width 22 height 19
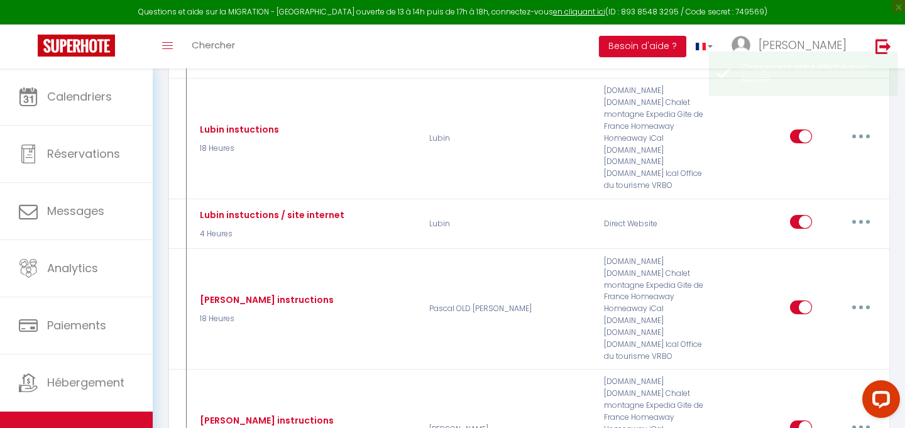
scroll to position [2279, 0]
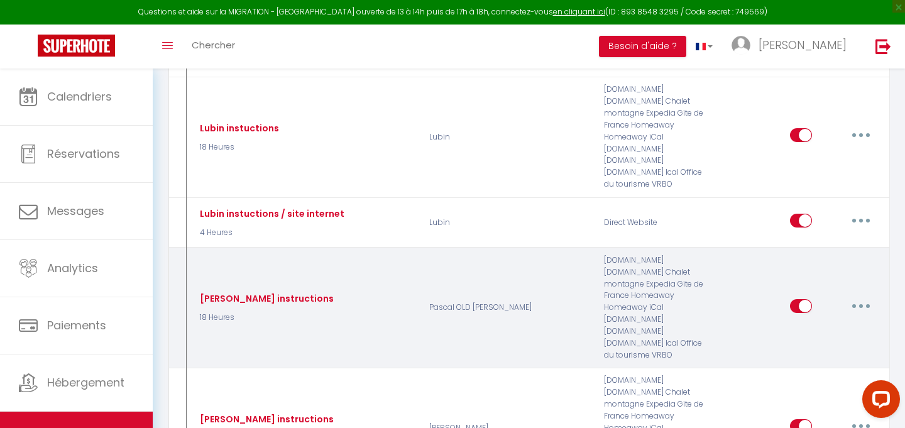
click at [865, 296] on button "button" at bounding box center [860, 306] width 35 height 20
click at [833, 324] on link "Editer" at bounding box center [828, 334] width 93 height 21
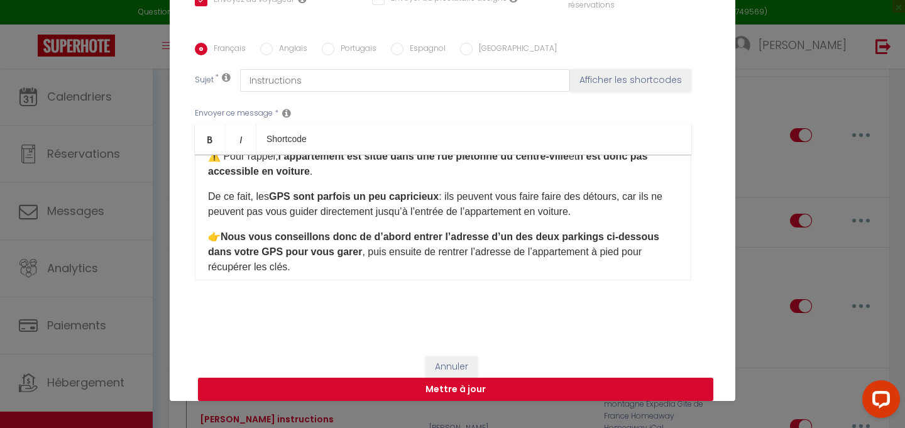
click at [572, 225] on div "Bonjour [GUEST:FIRST_NAME]​, Voici toutes les informations dont vous aurez beso…" at bounding box center [443, 218] width 496 height 126
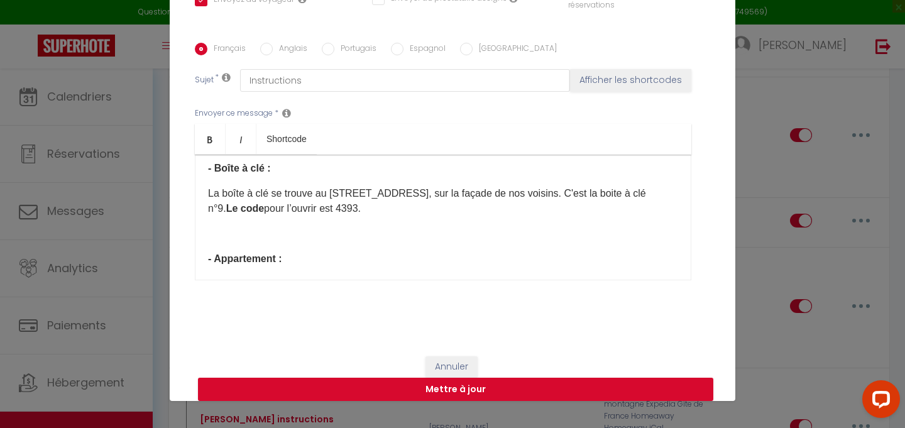
scroll to position [757, 0]
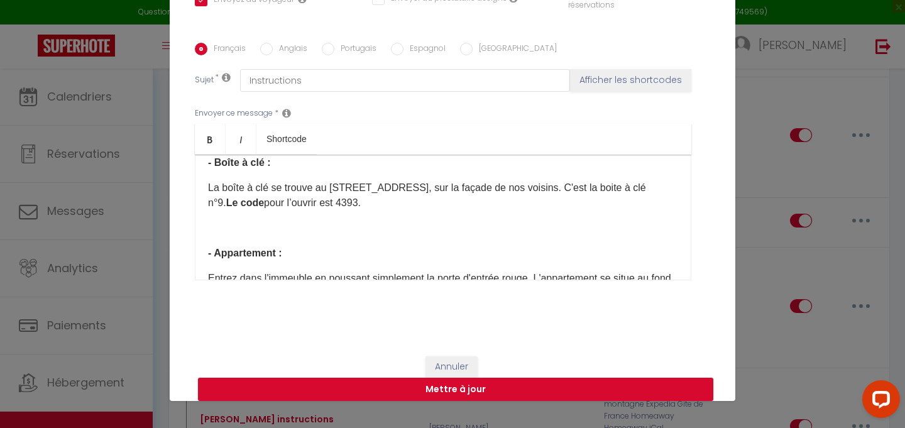
click at [408, 202] on p "La boîte à clé se trouve au [STREET_ADDRESS], sur la façade de nos voisins. C'e…" at bounding box center [443, 195] width 470 height 30
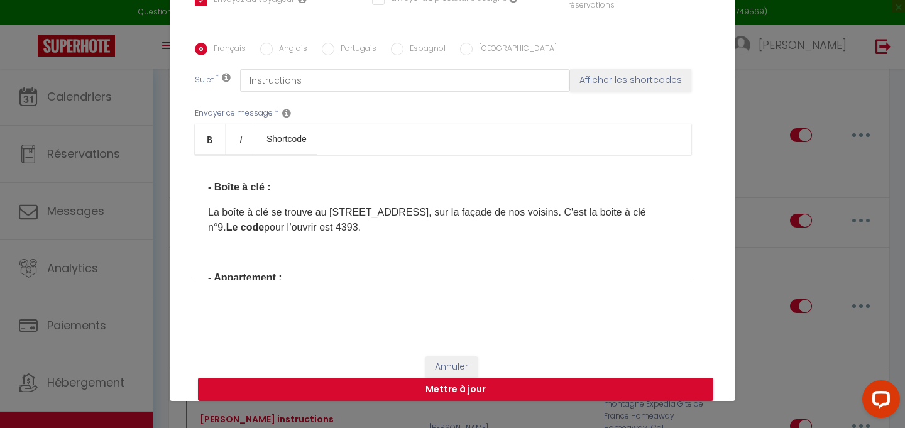
drag, startPoint x: 271, startPoint y: 211, endPoint x: 229, endPoint y: 227, distance: 46.0
click at [229, 227] on p "La boîte à clé se trouve au [STREET_ADDRESS], sur la façade de nos voisins. C'e…" at bounding box center [443, 220] width 470 height 30
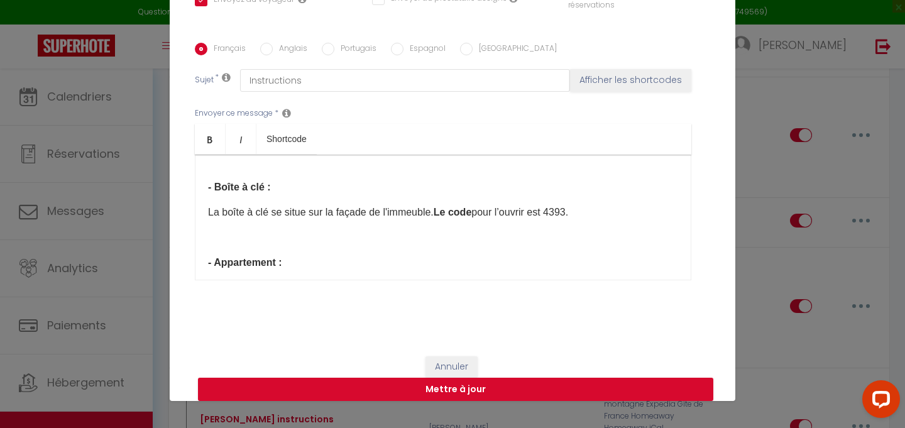
click at [264, 243] on p at bounding box center [443, 237] width 470 height 15
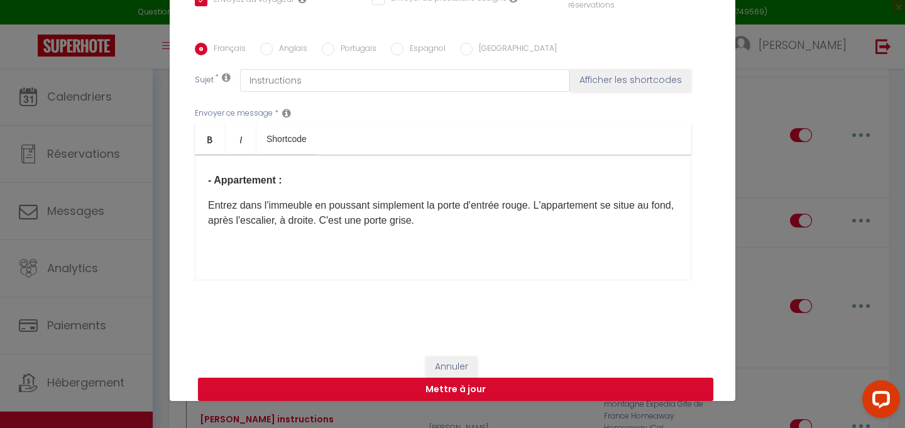
scroll to position [803, 0]
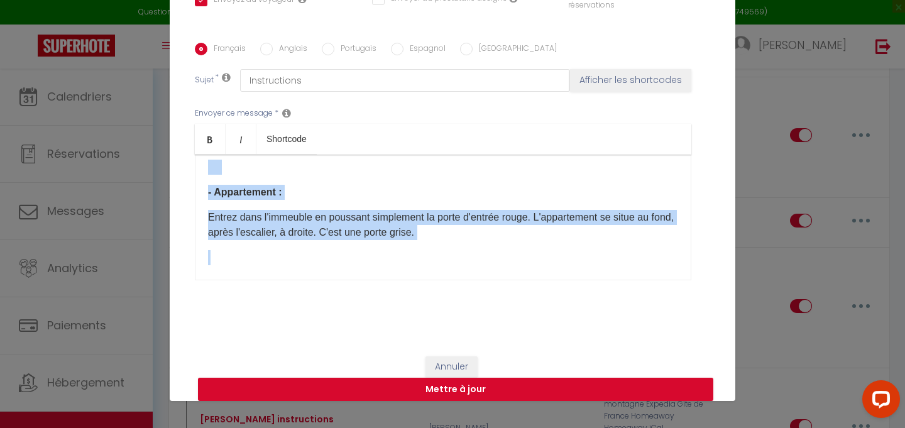
copy div "Loremip [DOLOR:SITAM_CONS]​, Adipi elitse doe temporincidi utla etdo magna aliq…"
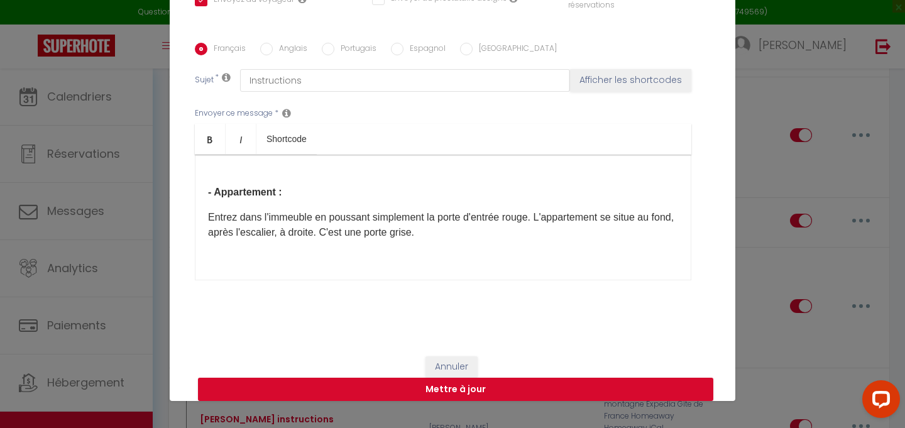
click at [283, 47] on label "Anglais" at bounding box center [290, 50] width 35 height 14
click at [273, 47] on input "Anglais" at bounding box center [266, 49] width 13 height 13
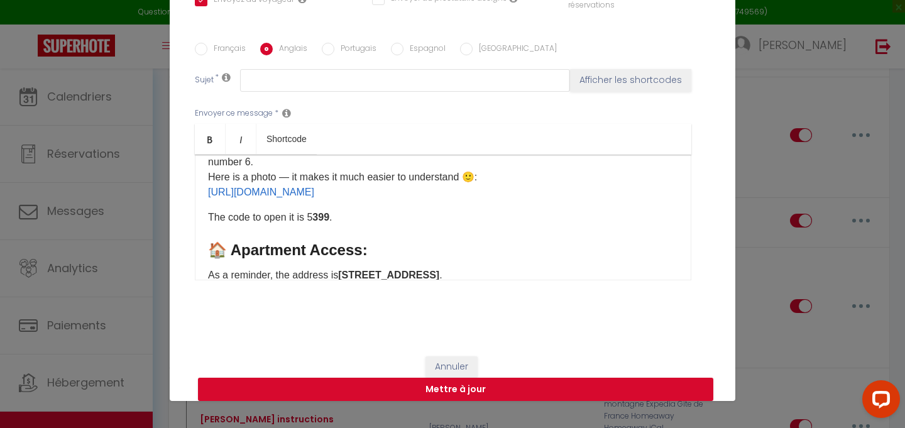
click at [298, 235] on div "Hello [GUEST:FIRST_NAME], Here is all the information you will need to access t…" at bounding box center [443, 218] width 496 height 126
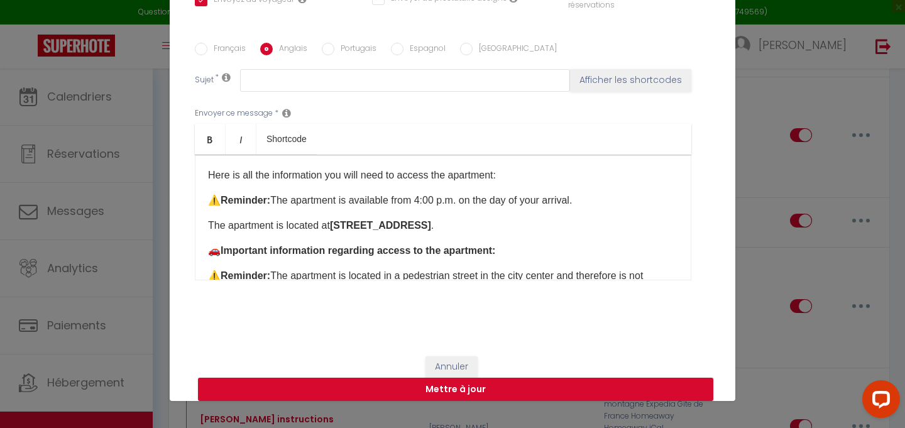
scroll to position [28, 0]
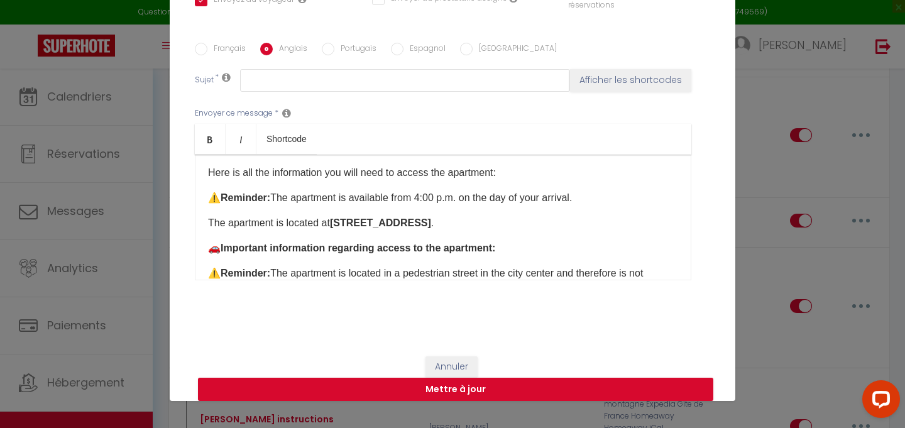
click at [562, 218] on p "The apartment is located at [STREET_ADDRESS] ." at bounding box center [443, 223] width 470 height 15
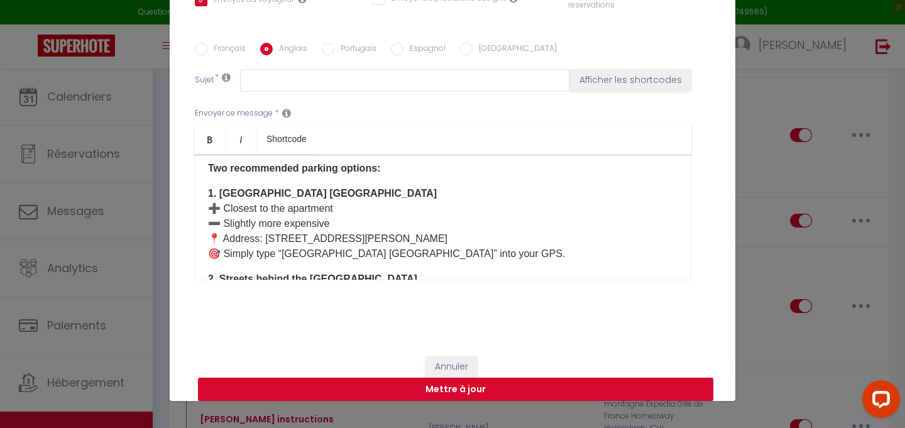
scroll to position [236, 0]
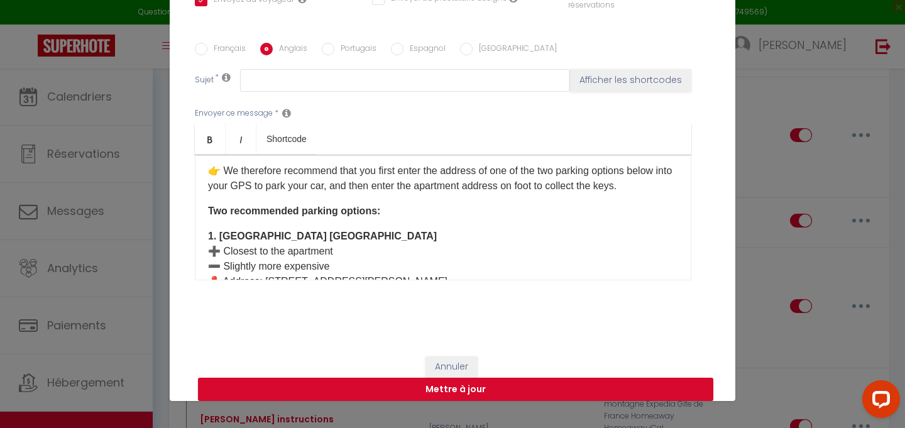
click at [203, 211] on div "Hello [GUEST:FIRST_NAME], Here is all the information you will need to access t…" at bounding box center [443, 218] width 496 height 126
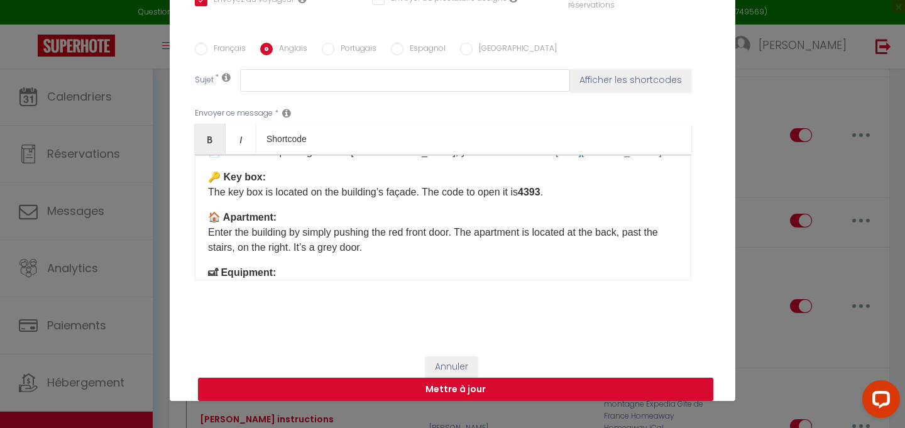
scroll to position [557, 0]
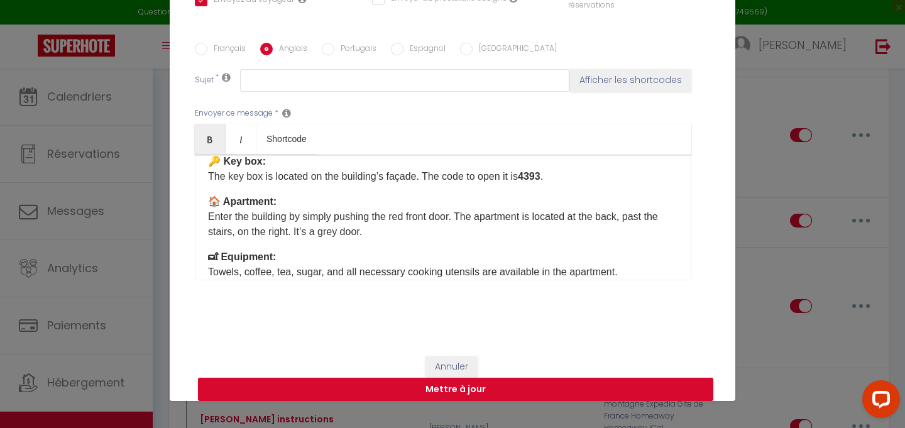
click at [206, 217] on div "Hello [GUEST:FIRST_NAME], Here is all the information you will need to access t…" at bounding box center [443, 218] width 496 height 126
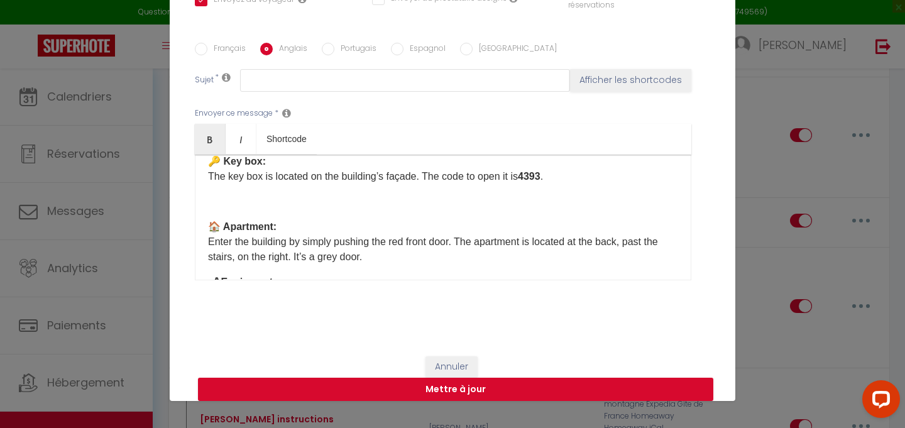
scroll to position [589, 0]
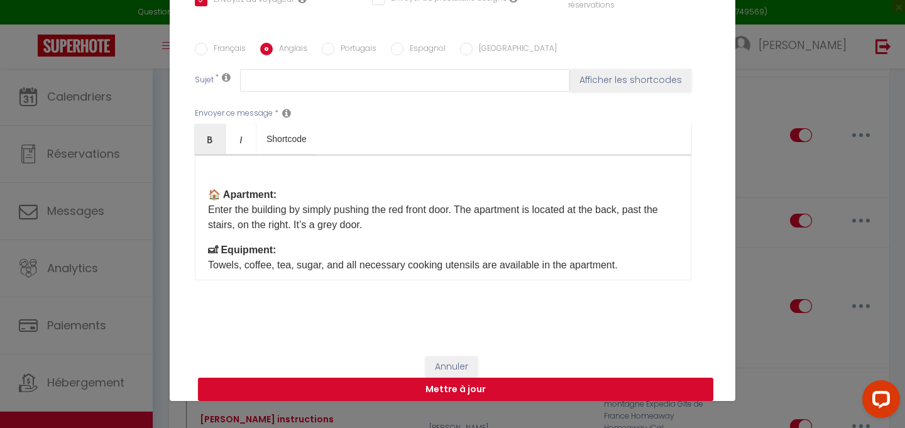
click at [206, 268] on div "Hello [GUEST:FIRST_NAME], Here is all the information you will need to access t…" at bounding box center [443, 218] width 496 height 126
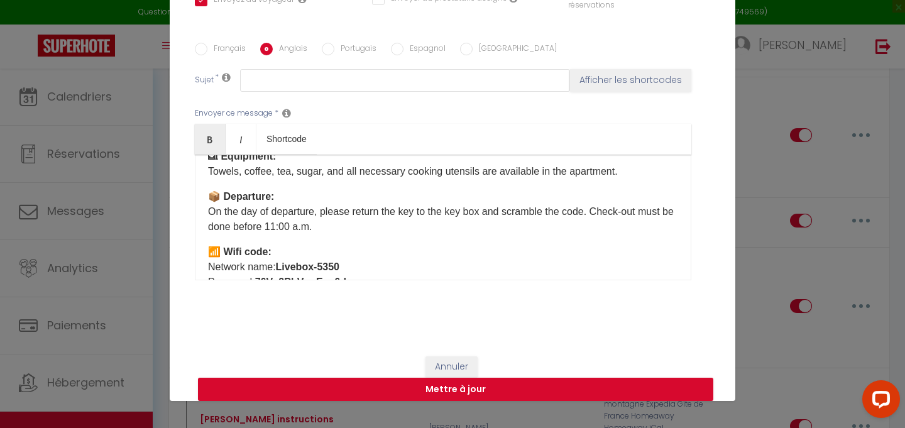
scroll to position [786, 0]
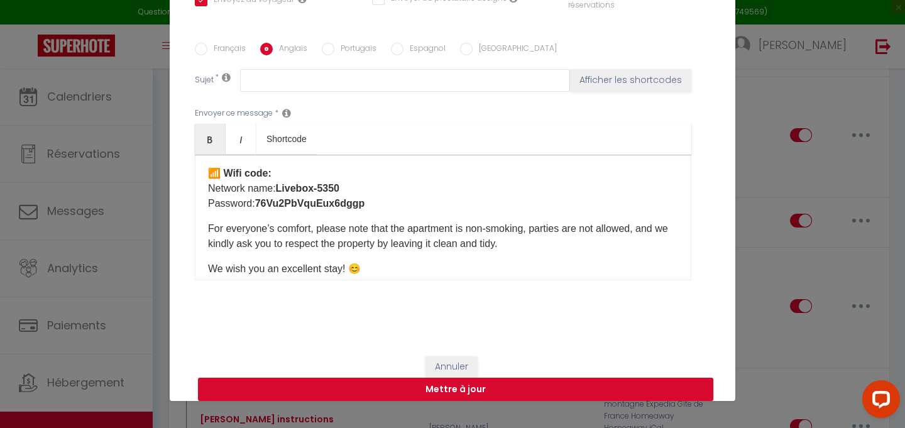
click at [210, 178] on strong "📶 Wifi code:" at bounding box center [239, 173] width 63 height 11
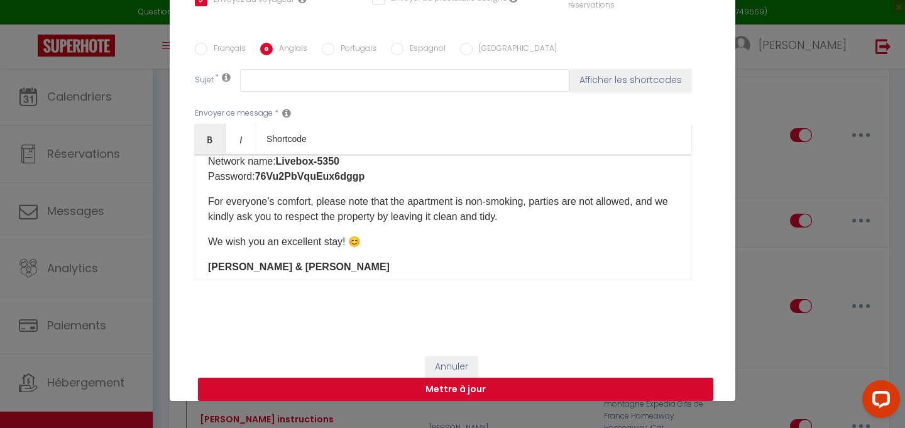
scroll to position [870, 0]
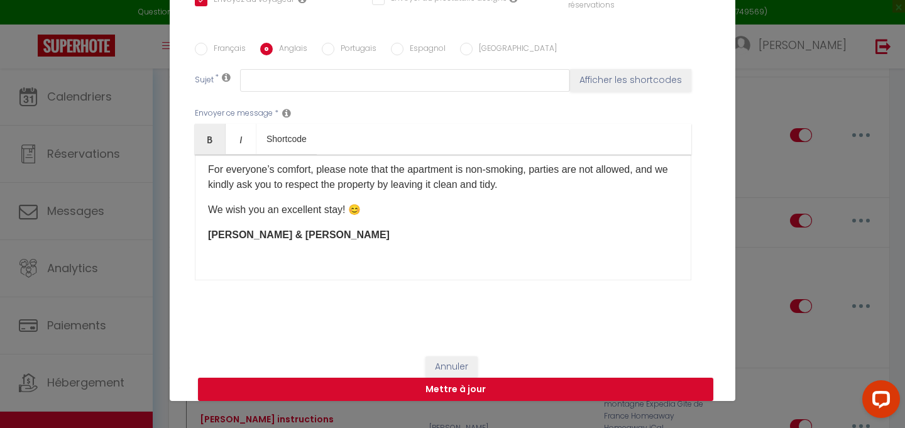
click at [211, 182] on p "For everyone’s comfort, please note that the apartment is non-smoking, parties …" at bounding box center [443, 177] width 470 height 30
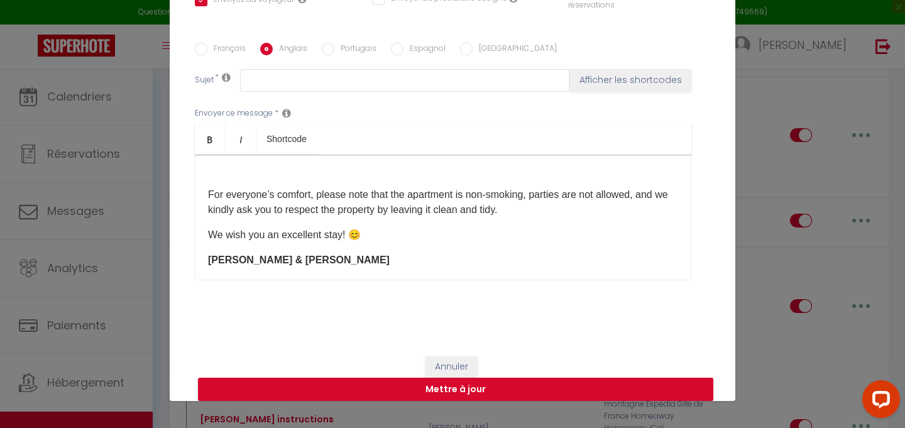
click at [209, 265] on strong "[PERSON_NAME] & [PERSON_NAME]" at bounding box center [299, 260] width 182 height 11
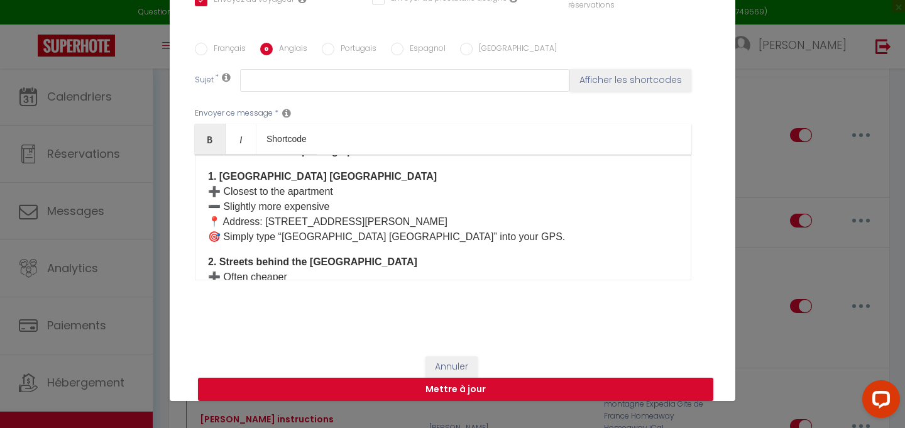
scroll to position [0, 0]
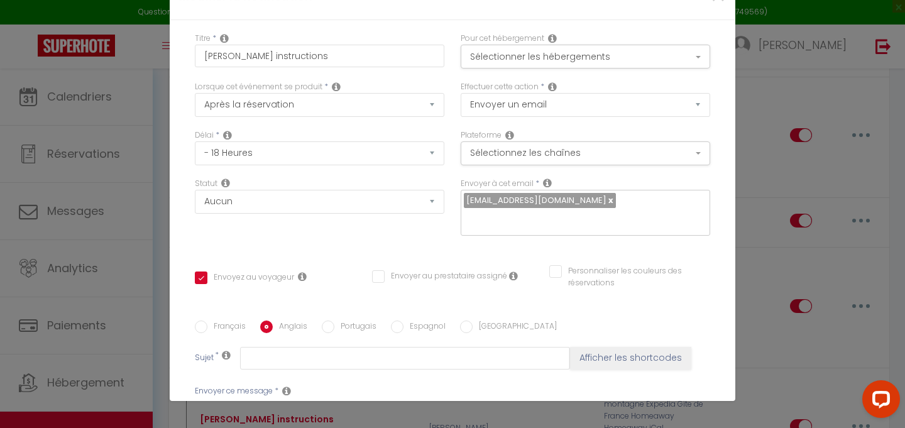
click at [425, 332] on label "Espagnol" at bounding box center [424, 327] width 42 height 14
click at [403, 332] on input "Espagnol" at bounding box center [397, 326] width 13 height 13
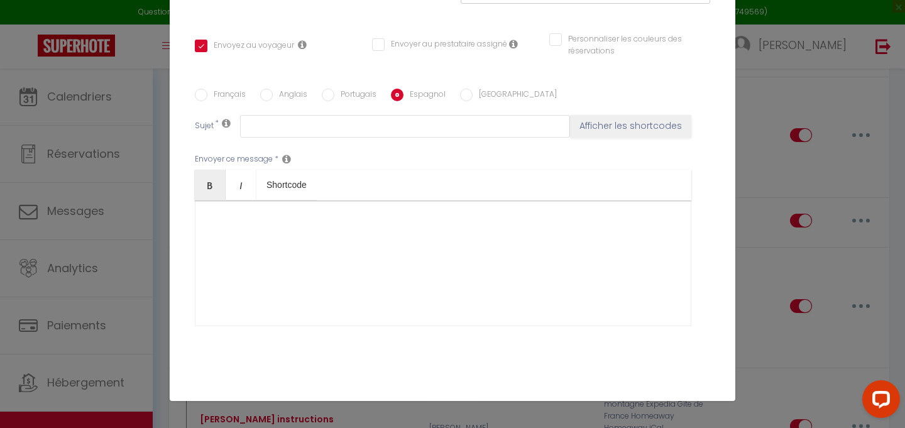
scroll to position [114, 0]
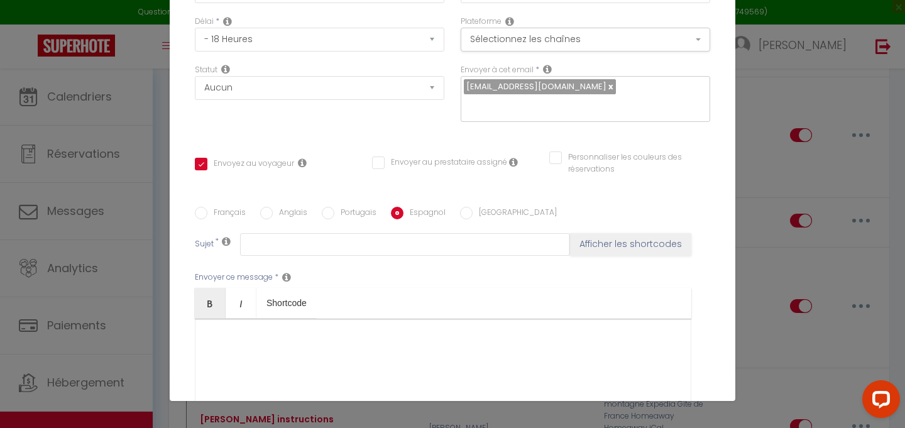
click at [271, 210] on input "Anglais" at bounding box center [266, 213] width 13 height 13
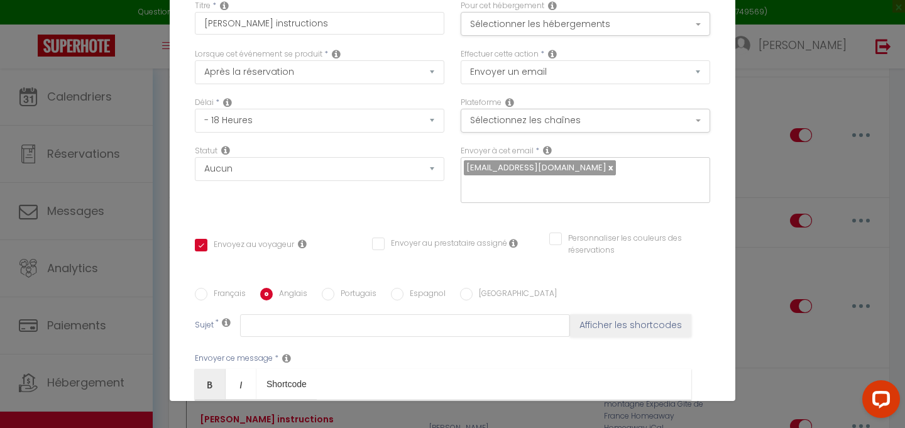
scroll to position [0, 0]
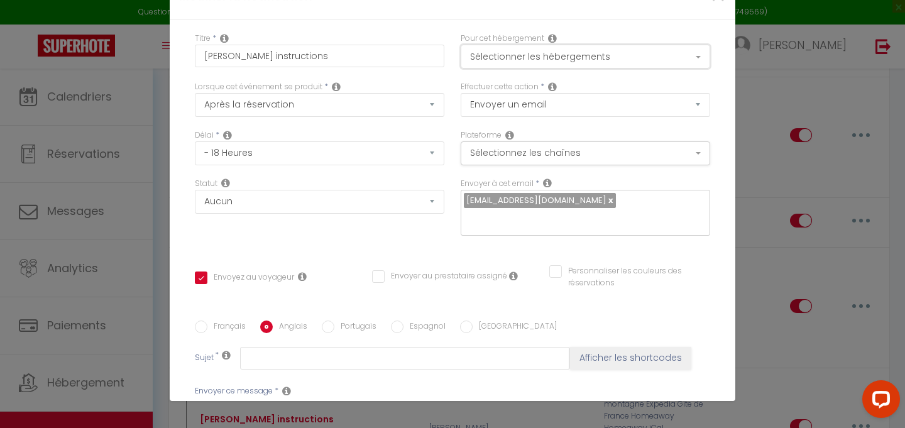
click at [585, 57] on button "Sélectionner les hébergements" at bounding box center [585, 57] width 249 height 24
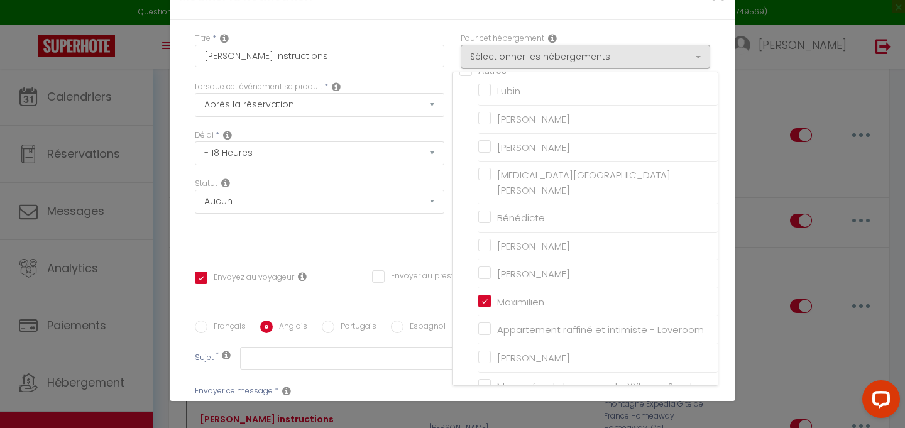
click at [417, 226] on div "Statut Aucun Si la réservation est payée Si réservation non payée Si la caution…" at bounding box center [320, 213] width 266 height 71
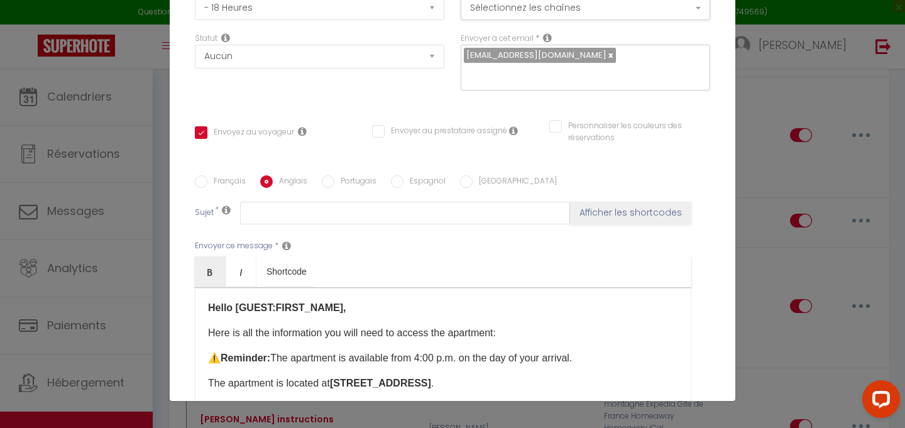
scroll to position [291, 0]
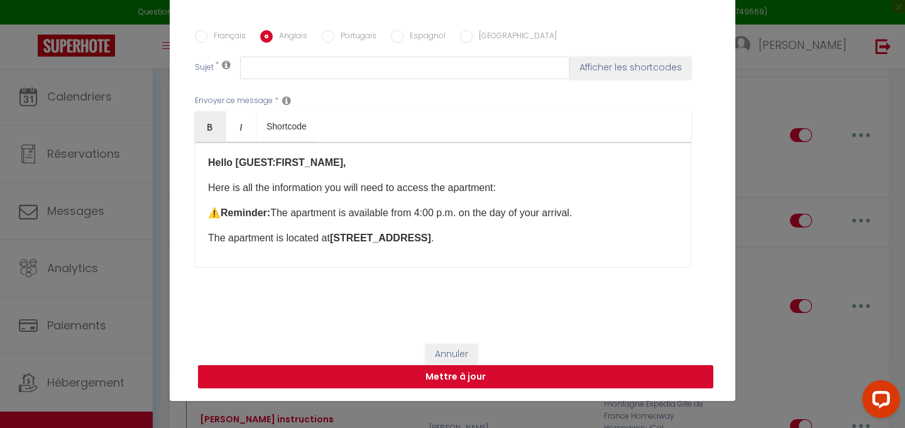
click at [461, 375] on button "Mettre à jour" at bounding box center [455, 377] width 515 height 24
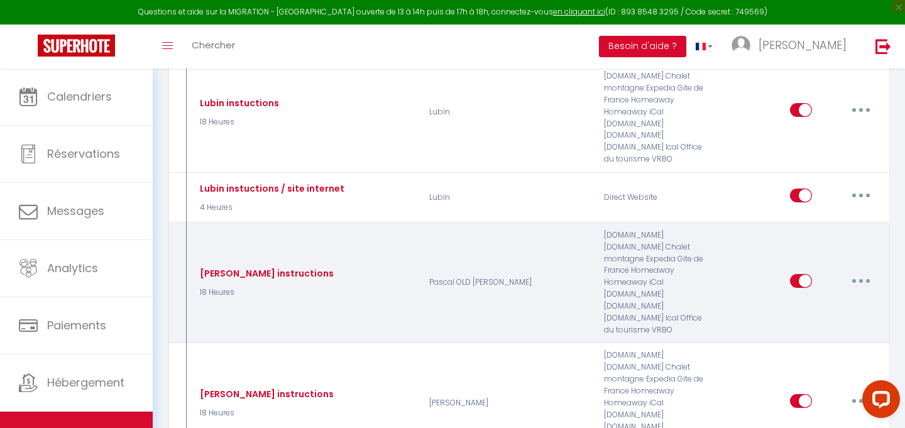
scroll to position [2306, 0]
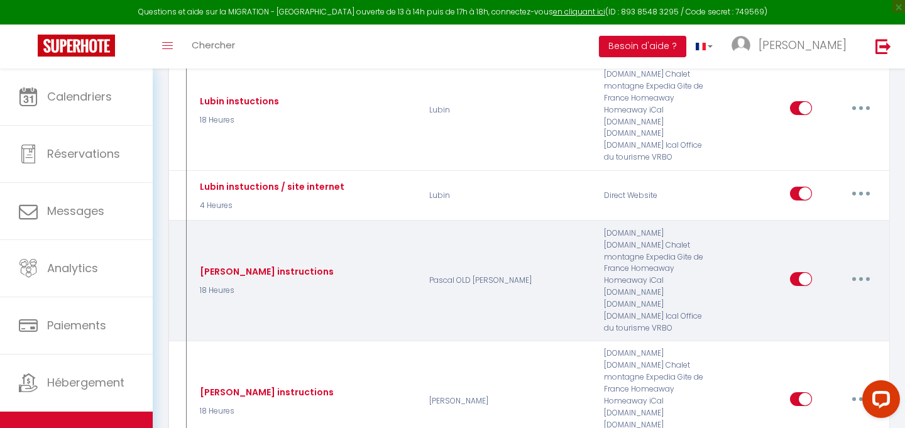
click at [866, 269] on button "button" at bounding box center [860, 279] width 35 height 20
click at [841, 297] on link "Editer" at bounding box center [828, 307] width 93 height 21
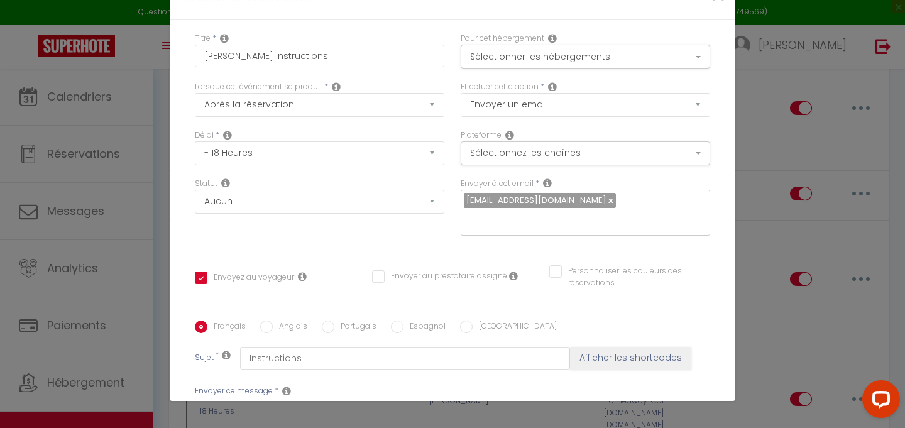
scroll to position [0, 0]
click at [641, 69] on div "Pour cet hébergement Sélectionner les hébergements Tous les apparts Autres [GEO…" at bounding box center [585, 57] width 266 height 48
click at [657, 49] on button "Sélectionner les hébergements" at bounding box center [585, 57] width 249 height 24
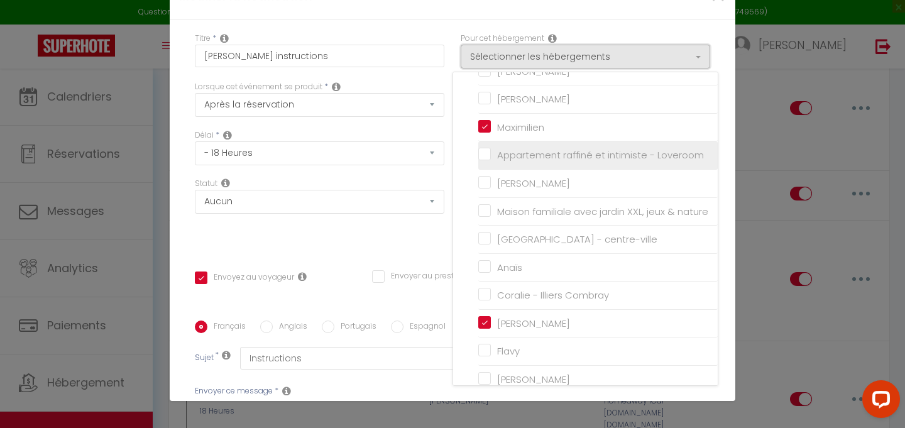
scroll to position [214, 0]
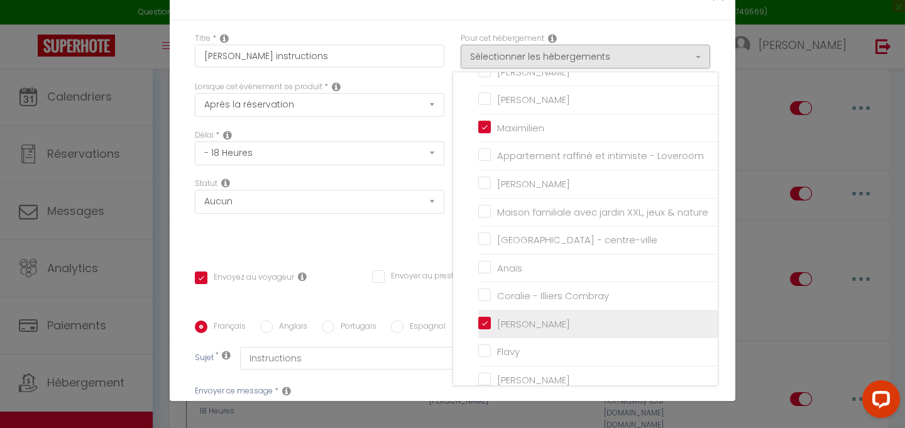
click at [482, 323] on input "[PERSON_NAME]" at bounding box center [597, 324] width 239 height 13
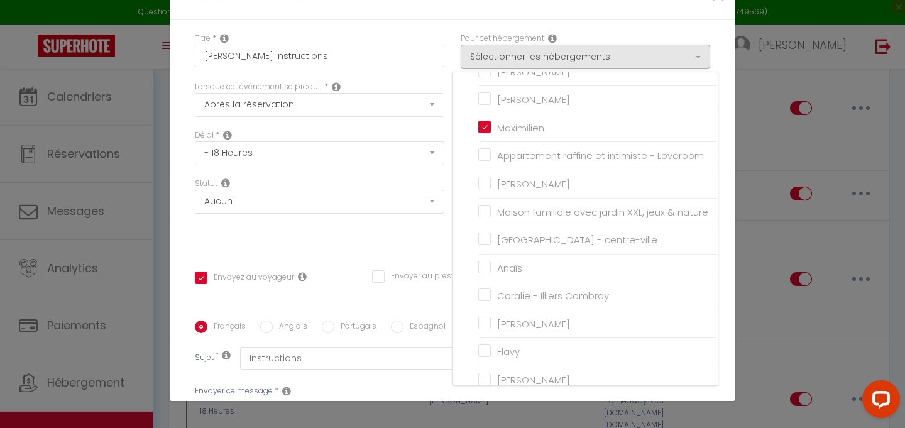
click at [722, 309] on div "Titre * [PERSON_NAME] instructions Pour cet hébergement Sélectionner les héberg…" at bounding box center [453, 320] width 566 height 601
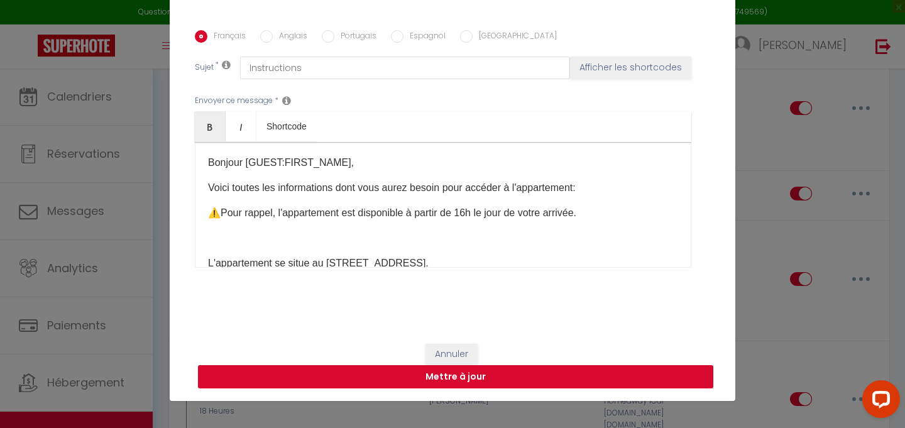
click at [572, 385] on button "Mettre à jour" at bounding box center [455, 377] width 515 height 24
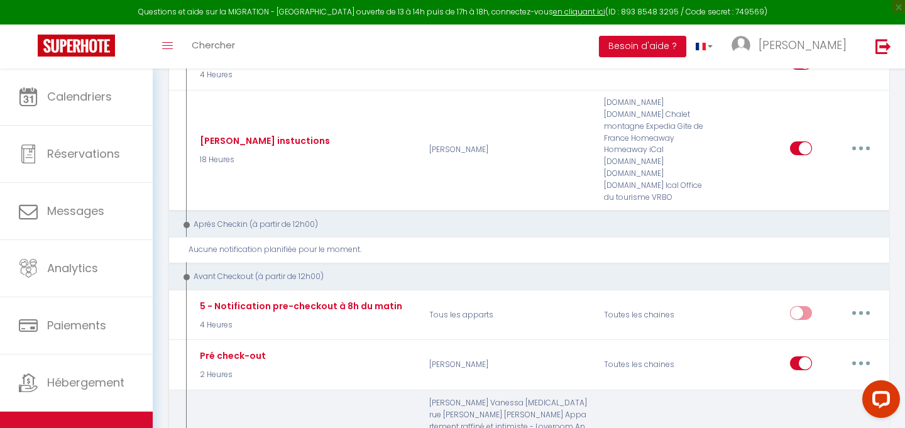
scroll to position [3987, 0]
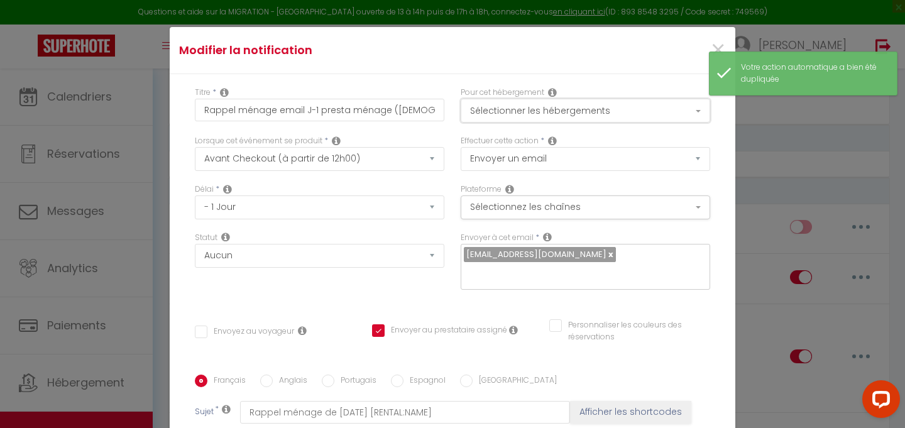
click at [640, 108] on button "Sélectionner les hébergements" at bounding box center [585, 111] width 249 height 24
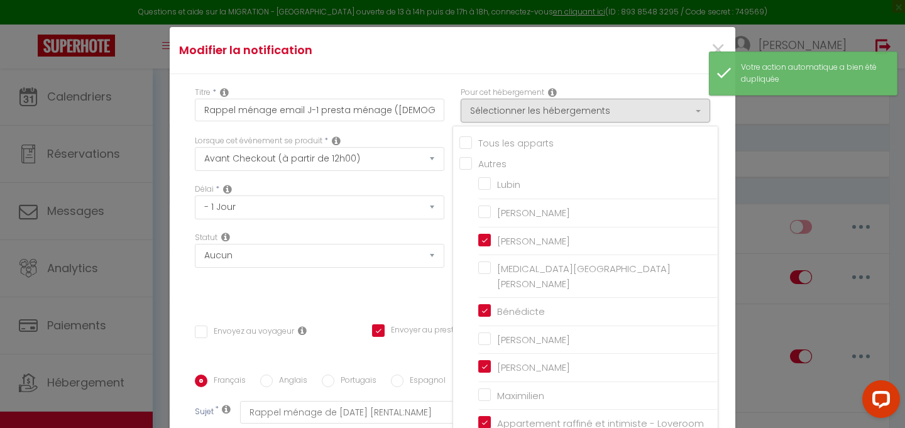
click at [468, 138] on input "Tous les apparts" at bounding box center [588, 142] width 258 height 13
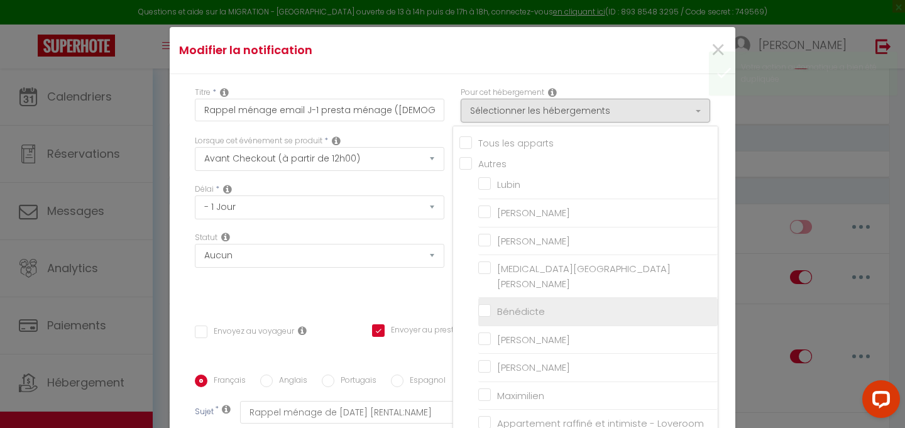
scroll to position [70, 0]
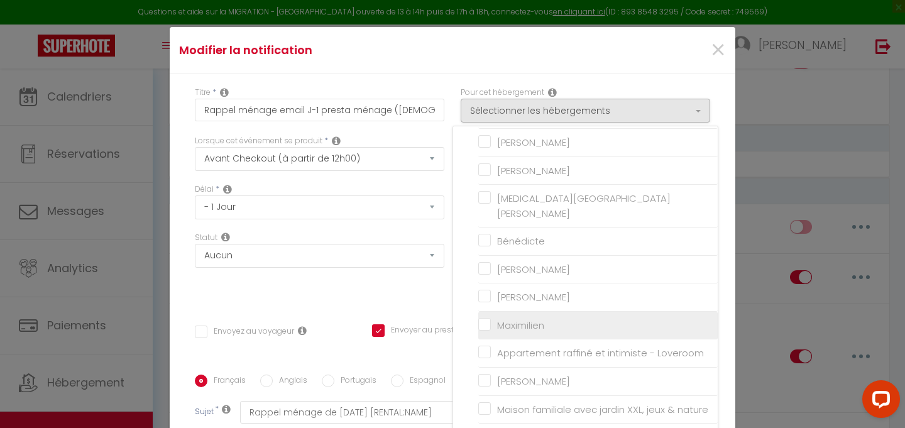
click at [485, 319] on input "Maximilien" at bounding box center [597, 325] width 239 height 13
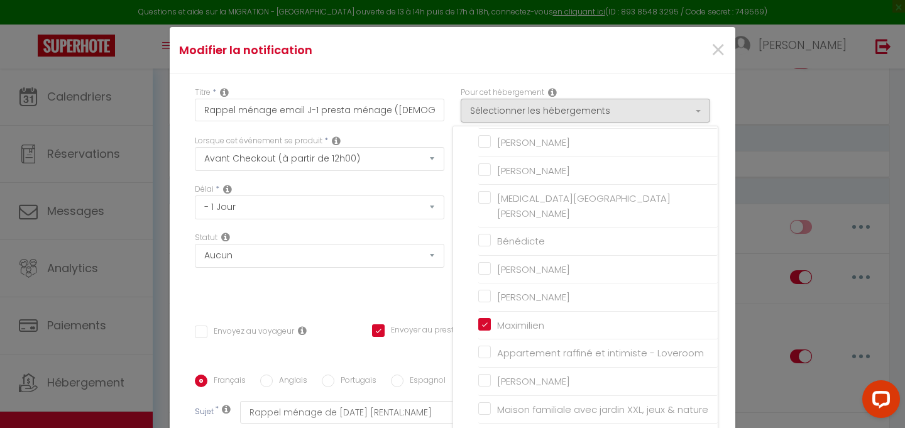
click at [726, 261] on div "Titre * Rappel ménage email J-1 presta ménage ([DEMOGRAPHIC_DATA]) Pour cet héb…" at bounding box center [453, 374] width 566 height 601
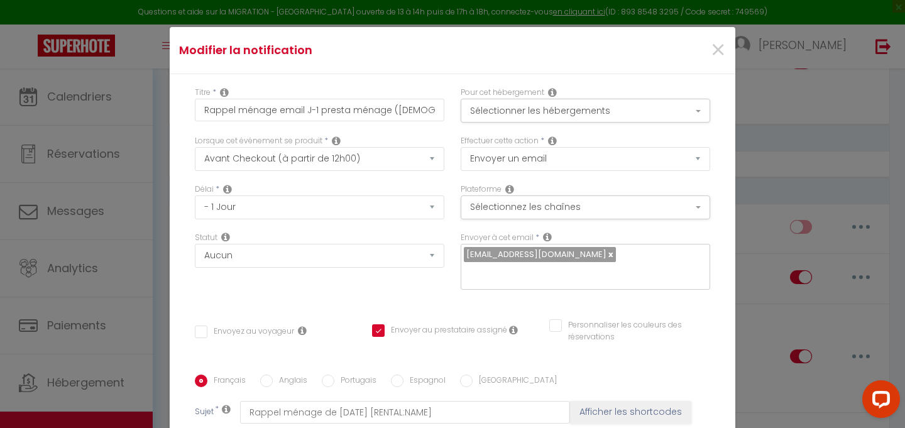
click at [606, 255] on link at bounding box center [609, 254] width 7 height 12
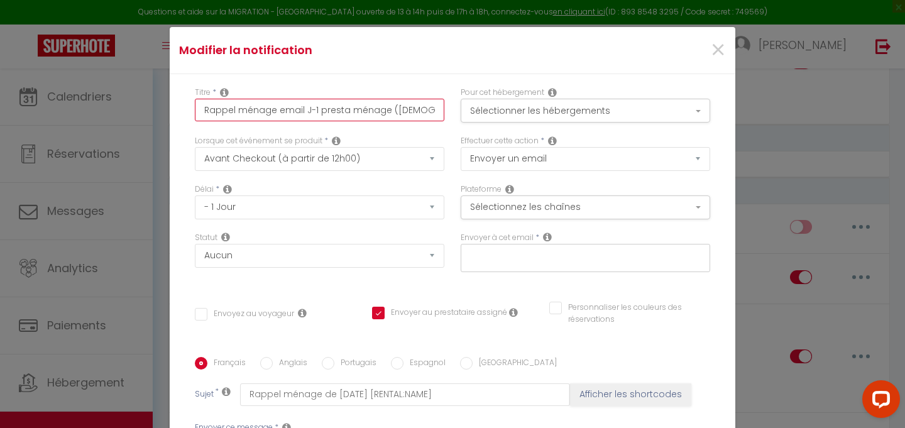
scroll to position [0, 1]
drag, startPoint x: 439, startPoint y: 109, endPoint x: 392, endPoint y: 113, distance: 47.3
click at [392, 113] on input "Rappel ménage email J-1 presta ménage ([DEMOGRAPHIC_DATA])" at bounding box center [319, 110] width 249 height 23
click at [611, 114] on button "Sélectionner les hébergements" at bounding box center [585, 111] width 249 height 24
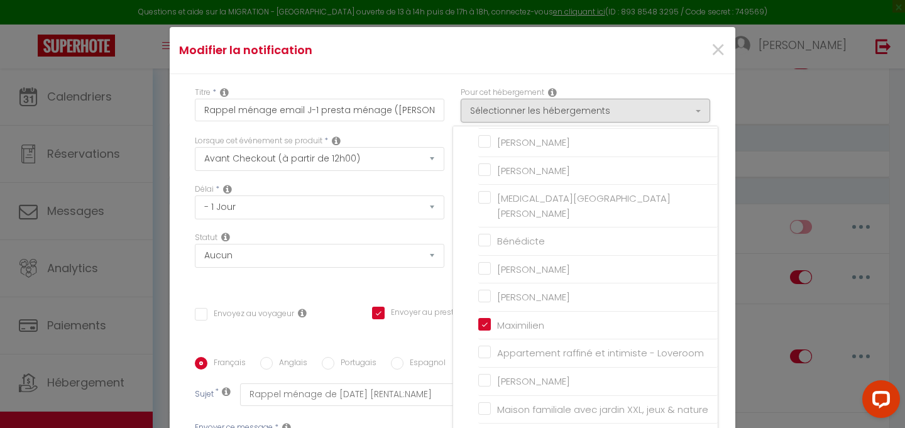
click at [728, 126] on div "Titre * Rappel ménage email J-1 presta ménage ([PERSON_NAME]) Pour cet hébergem…" at bounding box center [453, 366] width 566 height 584
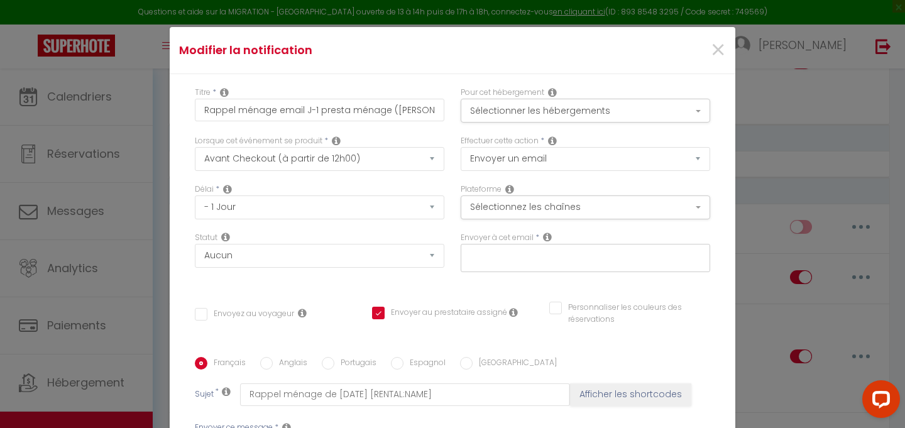
click at [525, 250] on input "text" at bounding box center [582, 256] width 237 height 16
paste input "[DOMAIN_NAME][EMAIL_ADDRESS][DOMAIN_NAME]"
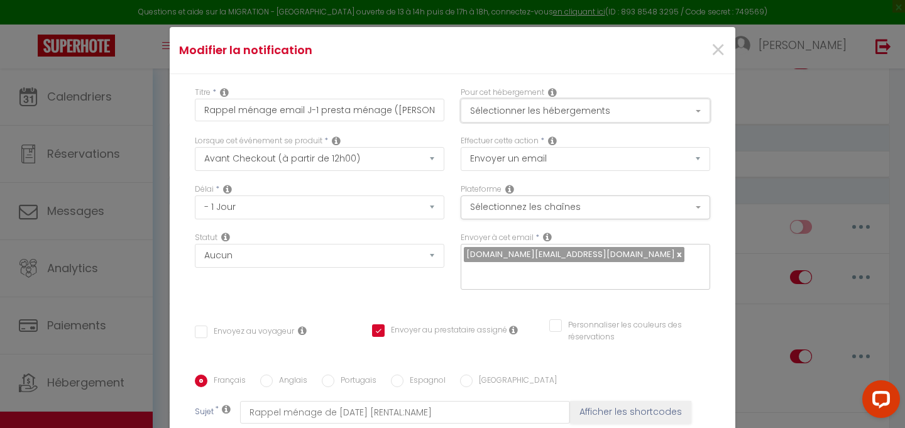
click at [699, 101] on button "Sélectionner les hébergements" at bounding box center [585, 111] width 249 height 24
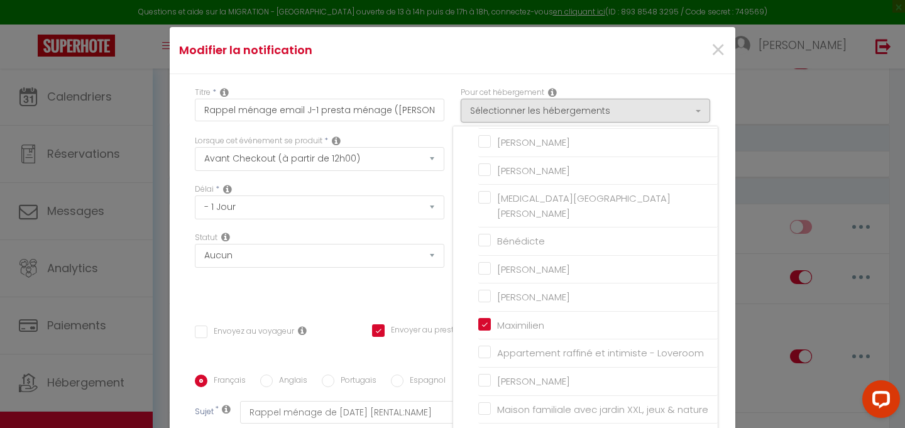
click at [726, 167] on div "Titre * Rappel ménage email J-1 presta ménage ([PERSON_NAME]) Pour cet hébergem…" at bounding box center [453, 374] width 566 height 601
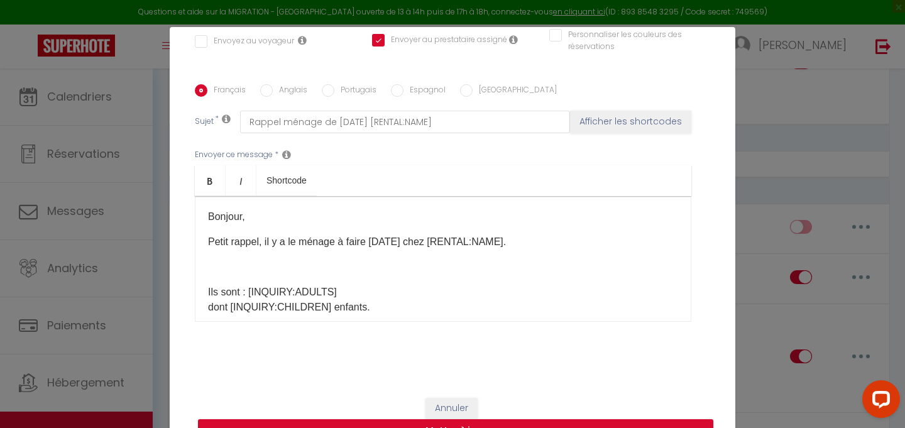
scroll to position [54, 0]
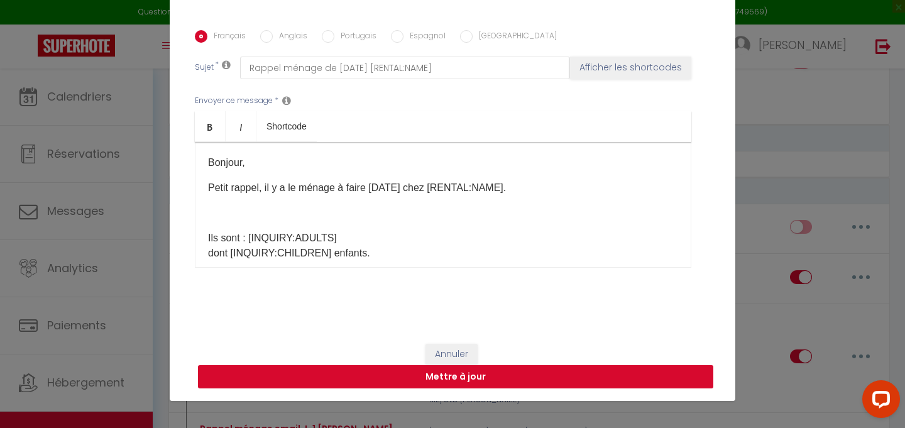
click at [581, 375] on button "Mettre à jour" at bounding box center [455, 377] width 515 height 24
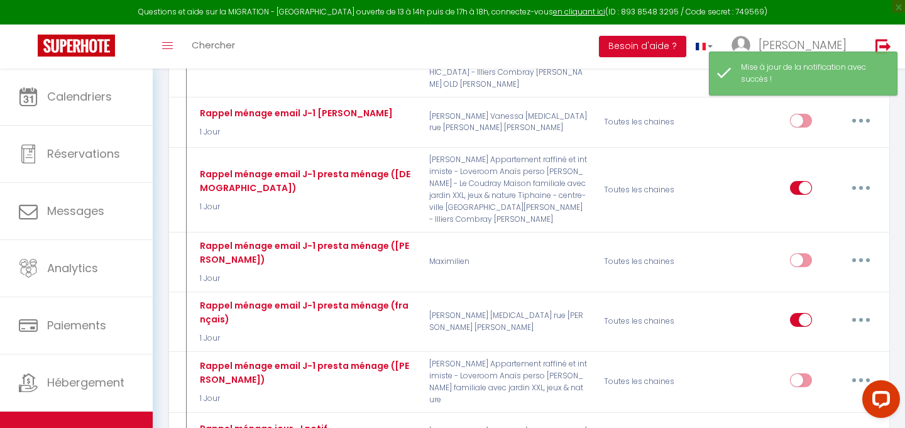
scroll to position [4303, 0]
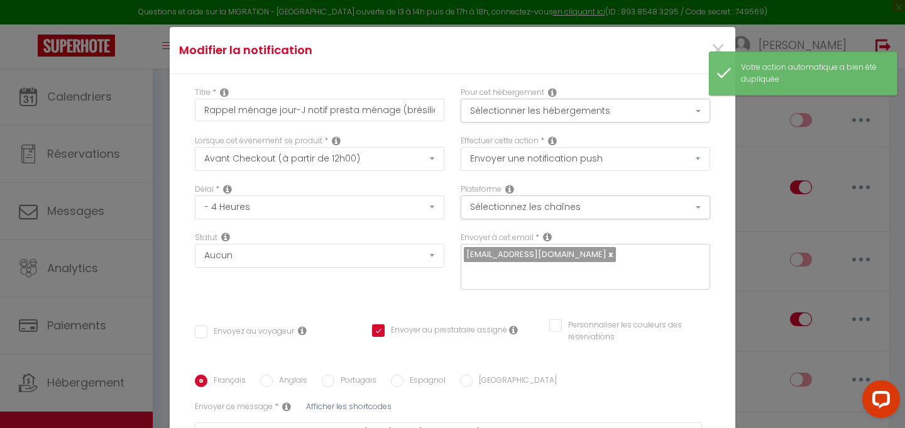
click at [606, 255] on link at bounding box center [609, 254] width 7 height 12
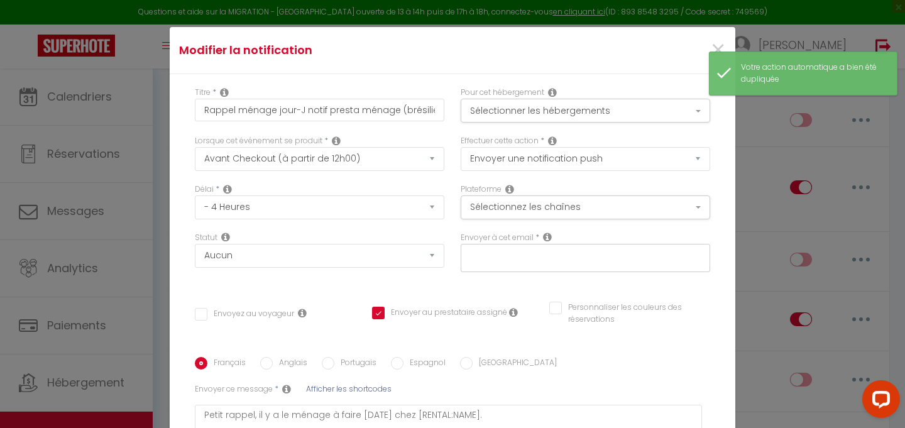
click at [593, 255] on input "text" at bounding box center [582, 256] width 237 height 16
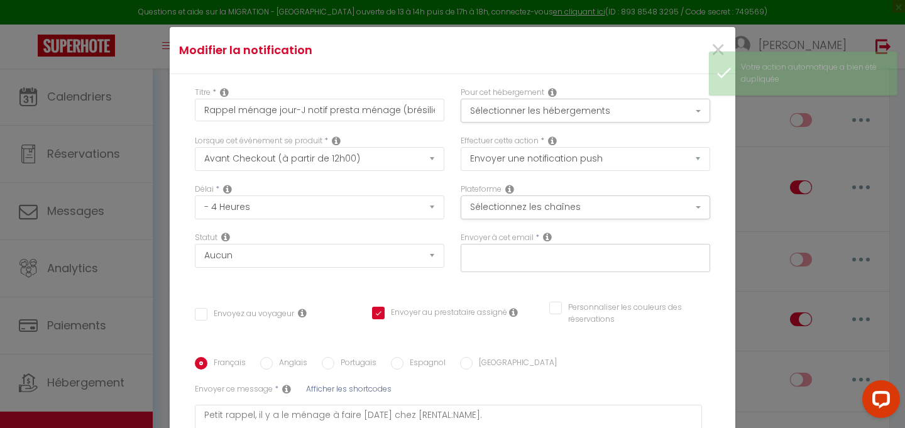
paste input "[DOMAIN_NAME][EMAIL_ADDRESS][DOMAIN_NAME]"
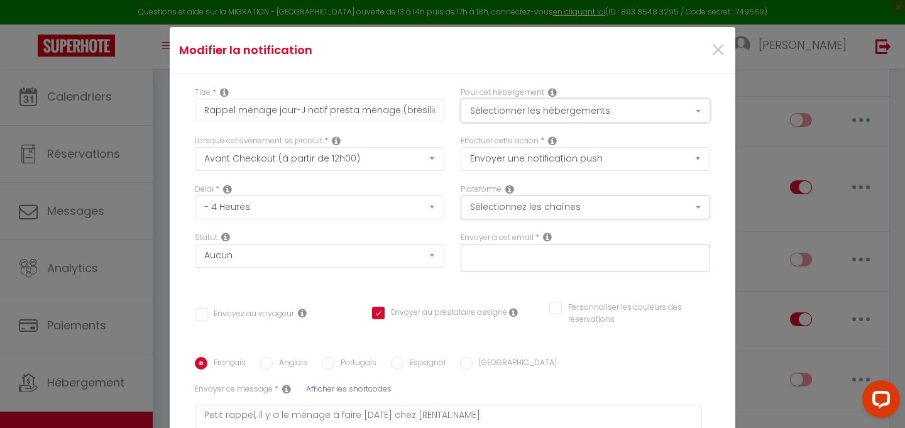
click at [691, 102] on button "Sélectionner les hébergements" at bounding box center [585, 111] width 249 height 24
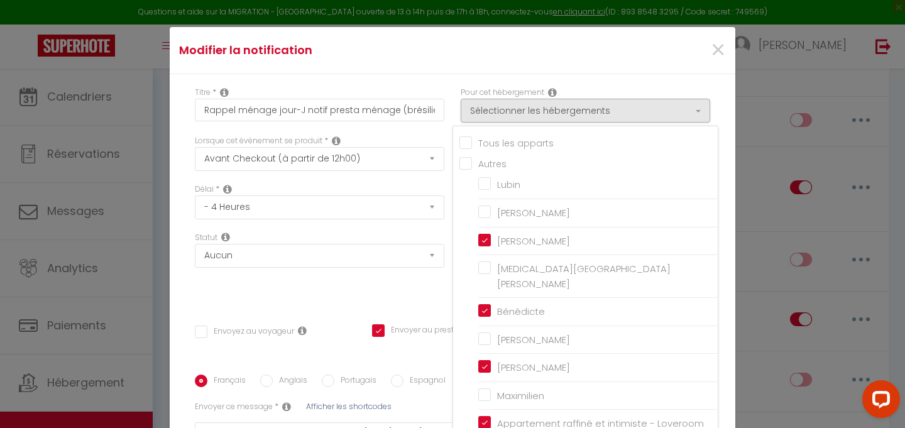
click at [464, 143] on input "Tous les apparts" at bounding box center [588, 142] width 258 height 13
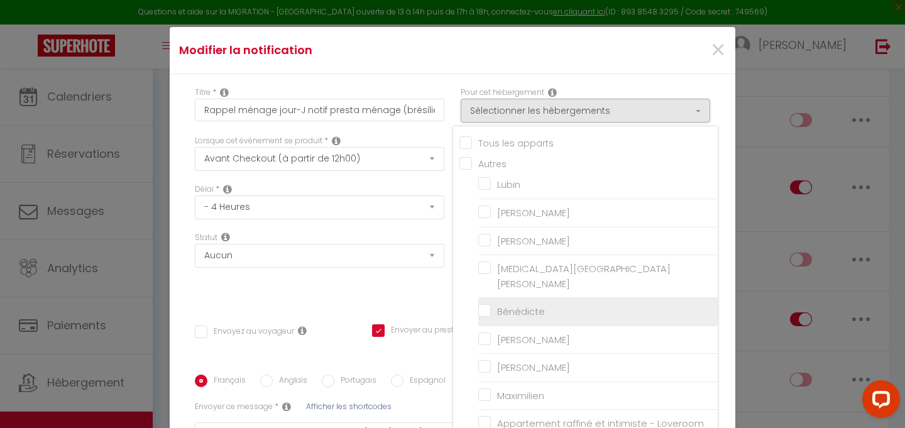
scroll to position [24, 0]
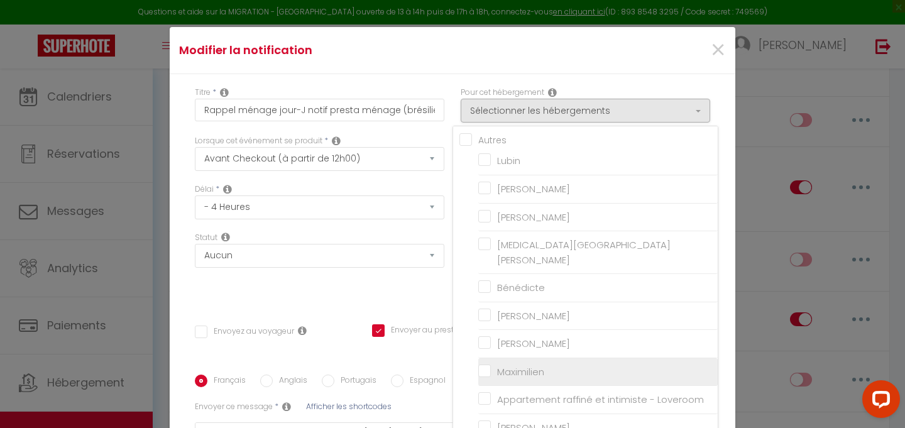
click at [486, 366] on input "Maximilien" at bounding box center [597, 372] width 239 height 13
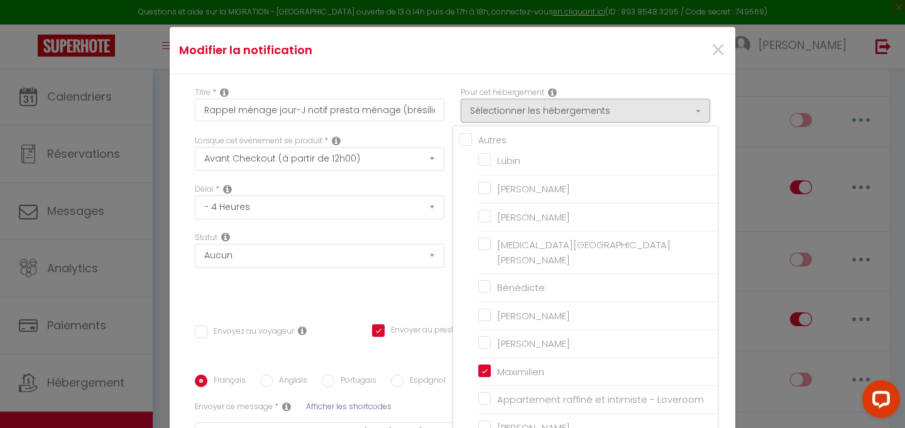
click at [723, 314] on div "Titre * Rappel ménage jour-J notif presta ménage (brésilien) Pour cet hébergeme…" at bounding box center [453, 327] width 566 height 507
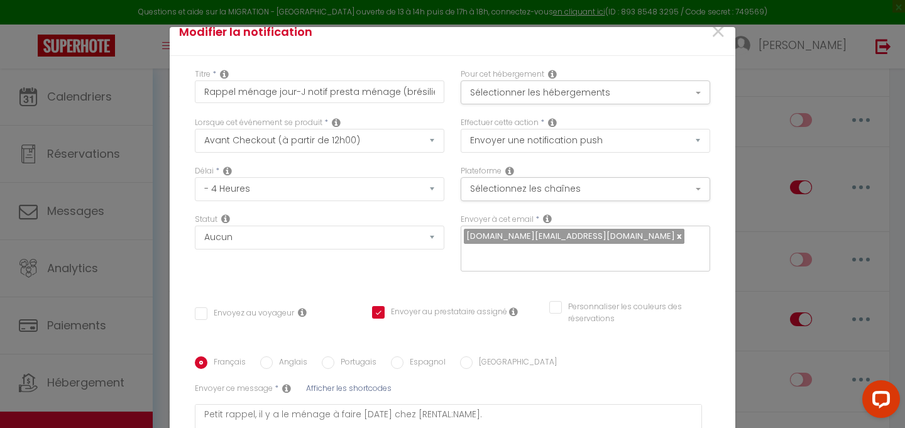
scroll to position [0, 0]
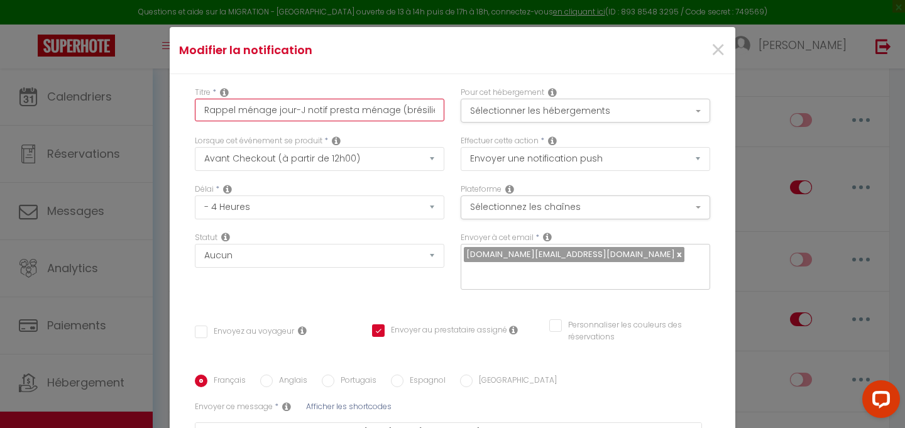
click at [406, 103] on input "Rappel ménage jour-J notif presta ménage (brésilien)" at bounding box center [319, 110] width 249 height 23
drag, startPoint x: 401, startPoint y: 111, endPoint x: 455, endPoint y: 116, distance: 54.3
click at [455, 116] on div "Titre * Rappel ménage jour-J notif presta ménage (brésilien) Pour cet hébergeme…" at bounding box center [453, 111] width 532 height 48
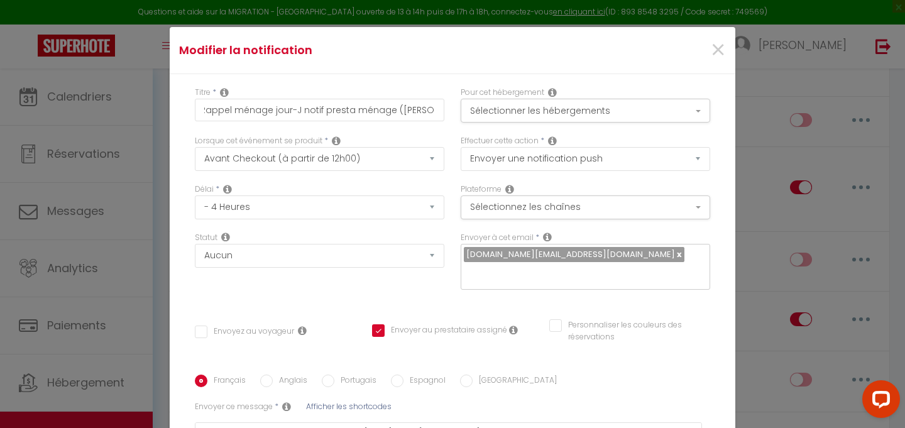
click at [718, 342] on div "Personnaliser les couleurs des réservations #D7092E" at bounding box center [629, 337] width 177 height 36
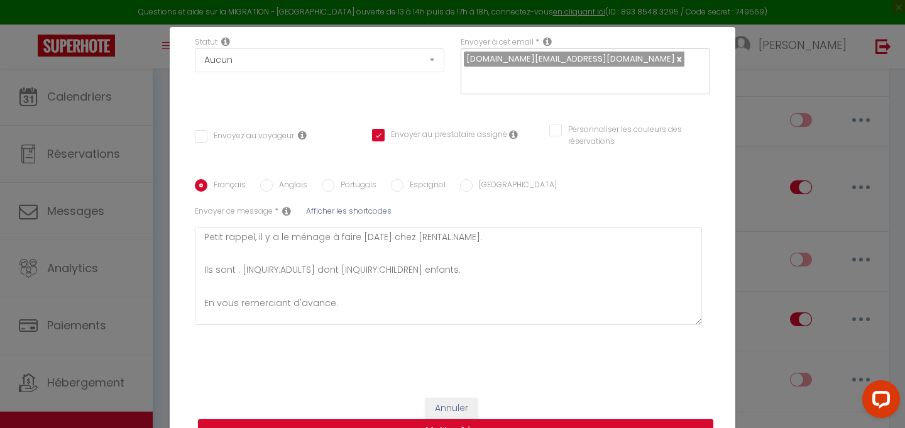
scroll to position [54, 0]
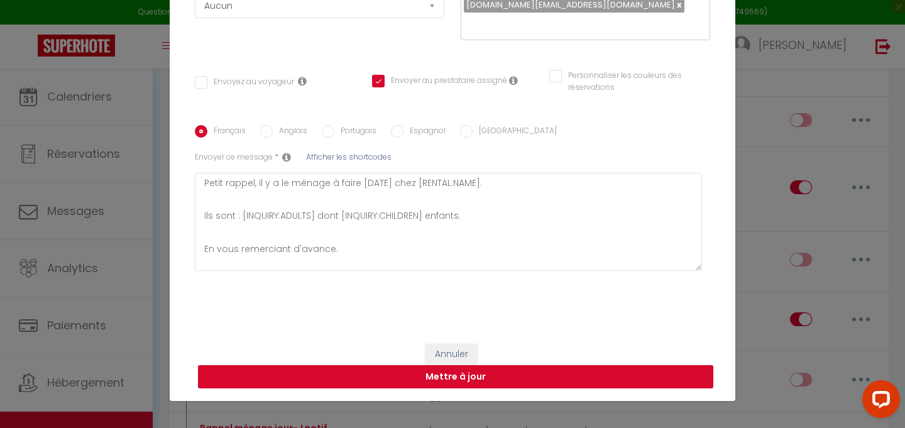
click at [559, 381] on button "Mettre à jour" at bounding box center [455, 377] width 515 height 24
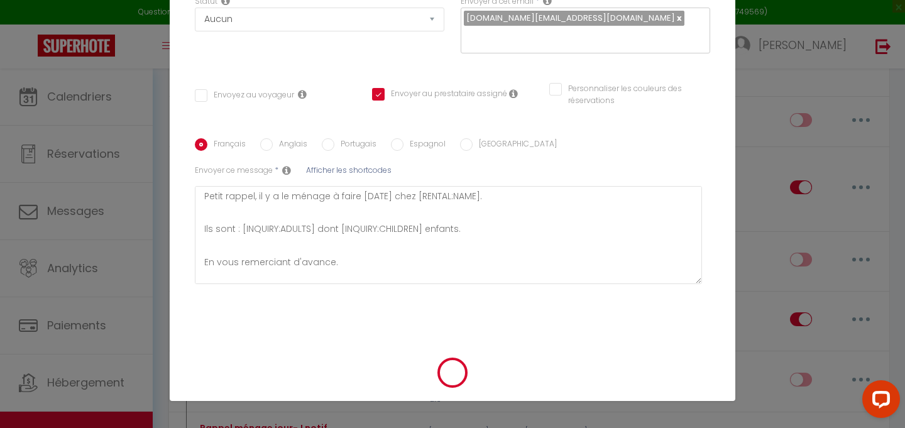
scroll to position [184, 0]
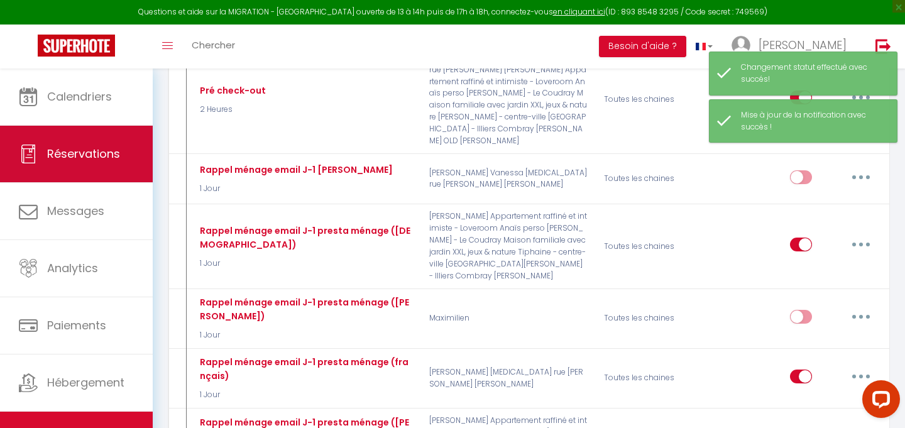
scroll to position [4245, 0]
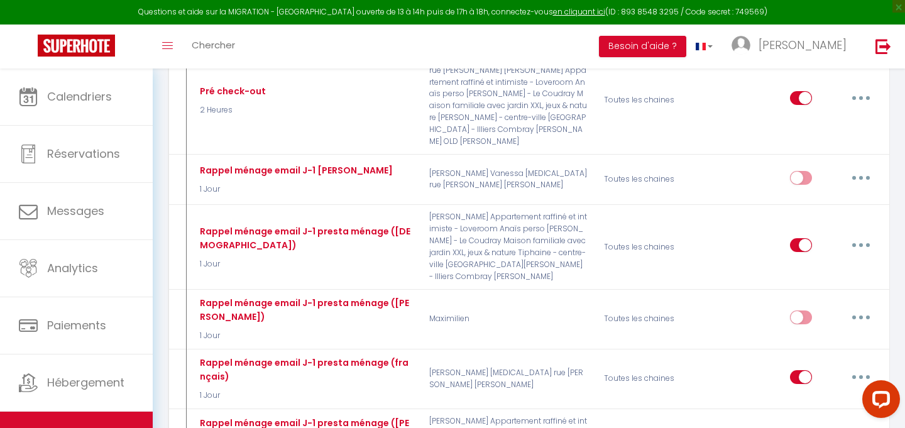
click at [529, 65] on div "Toggle menubar Chercher BUTTON Besoin d'aide ? [PERSON_NAME] Paramètres Équipe" at bounding box center [493, 47] width 804 height 44
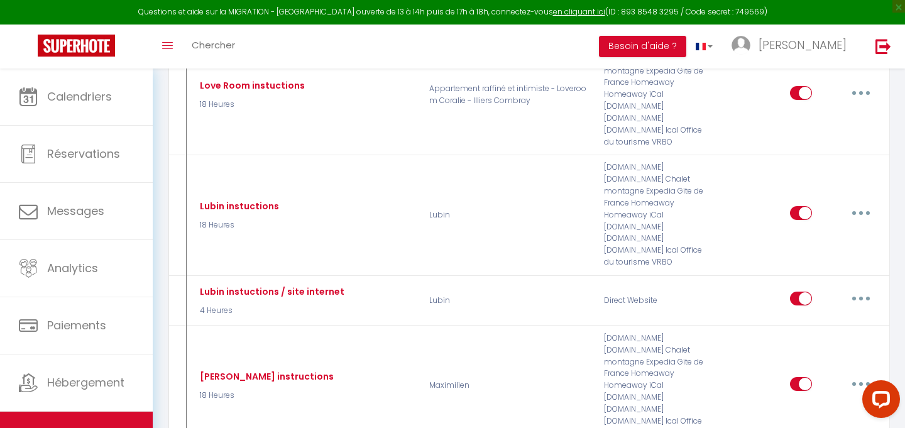
scroll to position [2196, 0]
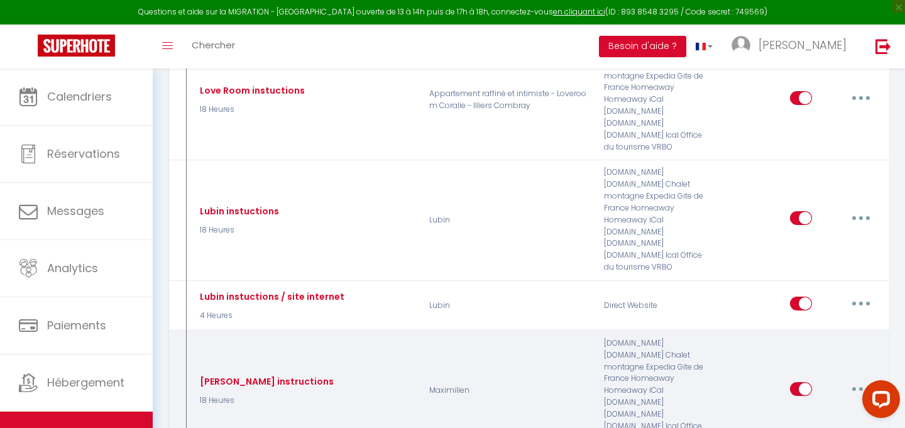
click at [853, 379] on button "button" at bounding box center [860, 389] width 35 height 20
click at [796, 407] on link "Editer" at bounding box center [828, 417] width 93 height 21
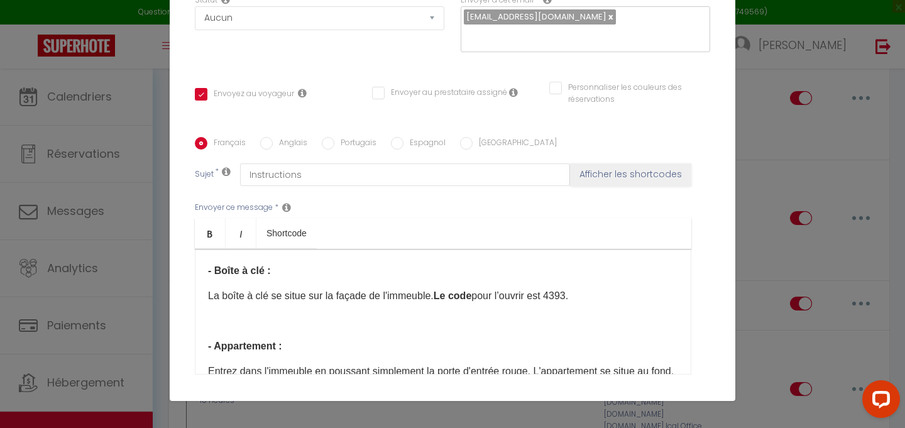
scroll to position [747, 0]
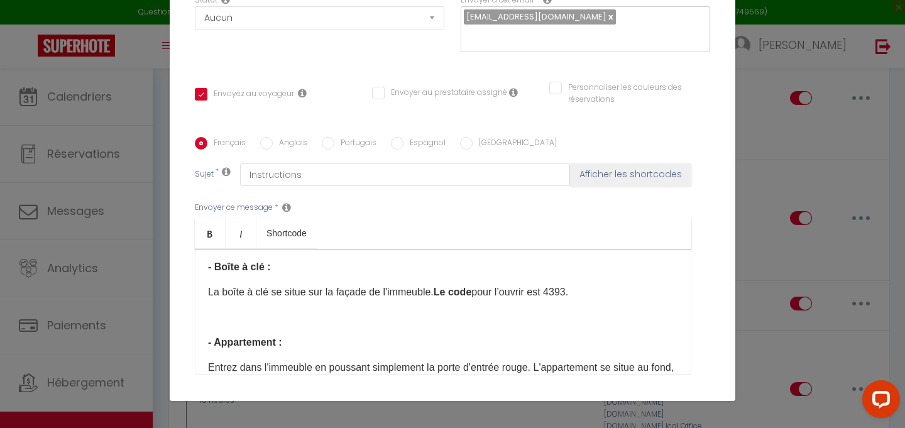
click at [359, 297] on p "La boîte à clé se situe sur la façade de l'immeuble. Le code pour l’ouvrir est …" at bounding box center [443, 292] width 470 height 15
drag, startPoint x: 310, startPoint y: 292, endPoint x: 433, endPoint y: 295, distance: 122.6
click at [433, 295] on p "La boîte à clé se situe sur la façade de l'immeuble. Le code pour l’ouvrir est …" at bounding box center [443, 292] width 470 height 15
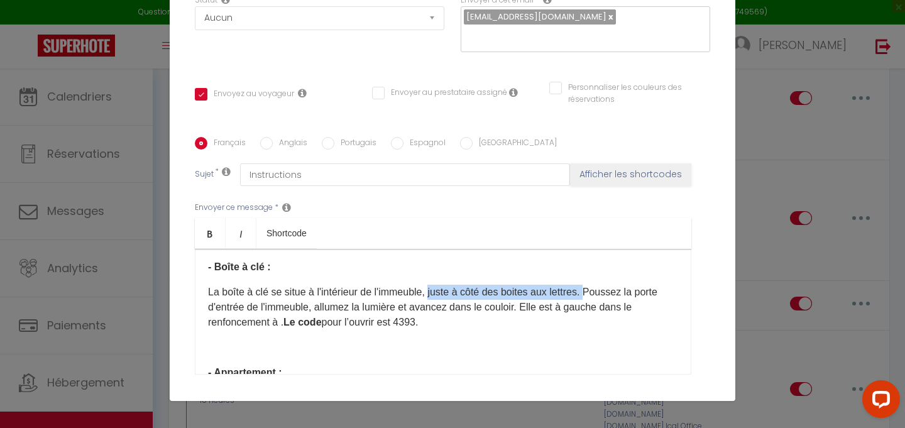
drag, startPoint x: 436, startPoint y: 290, endPoint x: 595, endPoint y: 291, distance: 159.0
click at [595, 291] on p "La boîte à clé se situe à l'intérieur de l'immeuble, juste à côté des boites au…" at bounding box center [443, 307] width 470 height 45
copy p "juste à côté des boites aux lettres."
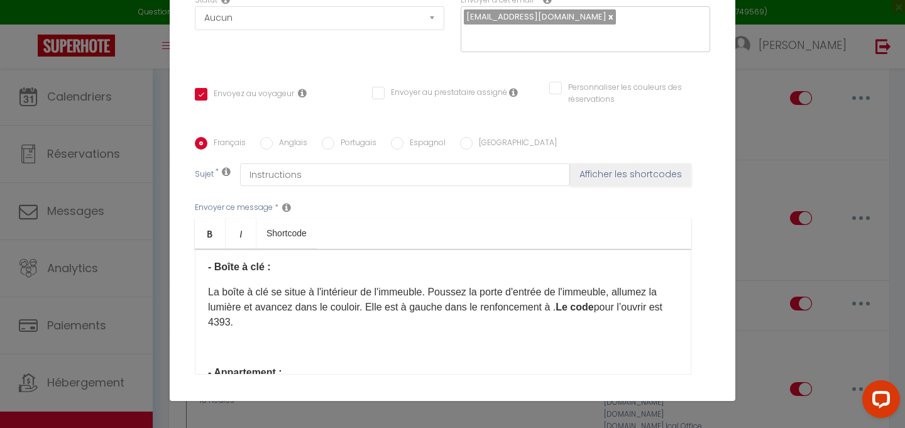
click at [557, 307] on p "La boîte à clé se situe à l'intérieur de l'immeuble. Poussez la porte d'entrée …" at bounding box center [443, 307] width 470 height 45
click at [555, 305] on p "La boîte à clé se situe à l'intérieur de l'immeuble. Poussez la porte d'entrée …" at bounding box center [443, 307] width 470 height 45
click at [250, 322] on p "La boîte à clé se situe à l'intérieur de l'immeuble. Poussez la porte d'entrée …" at bounding box center [443, 307] width 470 height 45
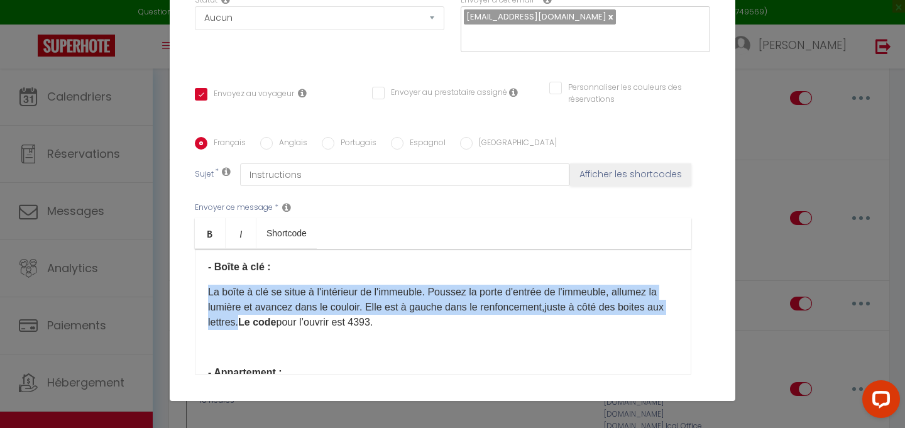
click at [207, 290] on div "Bonjour [GUEST:FIRST_NAME]​, Voici toutes les informations dont vous aurez beso…" at bounding box center [443, 312] width 496 height 126
copy p "La boîte à clé se situe à l'intérieur de l'immeuble. Poussez la porte d'entrée …"
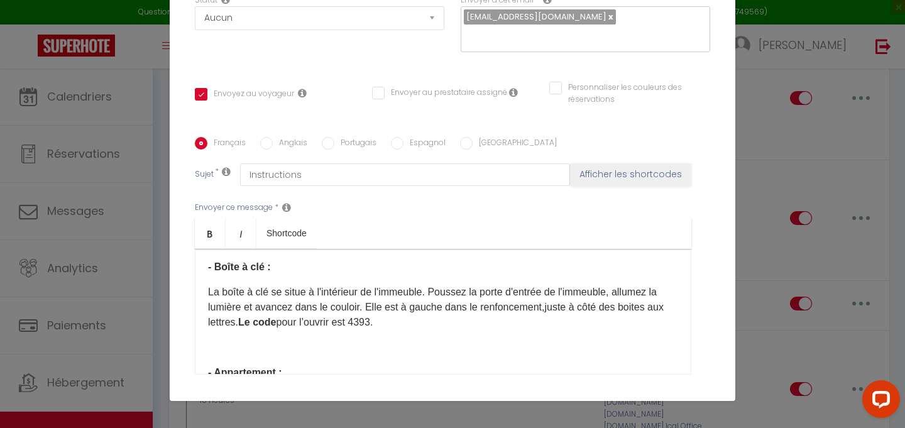
click at [288, 146] on label "Anglais" at bounding box center [290, 144] width 35 height 14
click at [273, 146] on input "Anglais" at bounding box center [266, 143] width 13 height 13
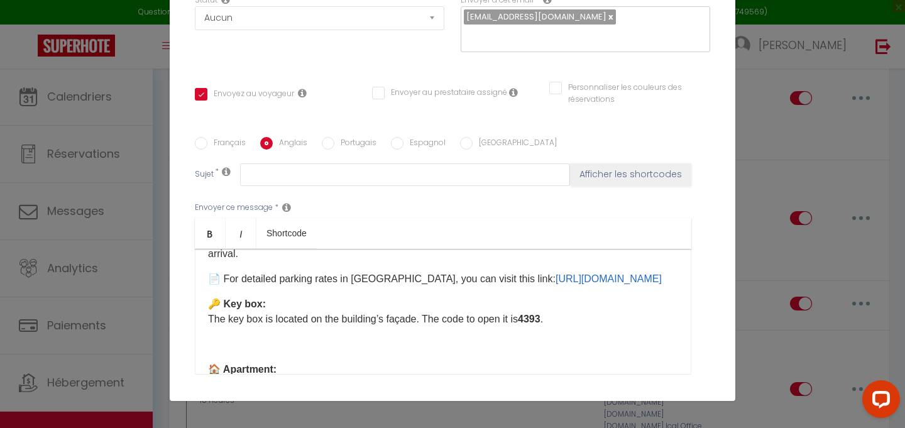
scroll to position [483, 0]
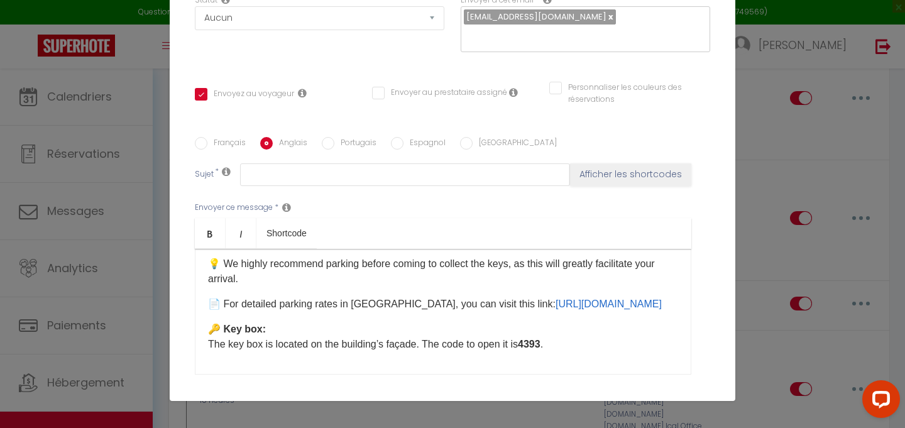
click at [255, 352] on p "🔑 Key box: The key box is located on the building’s façade. The code to open it…" at bounding box center [443, 337] width 470 height 30
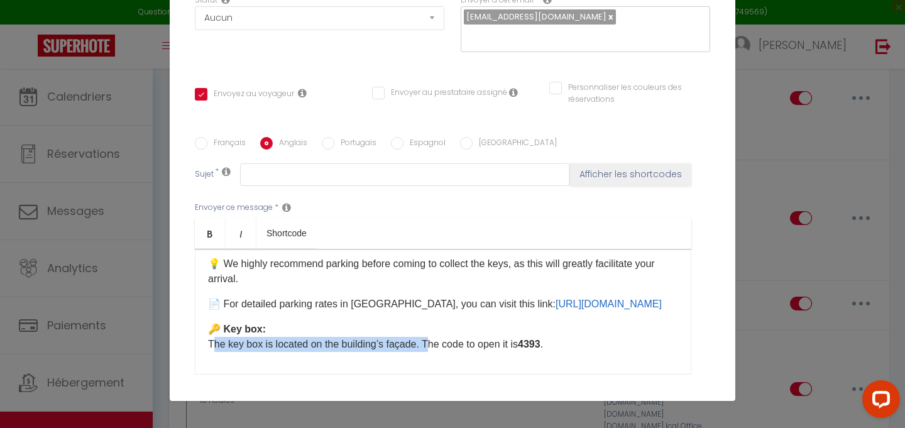
drag, startPoint x: 428, startPoint y: 358, endPoint x: 188, endPoint y: 366, distance: 240.2
click at [188, 366] on div "Titre * [PERSON_NAME] instructions Pour cet hébergement Sélectionner les héberg…" at bounding box center [453, 137] width 566 height 601
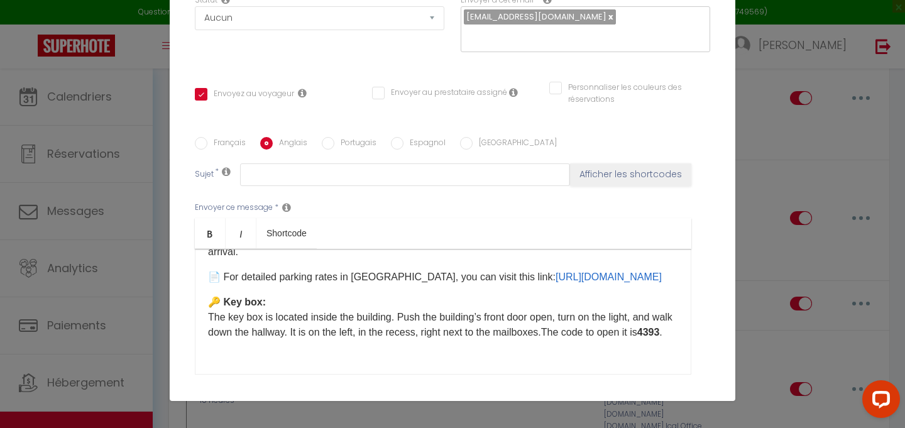
scroll to position [515, 0]
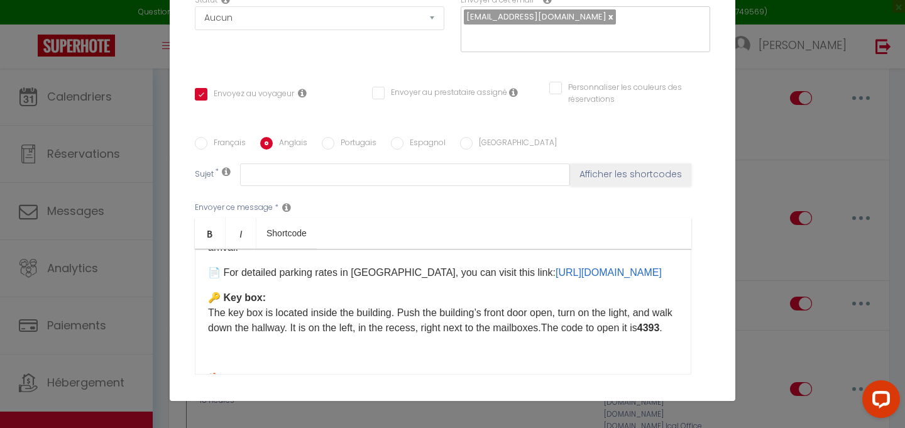
click at [708, 312] on div "Envoyer ce message * Bold Italic Shortcode Rich text editor Hello [GUEST:FIRST_…" at bounding box center [452, 288] width 515 height 204
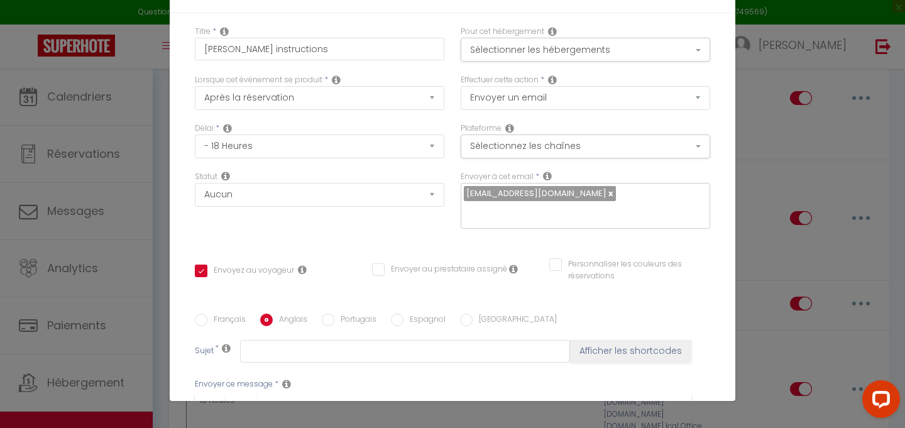
scroll to position [0, 0]
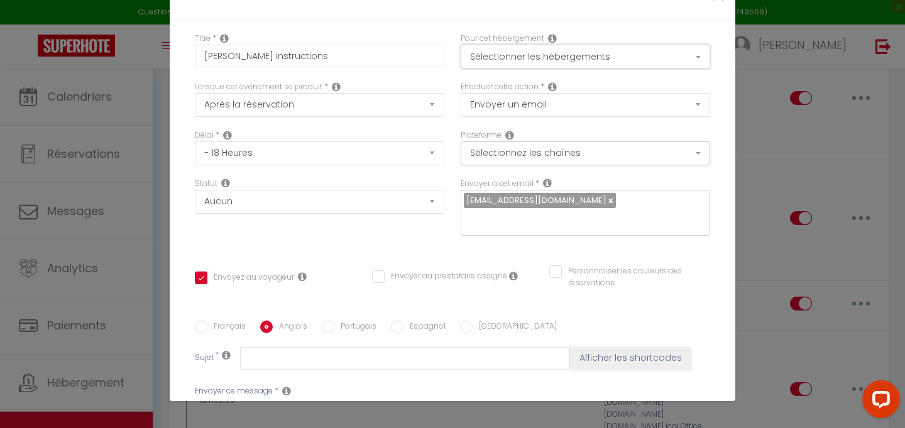
click at [659, 60] on button "Sélectionner les hébergements" at bounding box center [585, 57] width 249 height 24
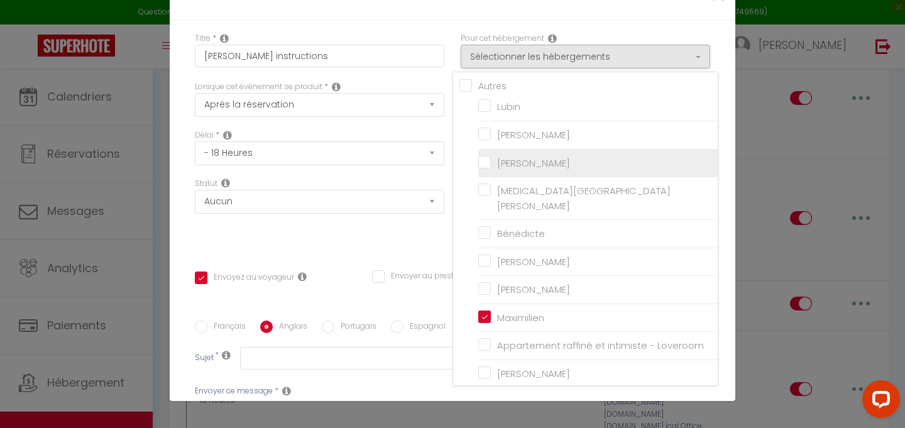
click at [717, 169] on li "[PERSON_NAME]" at bounding box center [597, 164] width 239 height 28
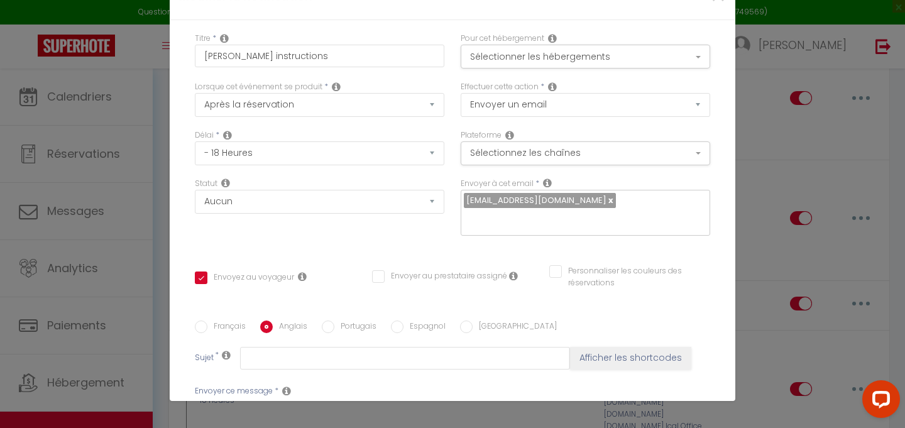
click at [678, 75] on div "Pour cet hébergement Sélectionner les hébergements Tous les apparts Autres [GEO…" at bounding box center [585, 57] width 266 height 48
click at [686, 53] on button "Sélectionner les hébergements" at bounding box center [585, 57] width 249 height 24
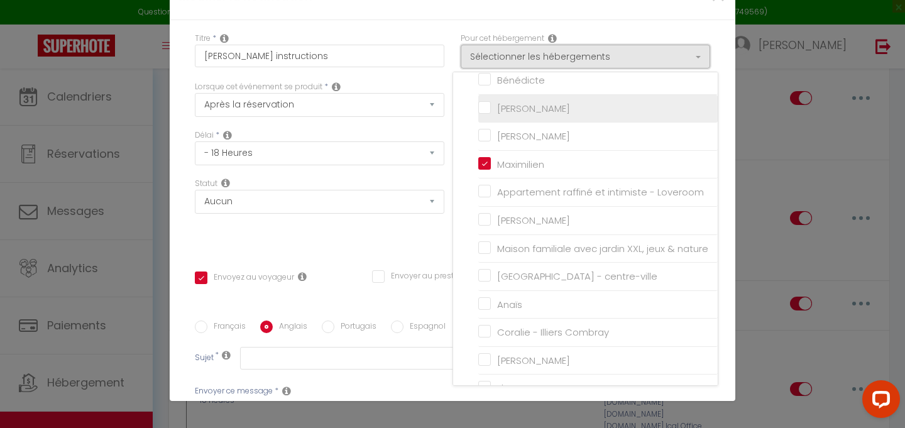
scroll to position [344, 0]
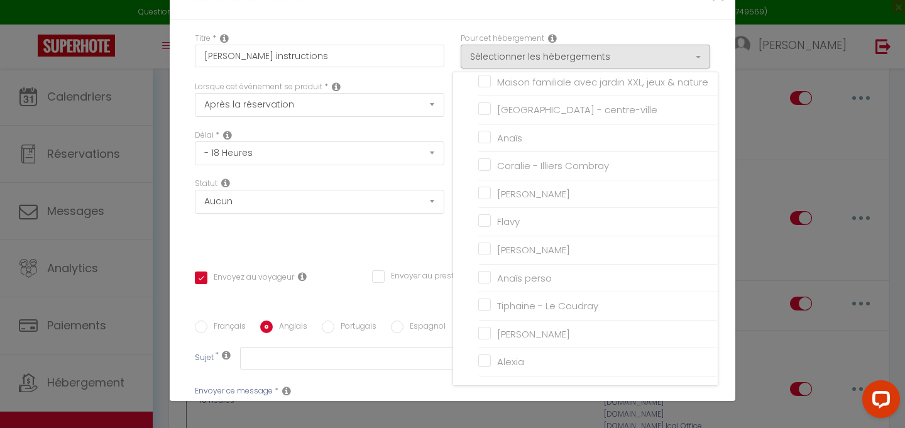
click at [731, 289] on div "Titre * [PERSON_NAME] instructions Pour cet hébergement Sélectionner les héberg…" at bounding box center [453, 320] width 566 height 601
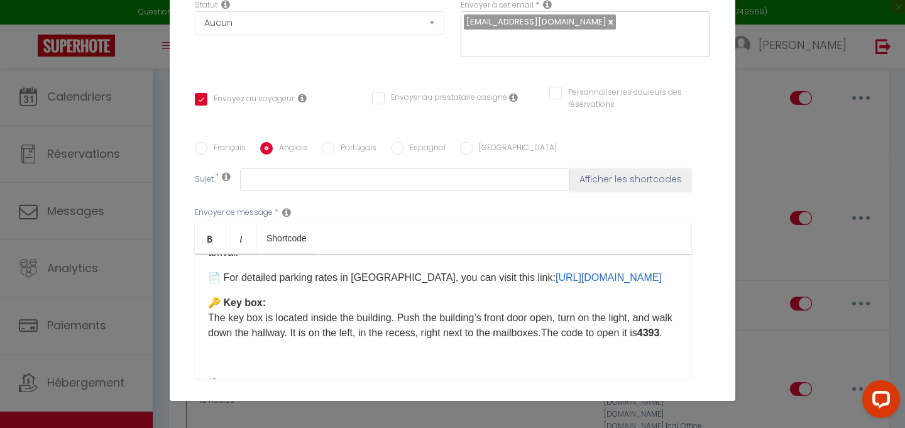
scroll to position [291, 0]
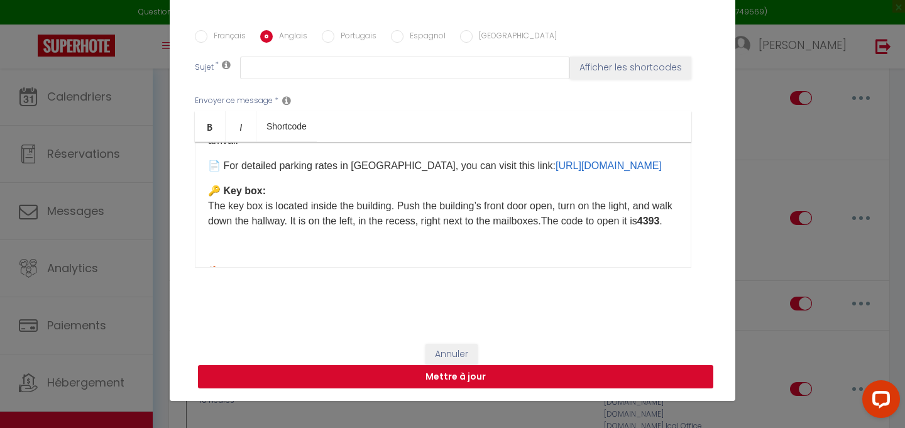
click at [529, 375] on button "Mettre à jour" at bounding box center [455, 377] width 515 height 24
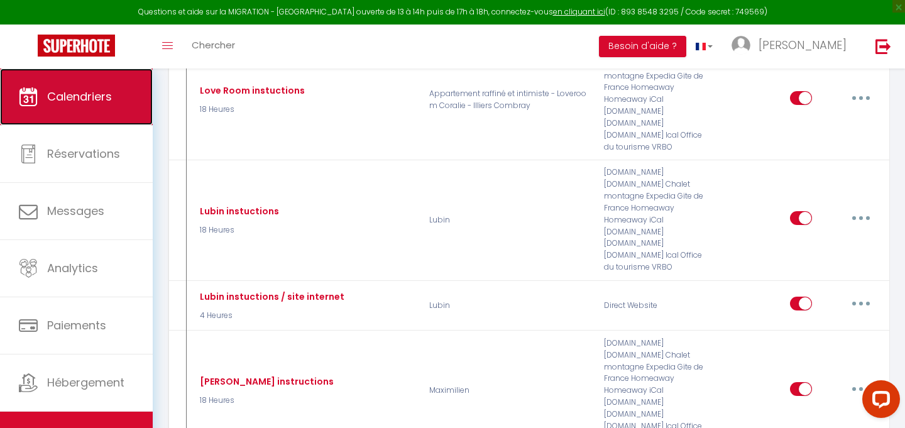
click at [43, 89] on link "Calendriers" at bounding box center [76, 96] width 153 height 57
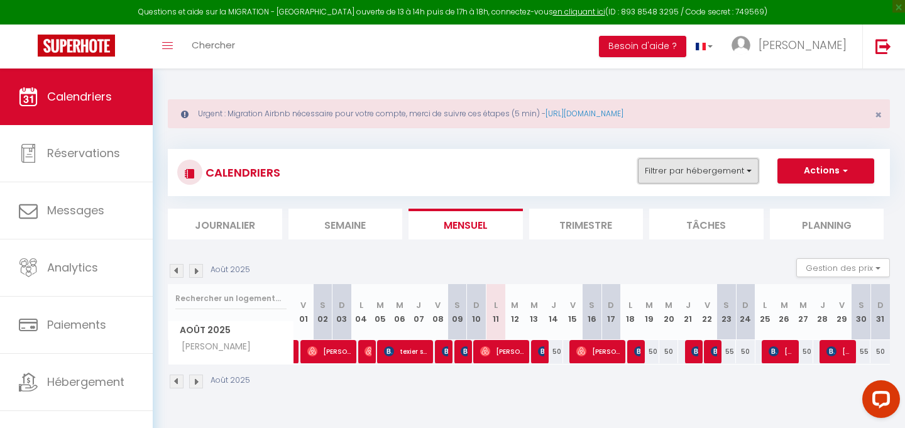
click at [731, 167] on button "Filtrer par hébergement" at bounding box center [698, 170] width 121 height 25
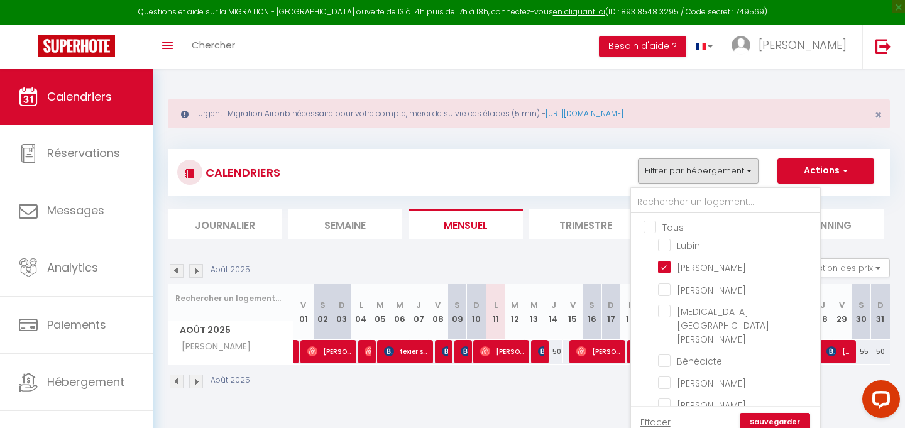
click at [652, 224] on input "Tous" at bounding box center [738, 226] width 189 height 13
click at [774, 416] on link "Sauvegarder" at bounding box center [775, 422] width 70 height 19
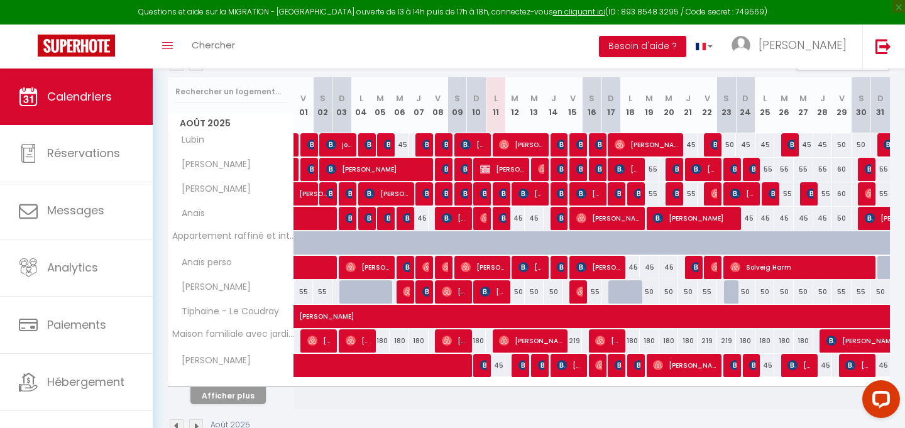
scroll to position [214, 0]
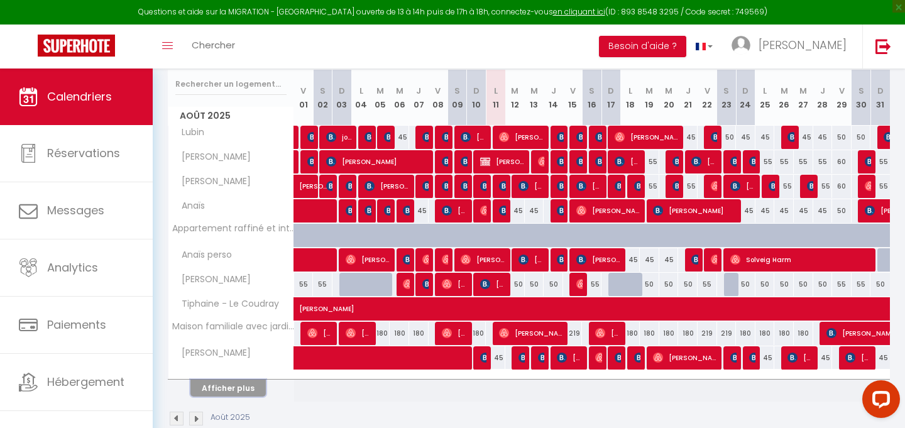
click at [241, 385] on button "Afficher plus" at bounding box center [227, 388] width 75 height 17
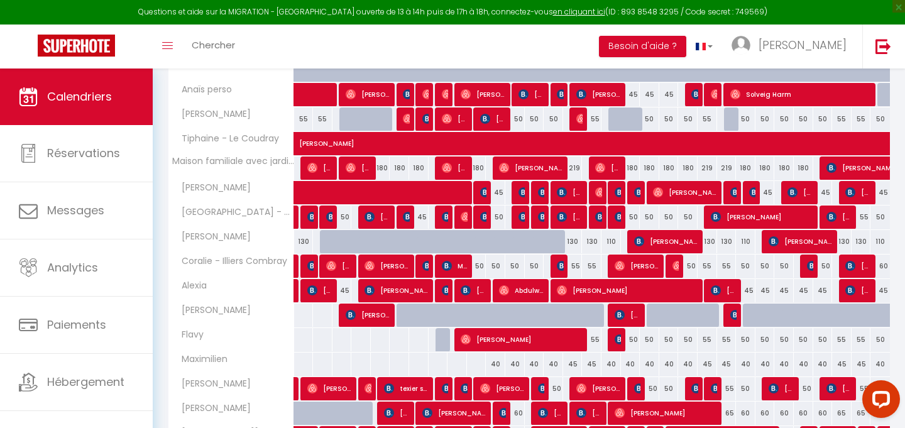
scroll to position [485, 0]
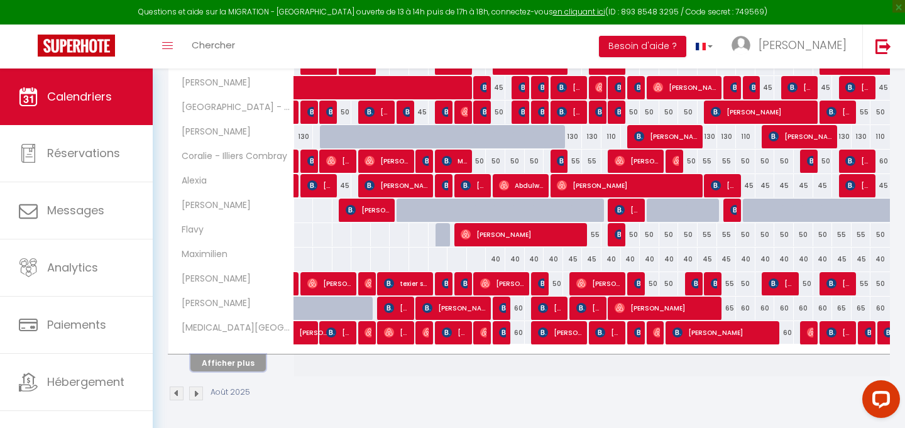
click at [253, 359] on button "Afficher plus" at bounding box center [227, 362] width 75 height 17
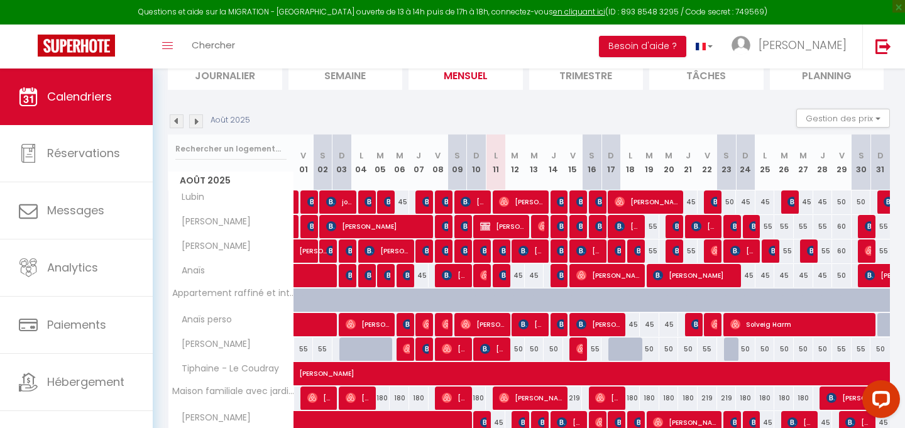
scroll to position [148, 0]
